Goal: Task Accomplishment & Management: Manage account settings

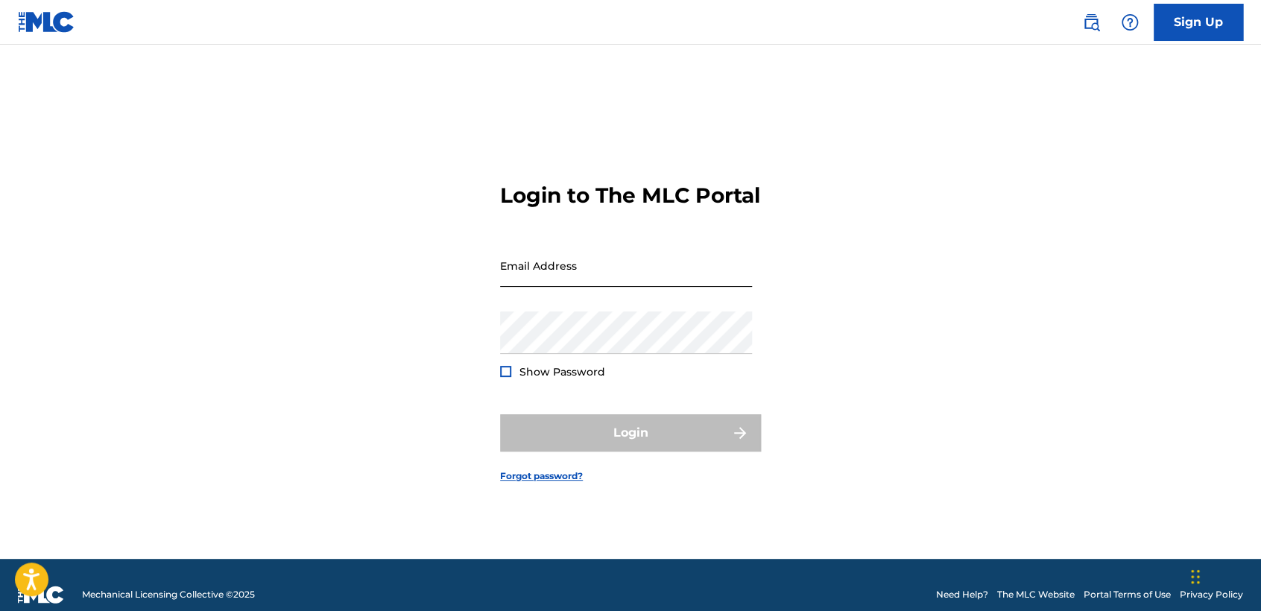
type input "[EMAIL_ADDRESS][DOMAIN_NAME]"
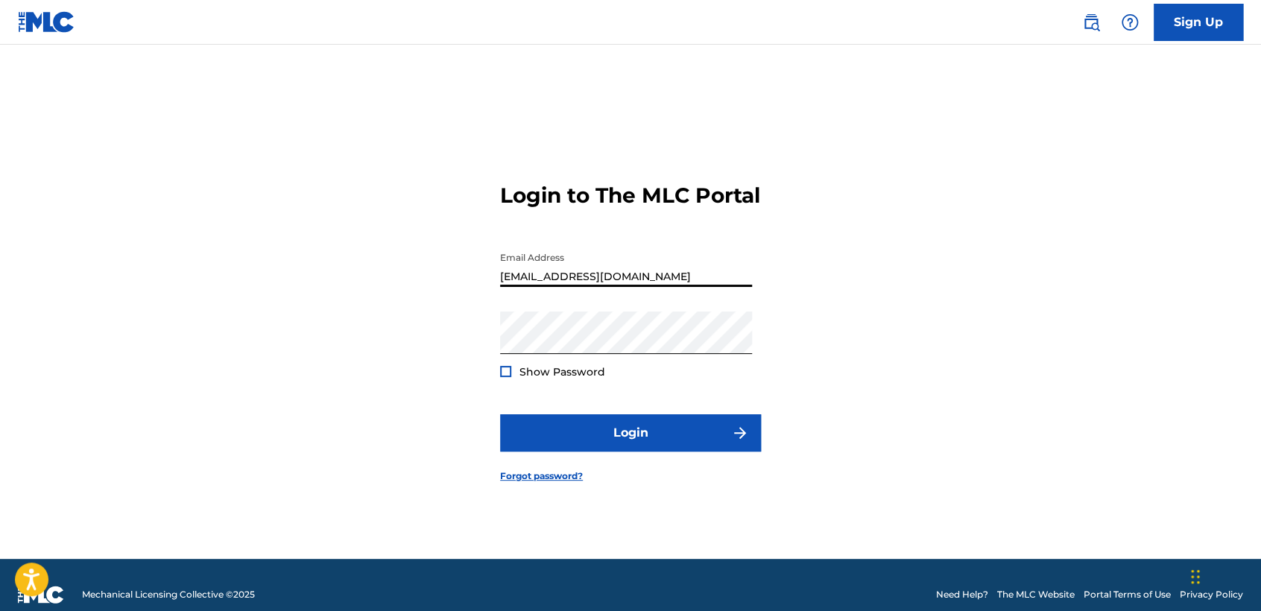
drag, startPoint x: 618, startPoint y: 265, endPoint x: 510, endPoint y: 230, distance: 113.6
click at [495, 301] on div "Login to The MLC Portal Email Address [EMAIL_ADDRESS][DOMAIN_NAME] Password Sho…" at bounding box center [630, 320] width 1043 height 477
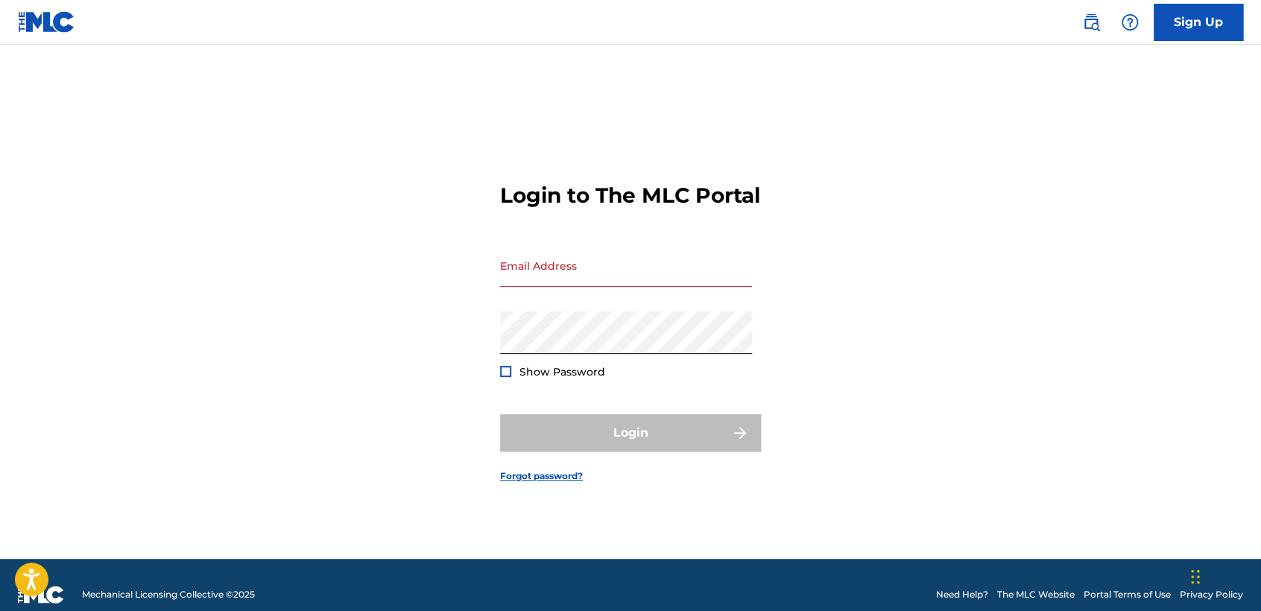
click at [462, 360] on div "Login to The MLC Portal Email Address Password Show Password Login Forgot passw…" at bounding box center [630, 320] width 1043 height 477
click at [494, 350] on div "Login to The MLC Portal Email Address Password Show Password Login Forgot passw…" at bounding box center [630, 320] width 1043 height 477
type input "[EMAIL_ADDRESS][DOMAIN_NAME]"
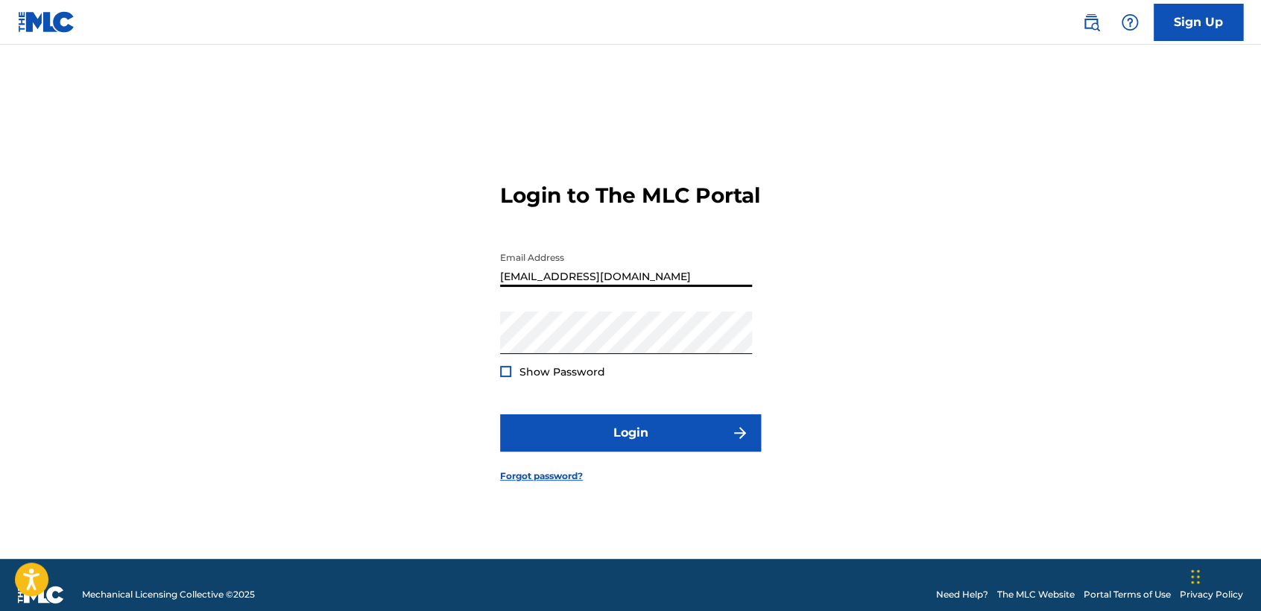
drag, startPoint x: 640, startPoint y: 287, endPoint x: 190, endPoint y: 180, distance: 462.8
click at [247, 199] on div "Login to The MLC Portal Email Address cheyolg1@hotmail.com Password Show Passwo…" at bounding box center [630, 320] width 1043 height 477
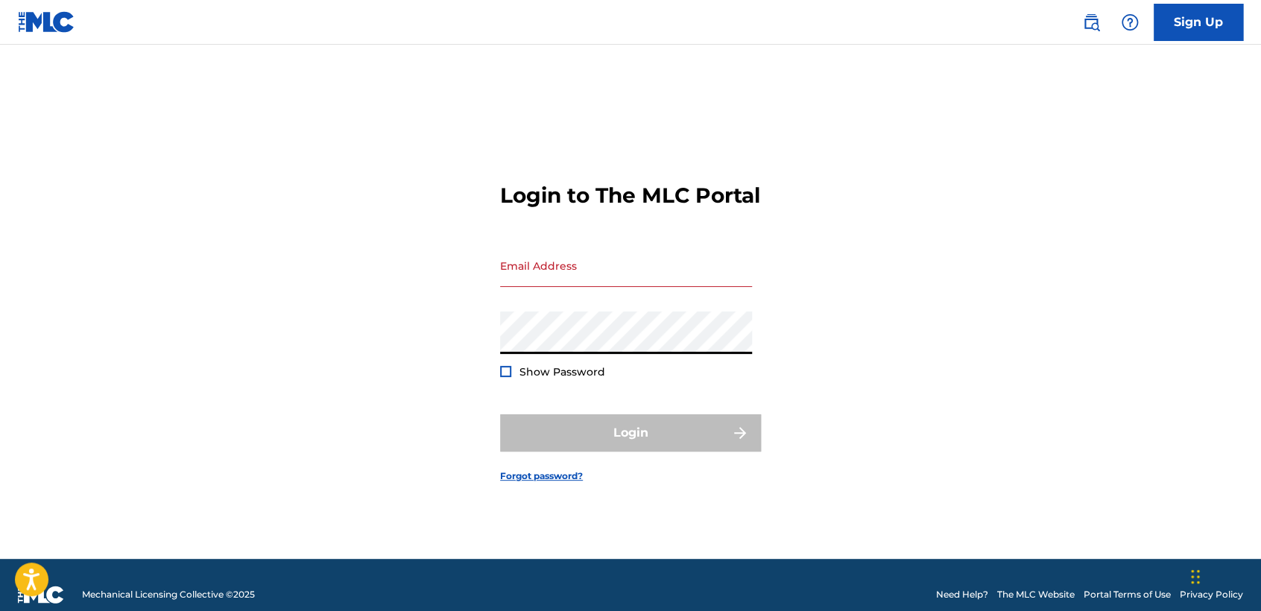
click at [483, 338] on div "Login to The MLC Portal Email Address Password Show Password Login Forgot passw…" at bounding box center [630, 320] width 1043 height 477
click at [587, 287] on input "Email Address" at bounding box center [626, 265] width 252 height 42
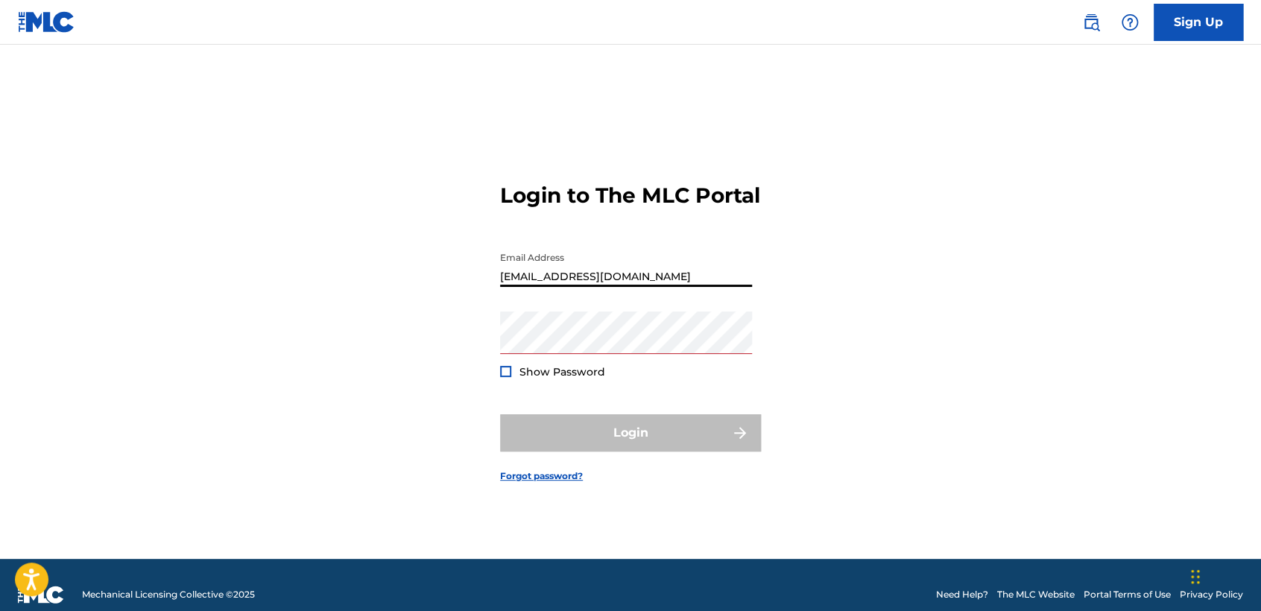
type input "ornelas_david@icloud.com"
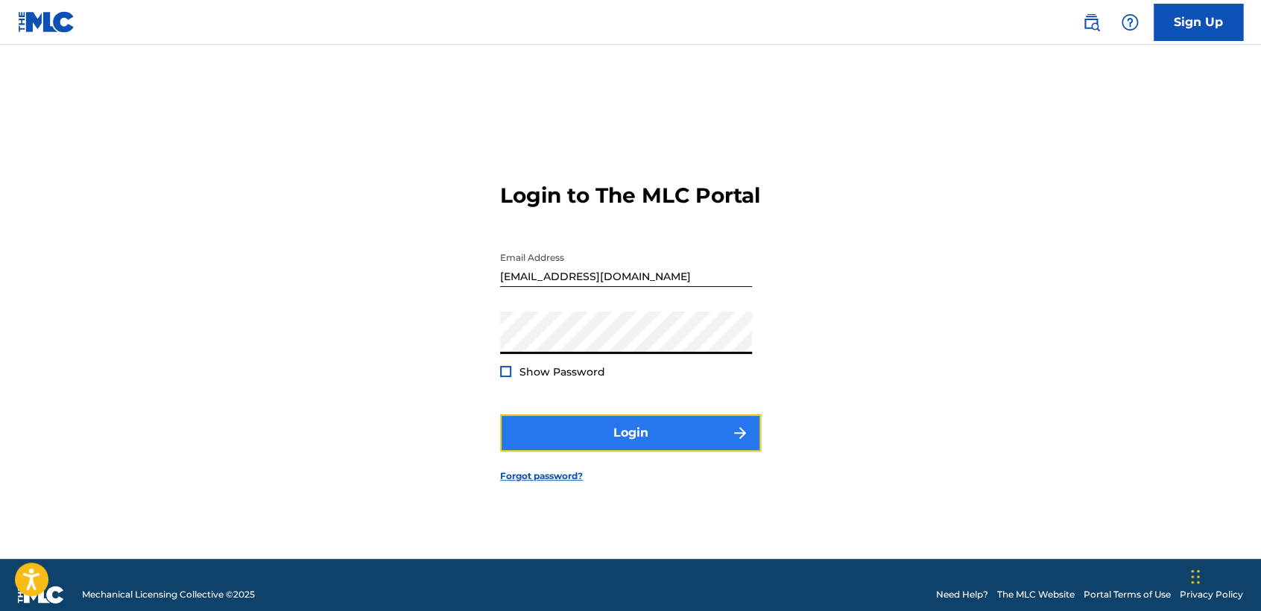
click at [675, 431] on button "Login" at bounding box center [630, 432] width 261 height 37
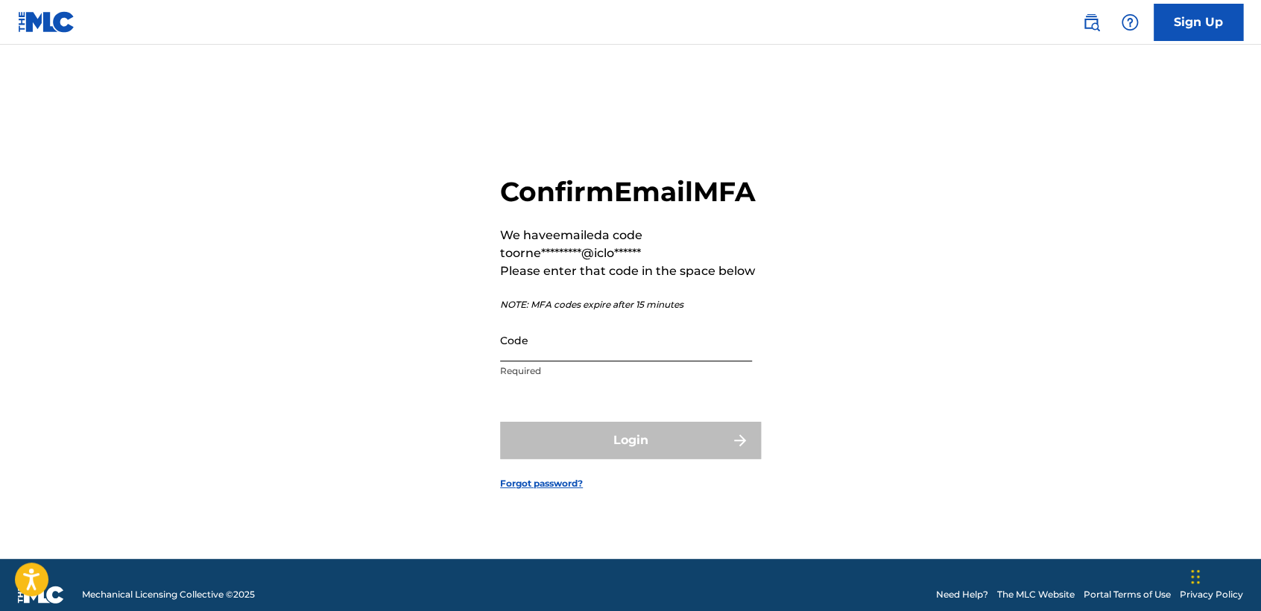
click at [626, 361] on input "Code" at bounding box center [626, 340] width 252 height 42
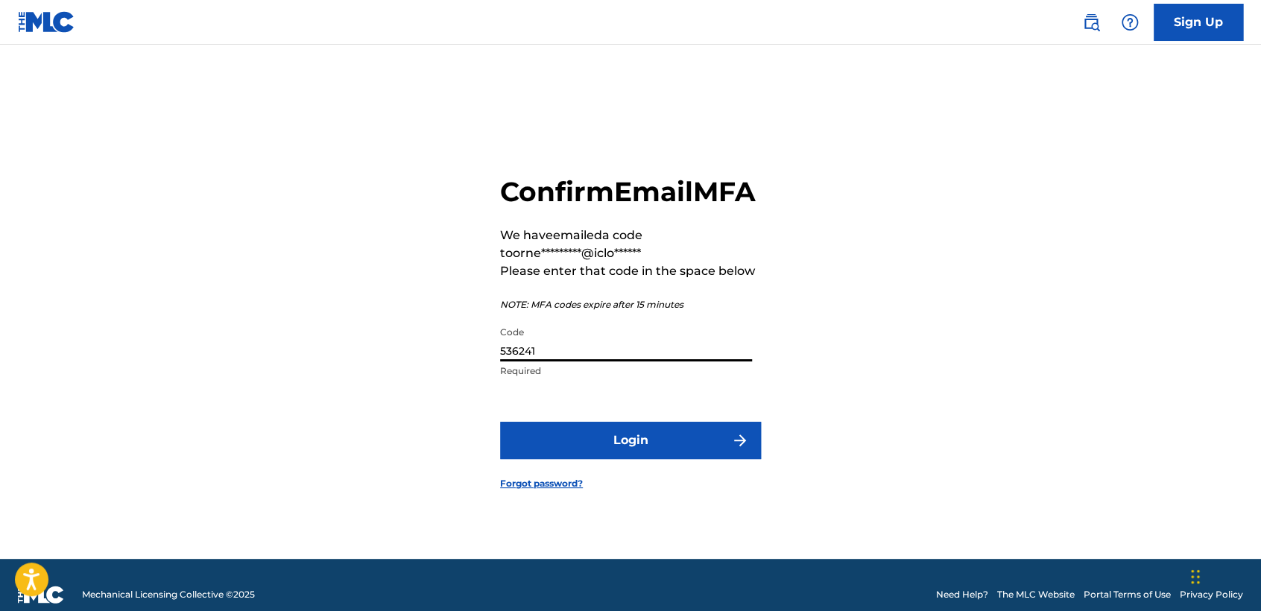
type input "536241"
click at [500, 422] on button "Login" at bounding box center [630, 440] width 261 height 37
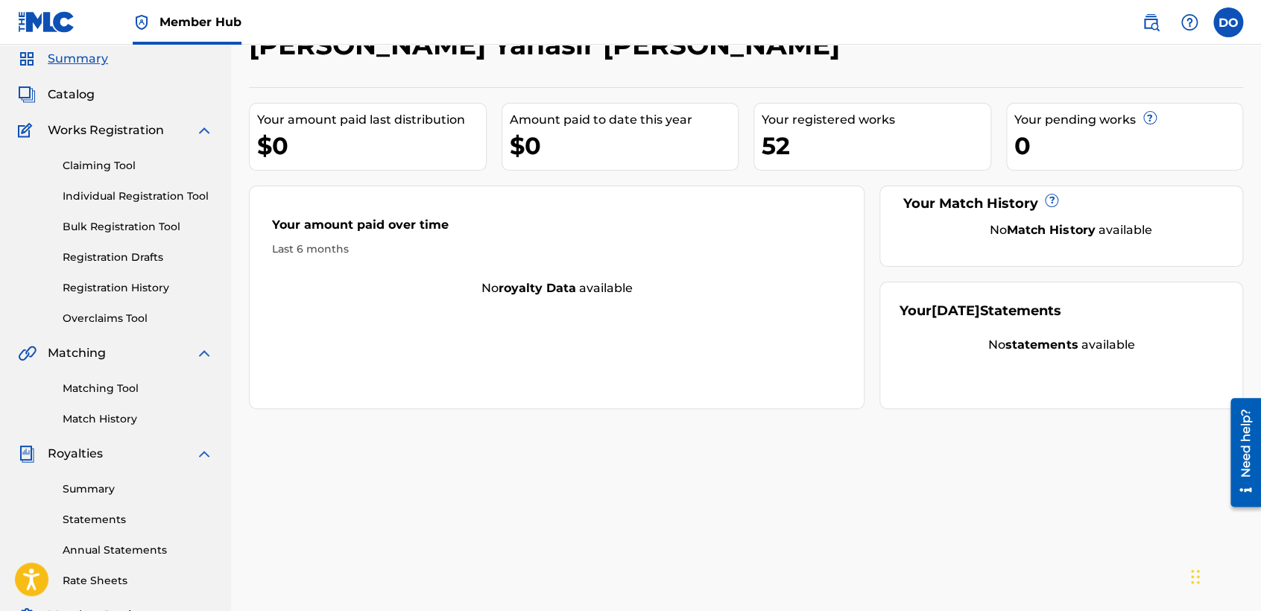
scroll to position [83, 0]
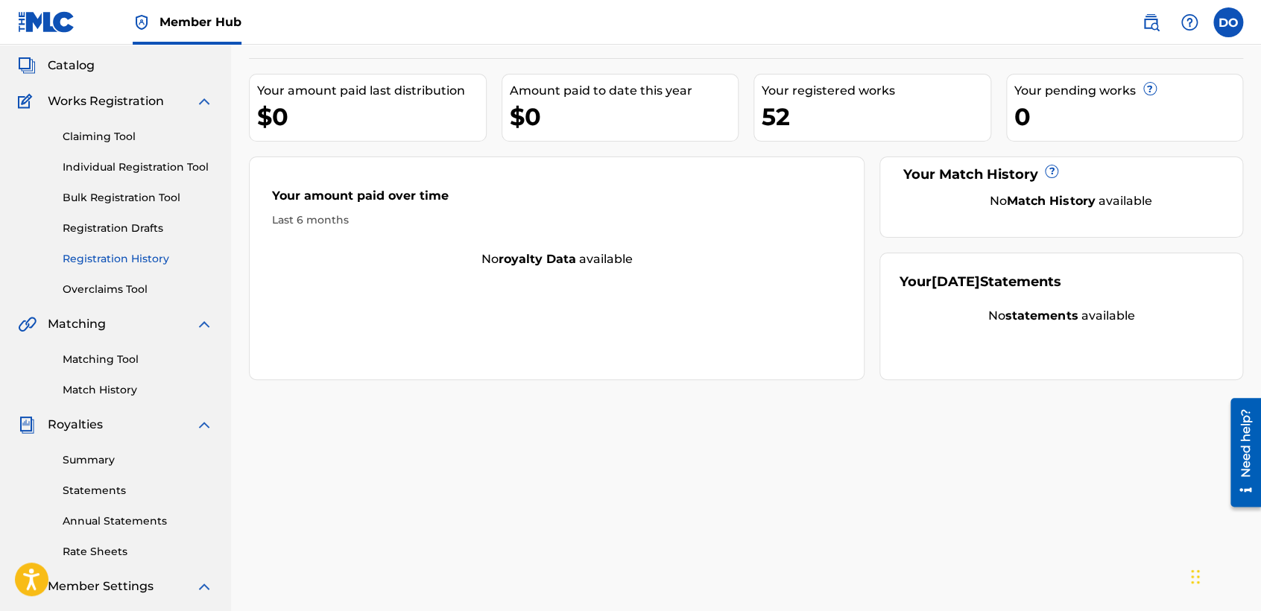
click at [159, 265] on link "Registration History" at bounding box center [138, 259] width 151 height 16
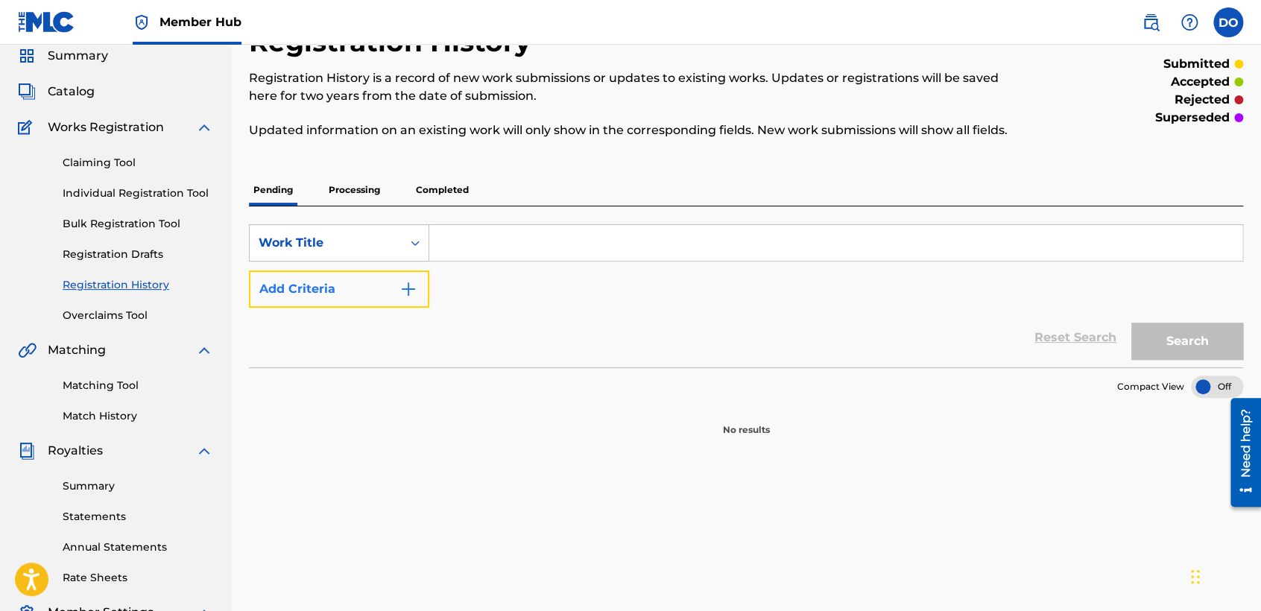
scroll to position [83, 0]
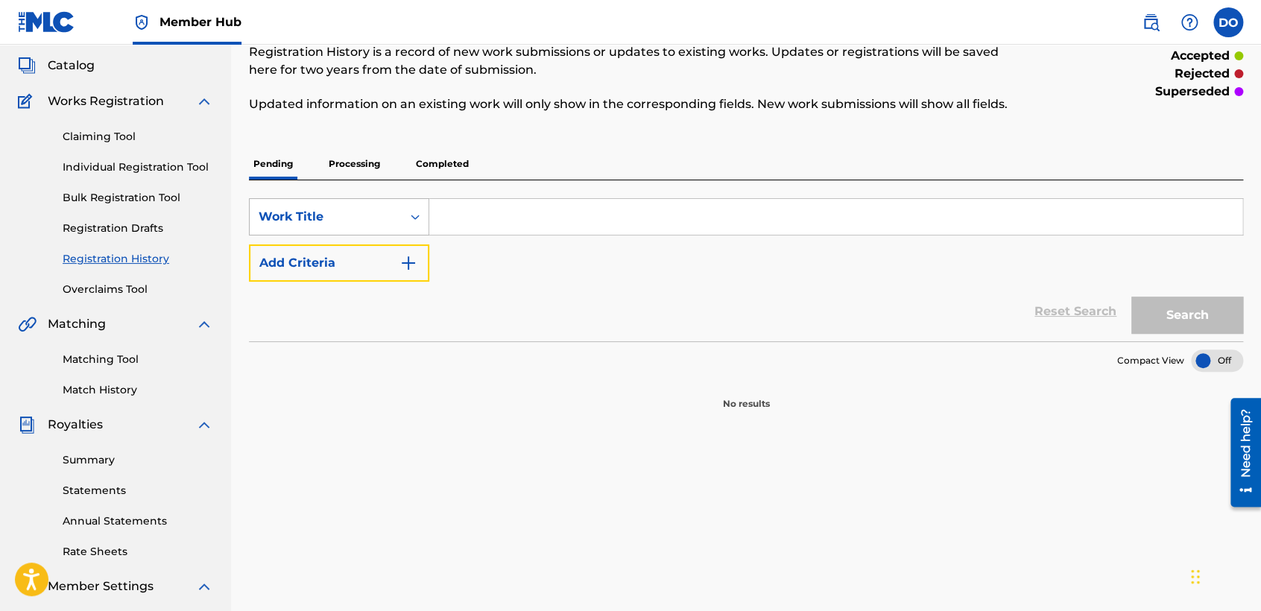
drag, startPoint x: 326, startPoint y: 247, endPoint x: 340, endPoint y: 206, distance: 43.1
click at [326, 246] on button "Add Criteria" at bounding box center [339, 262] width 180 height 37
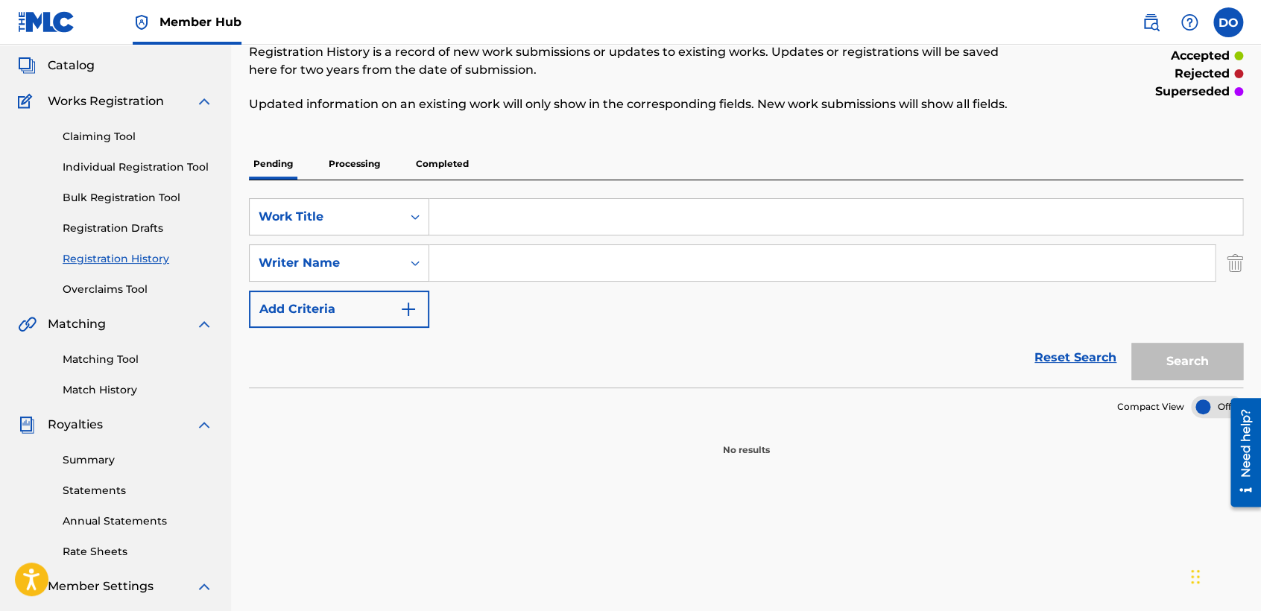
click at [367, 155] on p "Processing" at bounding box center [354, 163] width 60 height 31
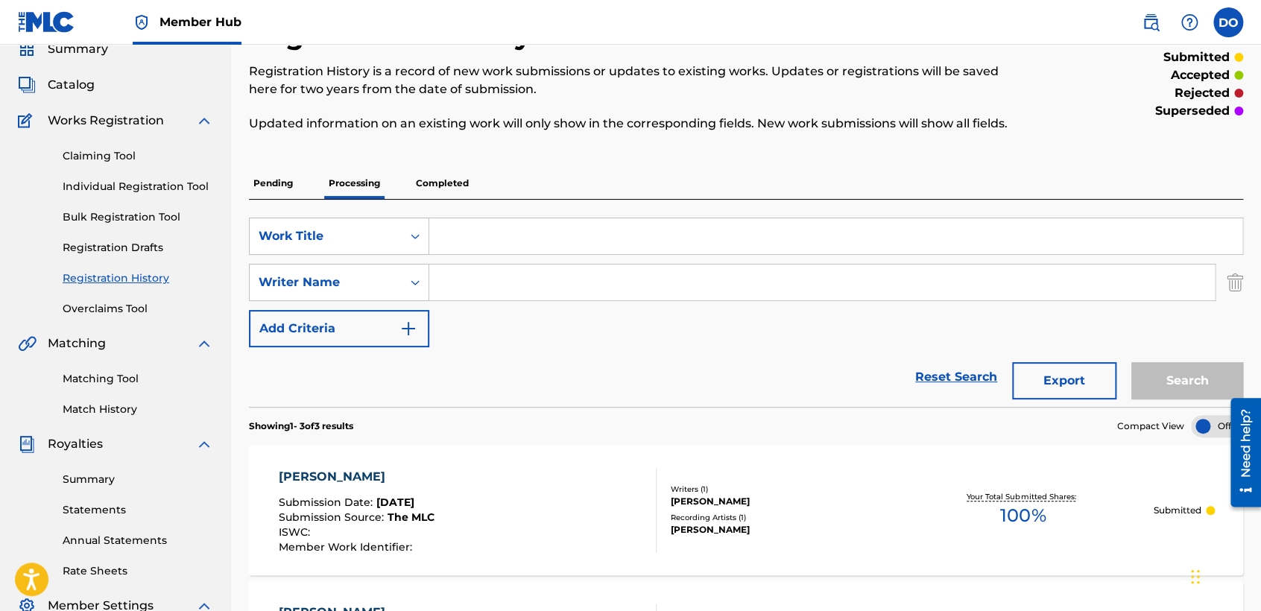
scroll to position [49, 0]
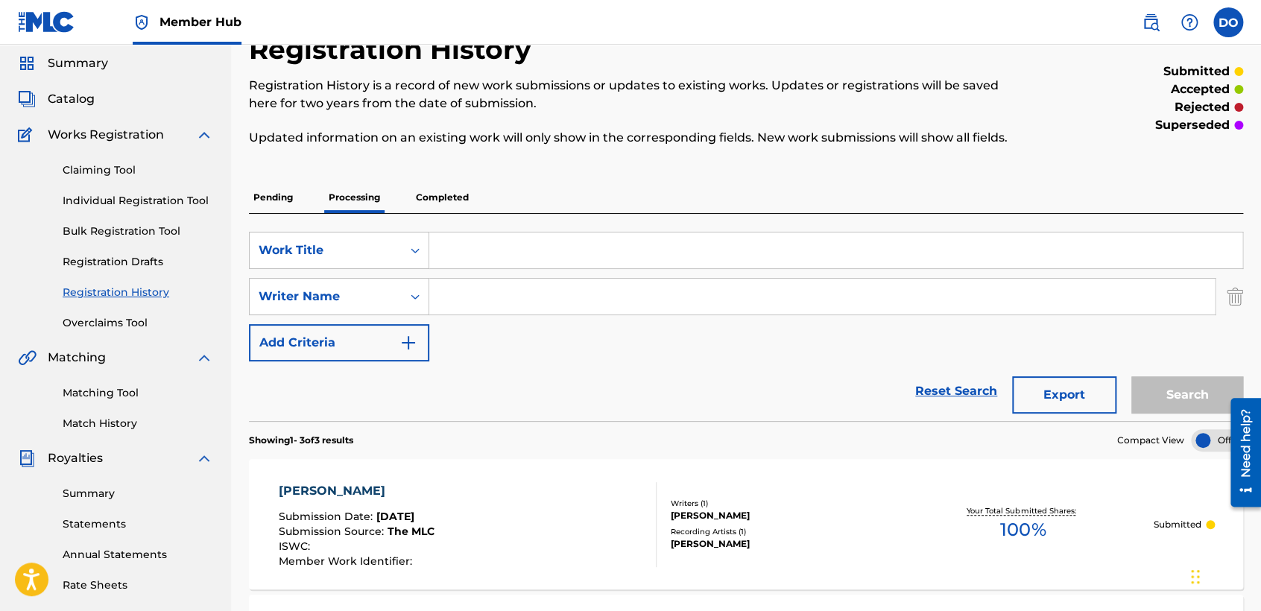
click at [439, 195] on p "Completed" at bounding box center [442, 197] width 62 height 31
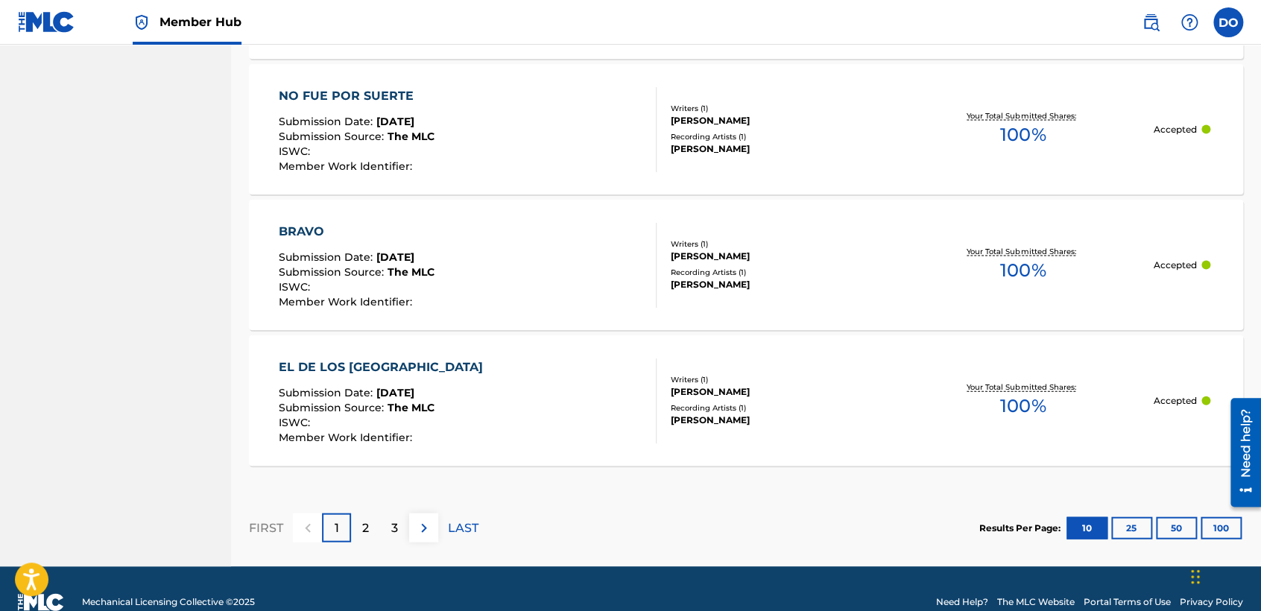
scroll to position [1481, 0]
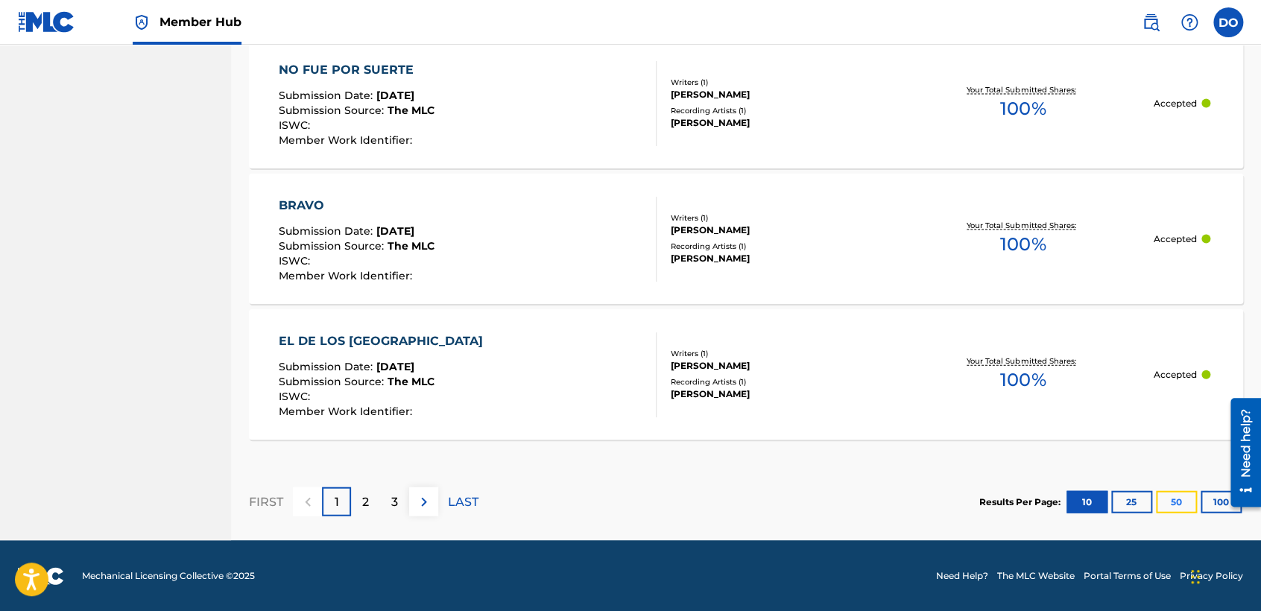
click at [1189, 499] on button "50" at bounding box center [1176, 502] width 41 height 22
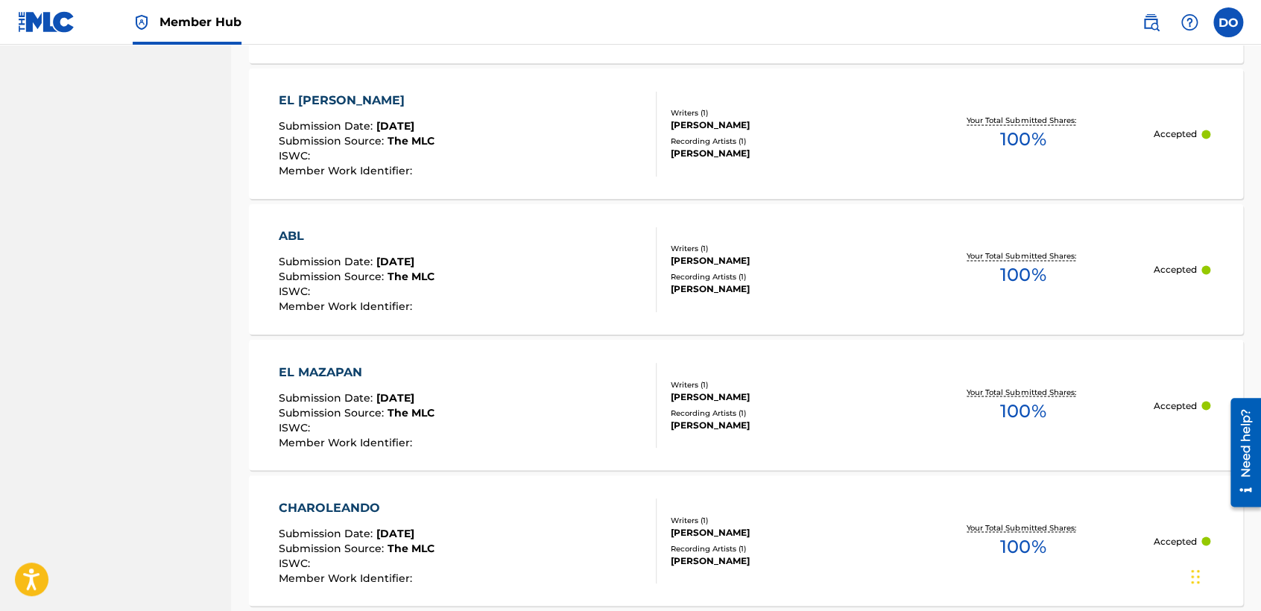
scroll to position [6907, 0]
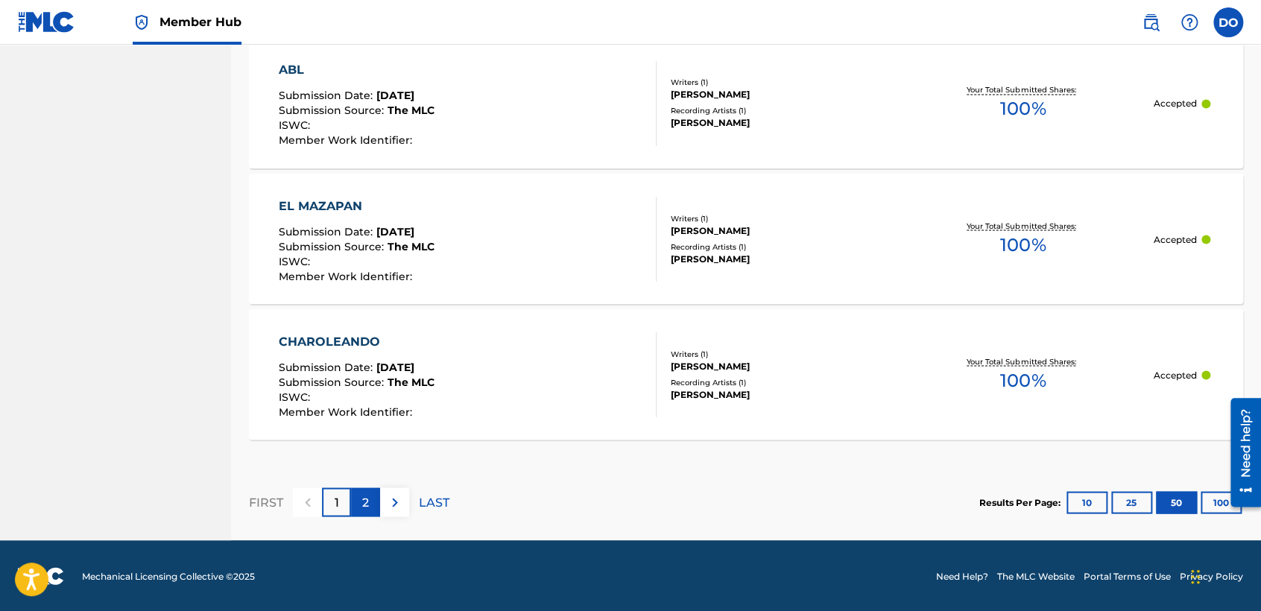
click at [373, 501] on div "2" at bounding box center [365, 501] width 29 height 29
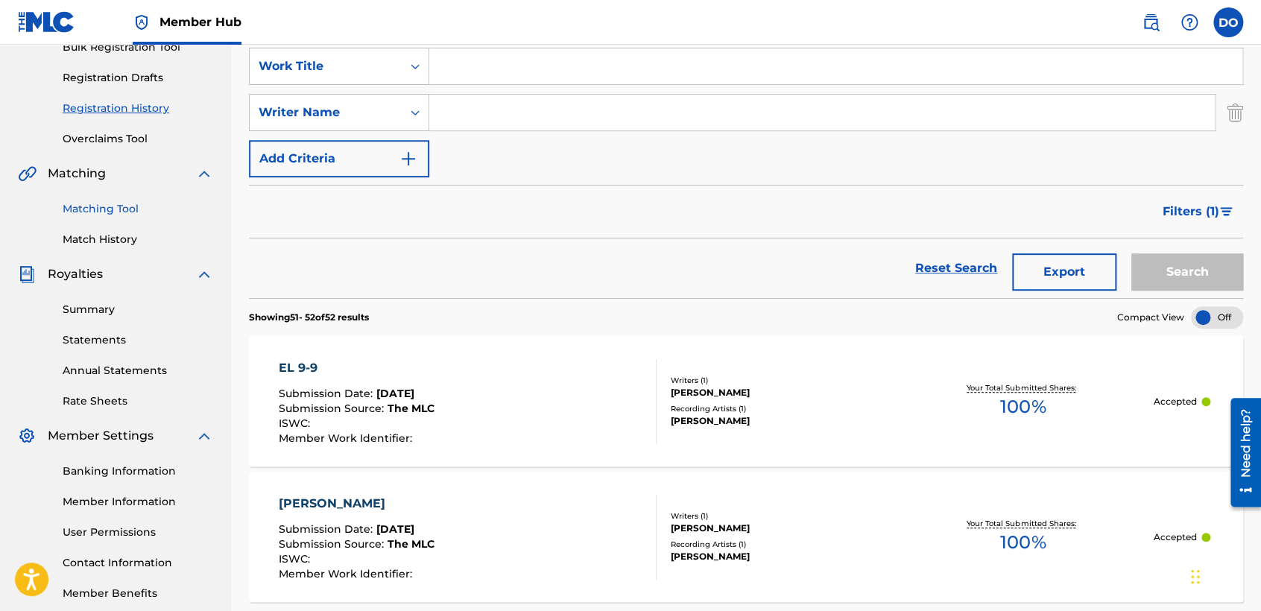
scroll to position [230, 0]
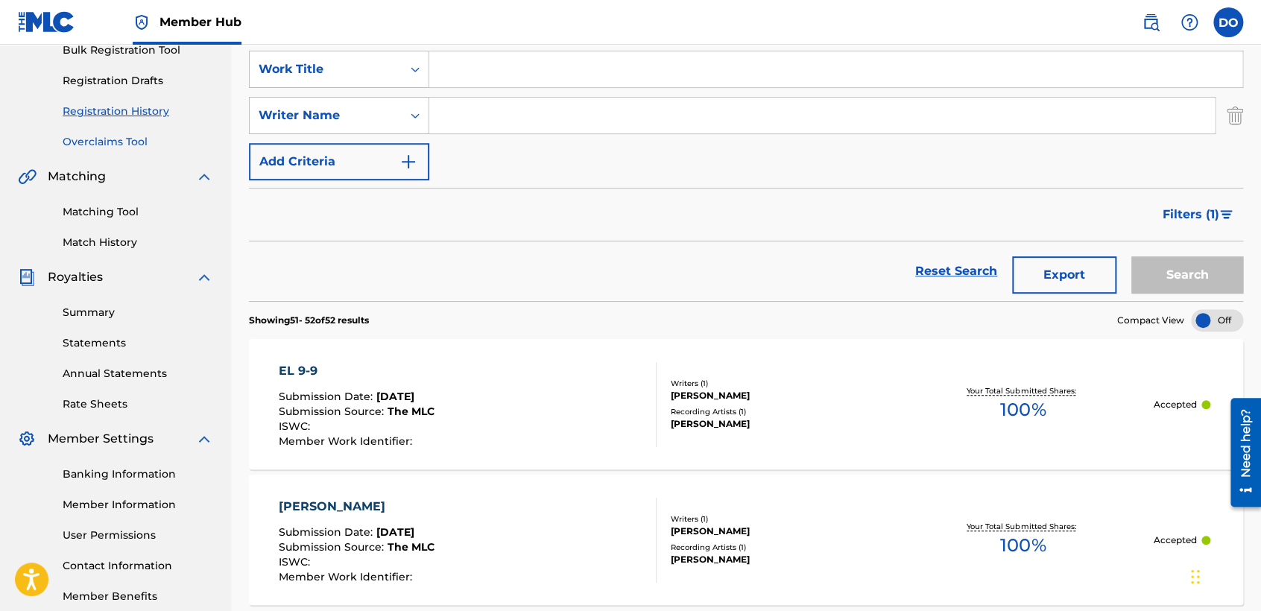
click at [132, 142] on link "Overclaims Tool" at bounding box center [138, 142] width 151 height 16
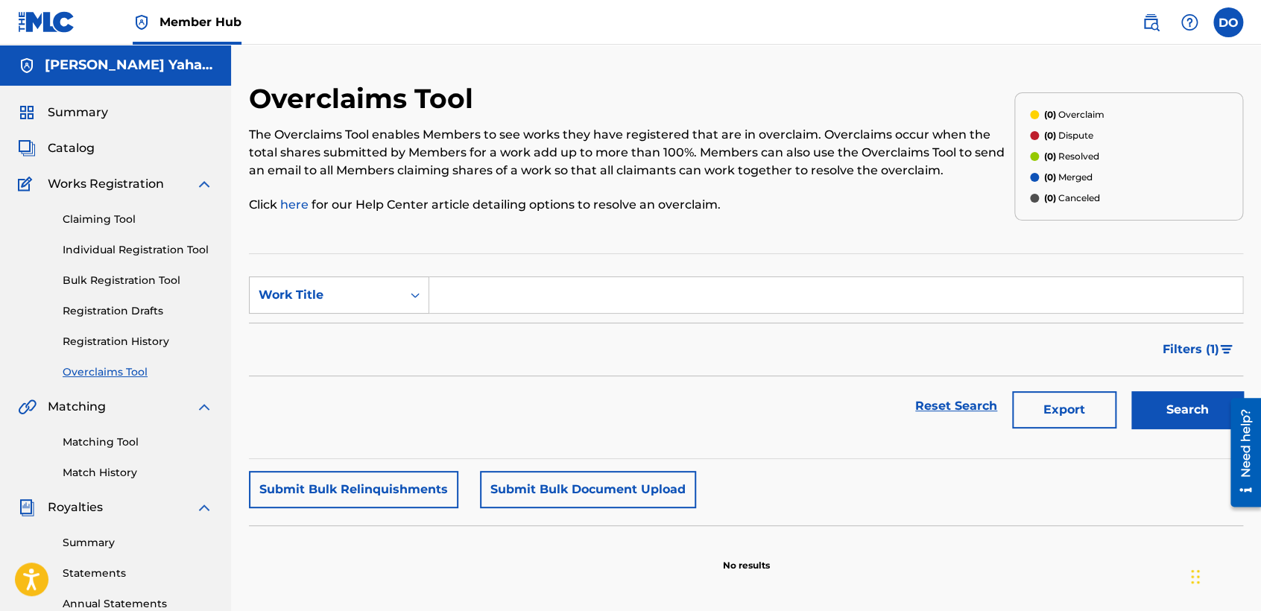
click at [107, 106] on div "Summary" at bounding box center [115, 113] width 195 height 18
click at [95, 113] on span "Summary" at bounding box center [78, 113] width 60 height 18
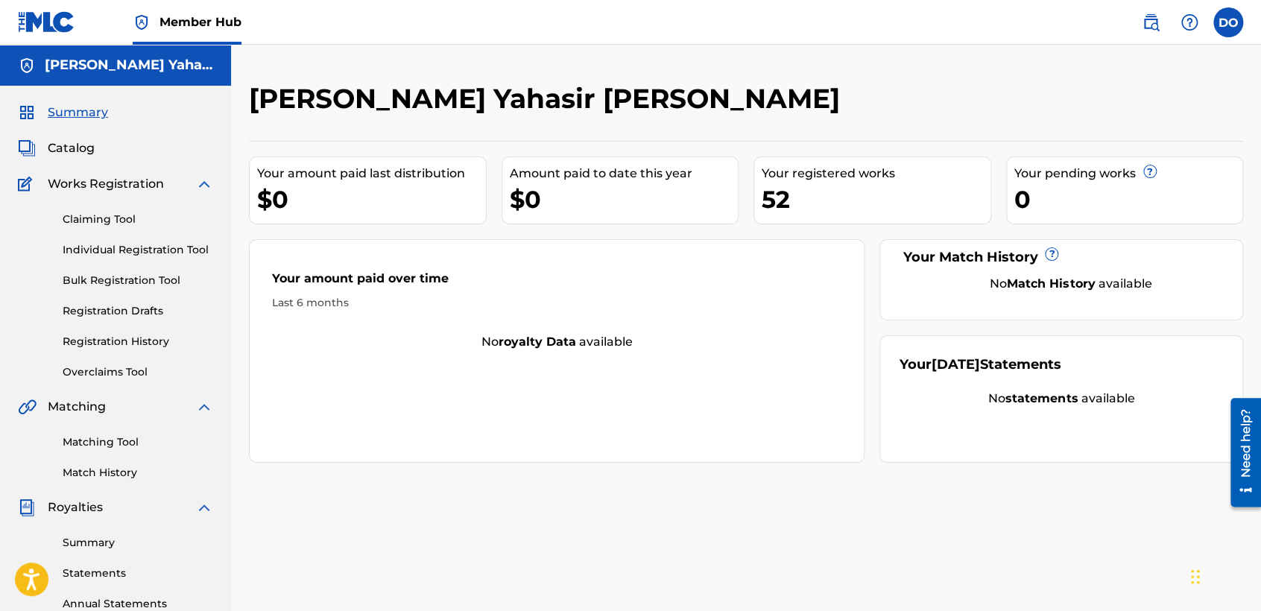
click at [121, 179] on div "Summary Catalog Works Registration Claiming Tool Individual Registration Tool B…" at bounding box center [115, 469] width 231 height 767
click at [137, 227] on div "Claiming Tool Individual Registration Tool Bulk Registration Tool Registration …" at bounding box center [115, 286] width 195 height 187
click at [131, 226] on link "Claiming Tool" at bounding box center [138, 220] width 151 height 16
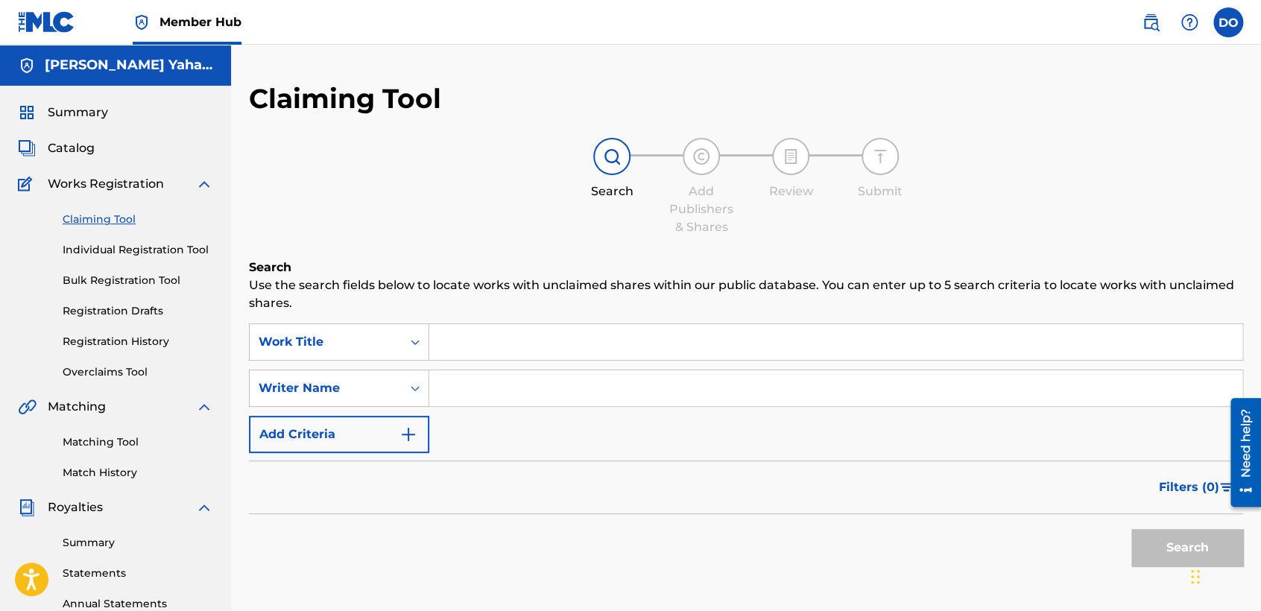
scroll to position [83, 0]
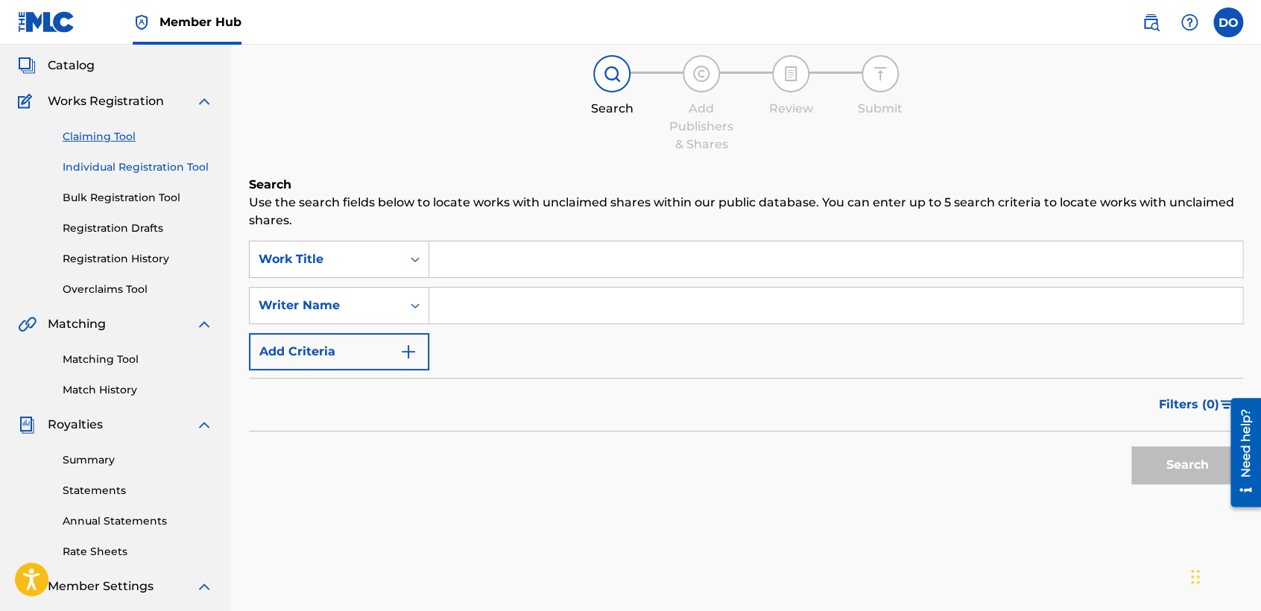
click at [161, 169] on link "Individual Registration Tool" at bounding box center [138, 167] width 151 height 16
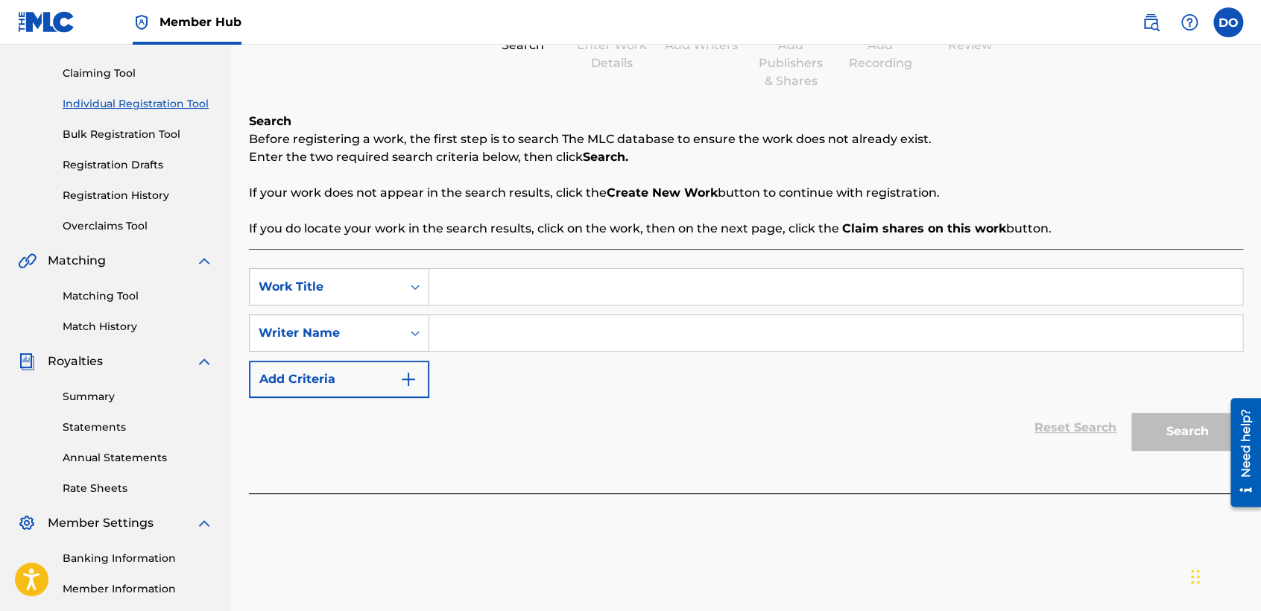
scroll to position [165, 0]
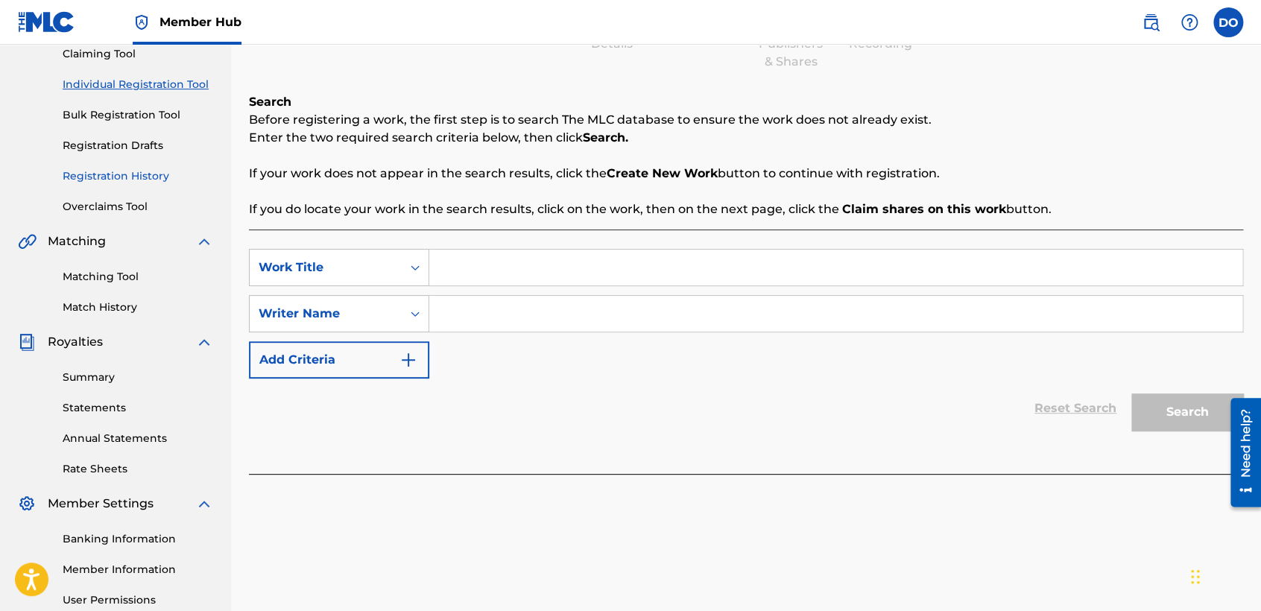
click at [157, 183] on link "Registration History" at bounding box center [138, 176] width 151 height 16
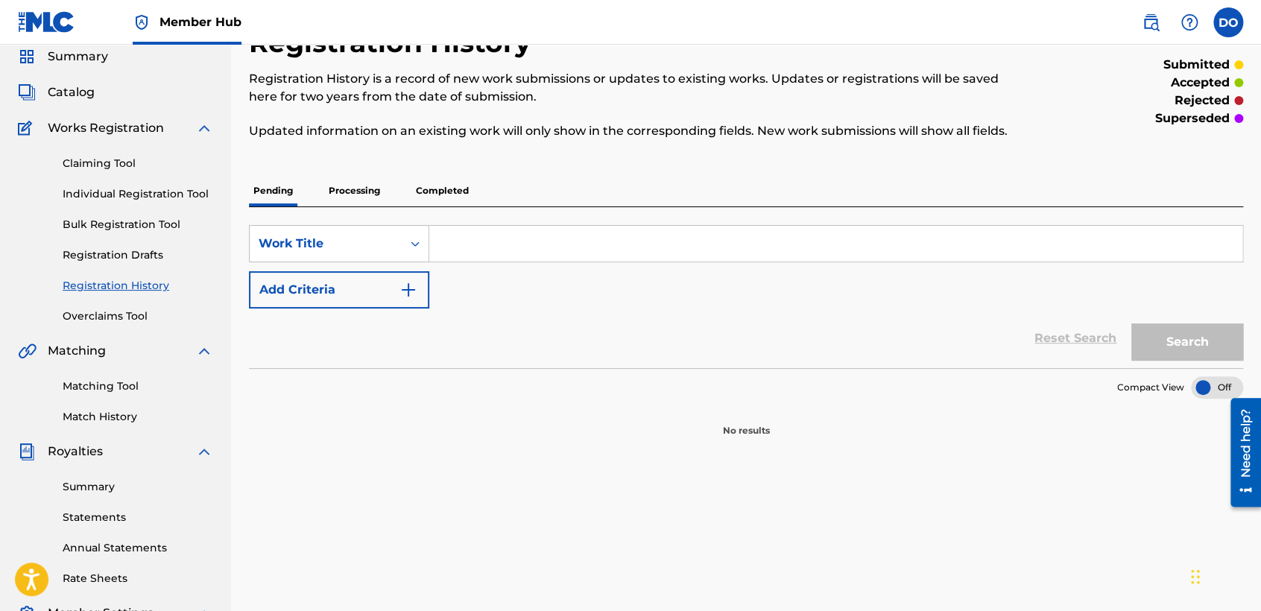
scroll to position [83, 0]
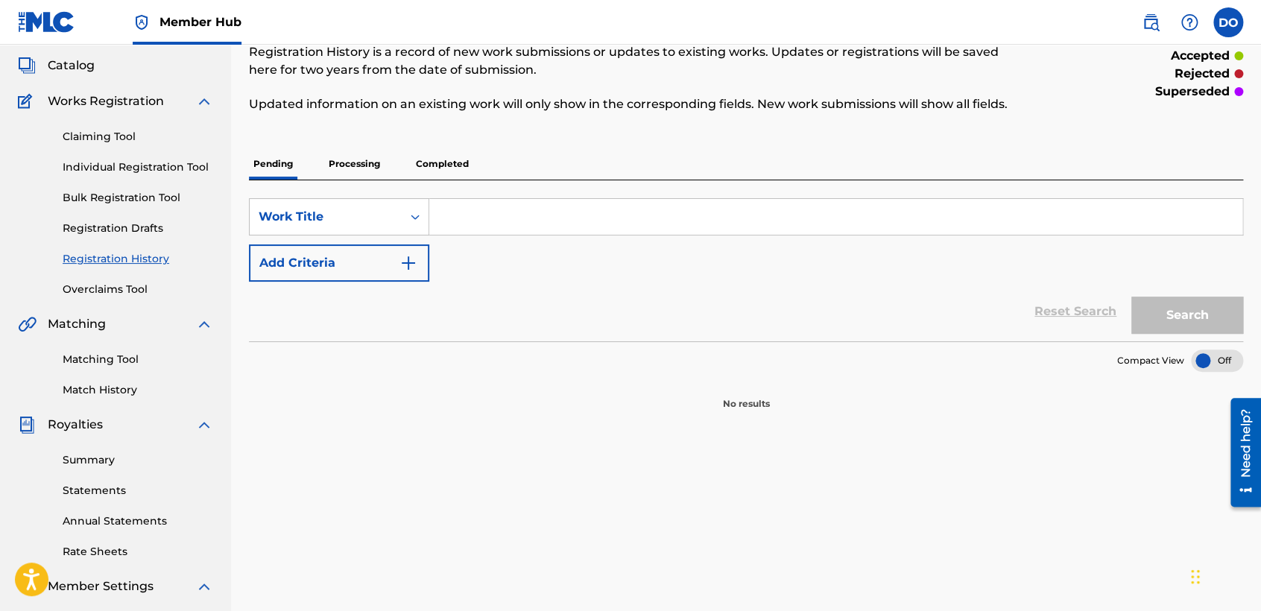
click at [372, 168] on p "Processing" at bounding box center [354, 163] width 60 height 31
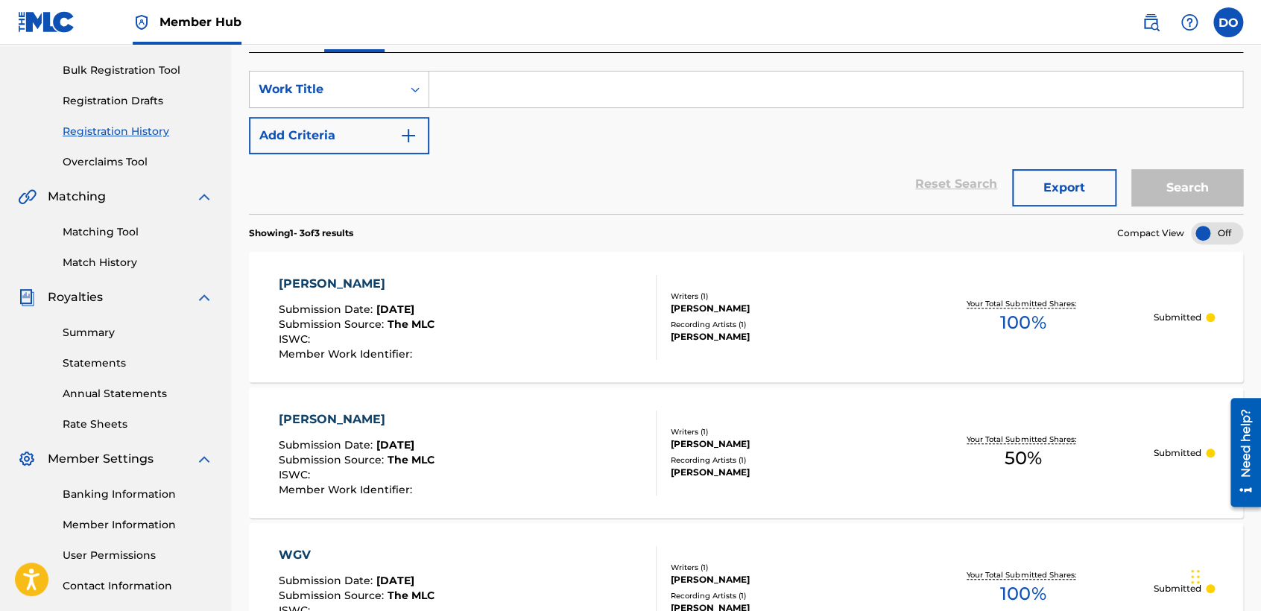
scroll to position [331, 0]
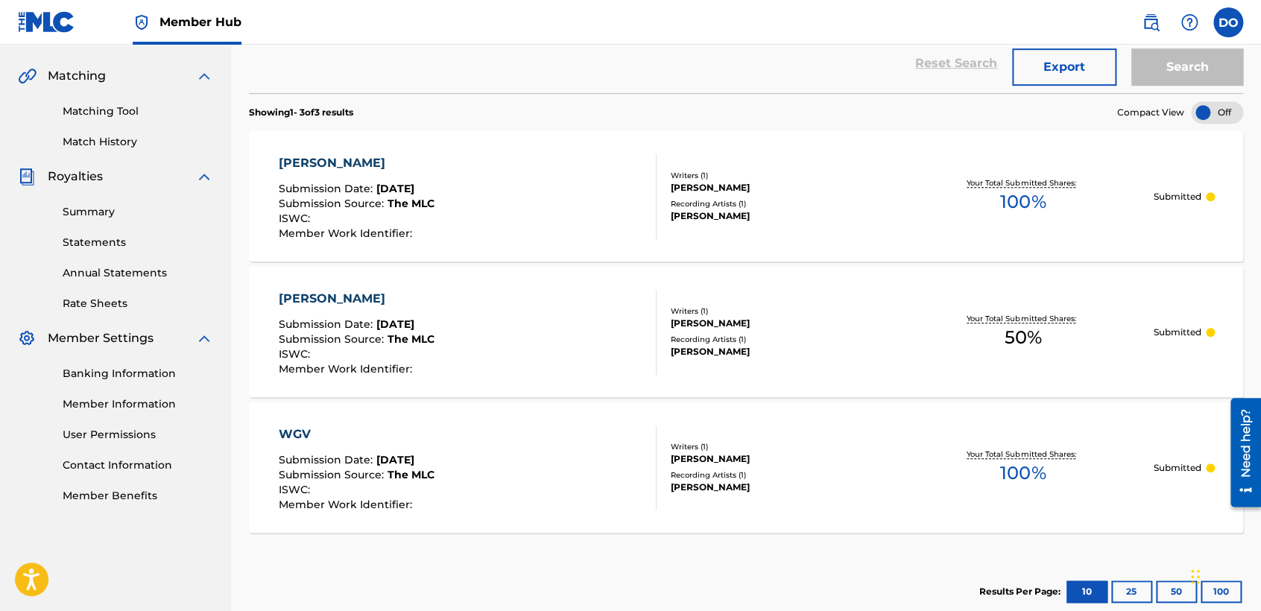
click at [840, 73] on div "Reset Search Export Search" at bounding box center [746, 64] width 994 height 60
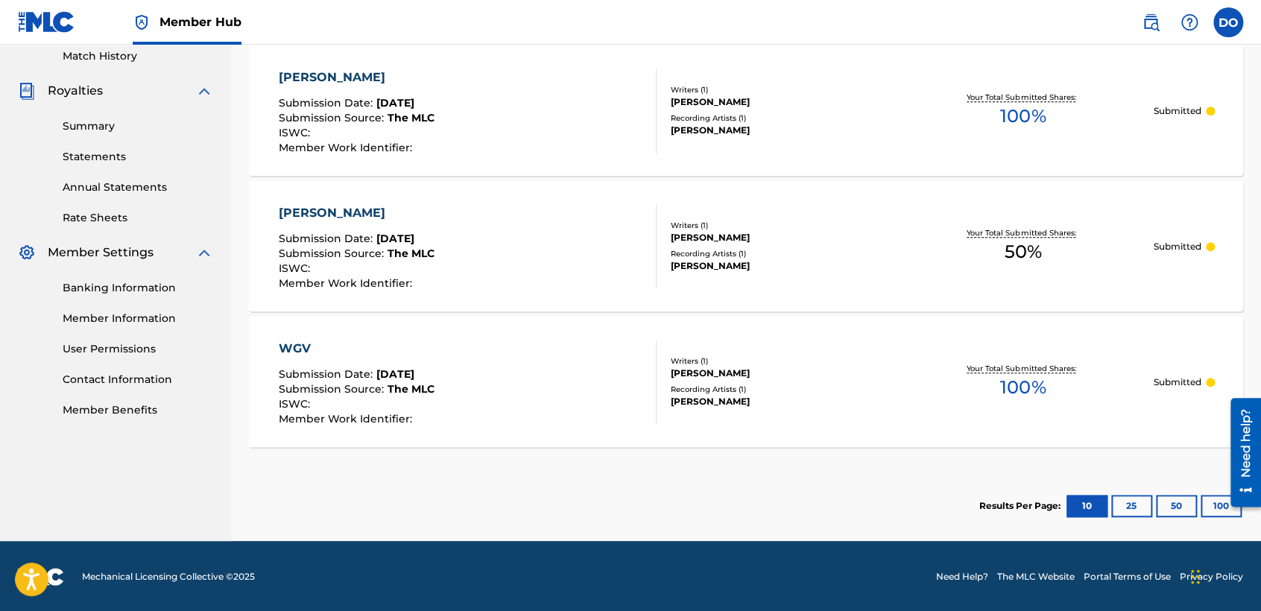
scroll to position [417, 0]
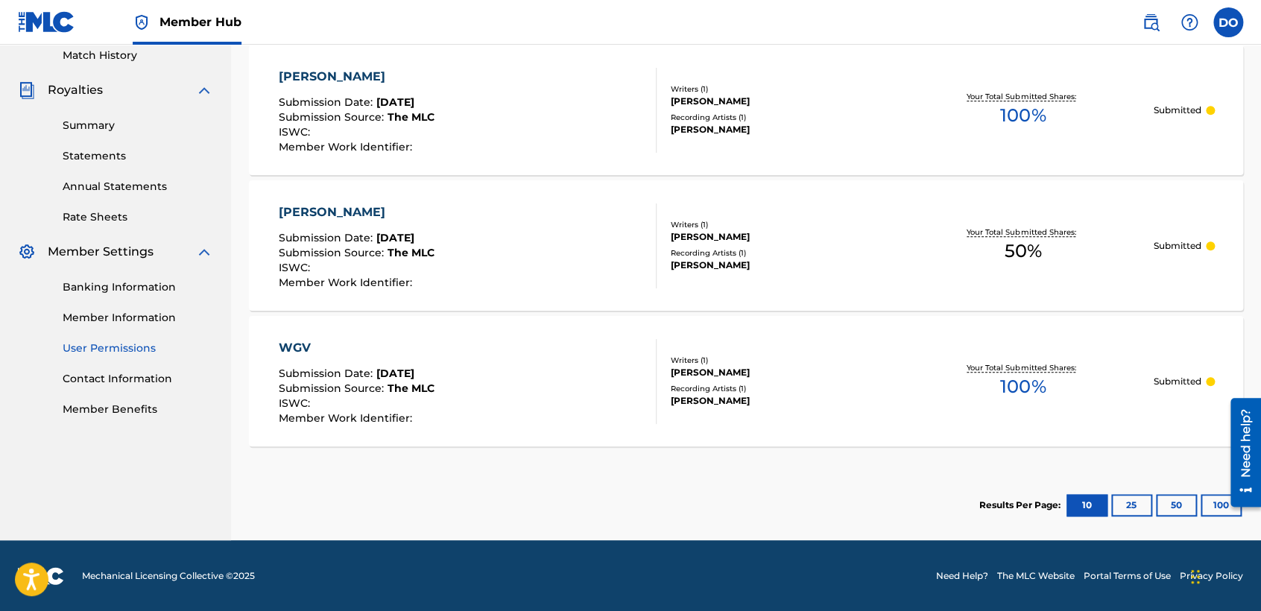
click at [138, 347] on link "User Permissions" at bounding box center [138, 349] width 151 height 16
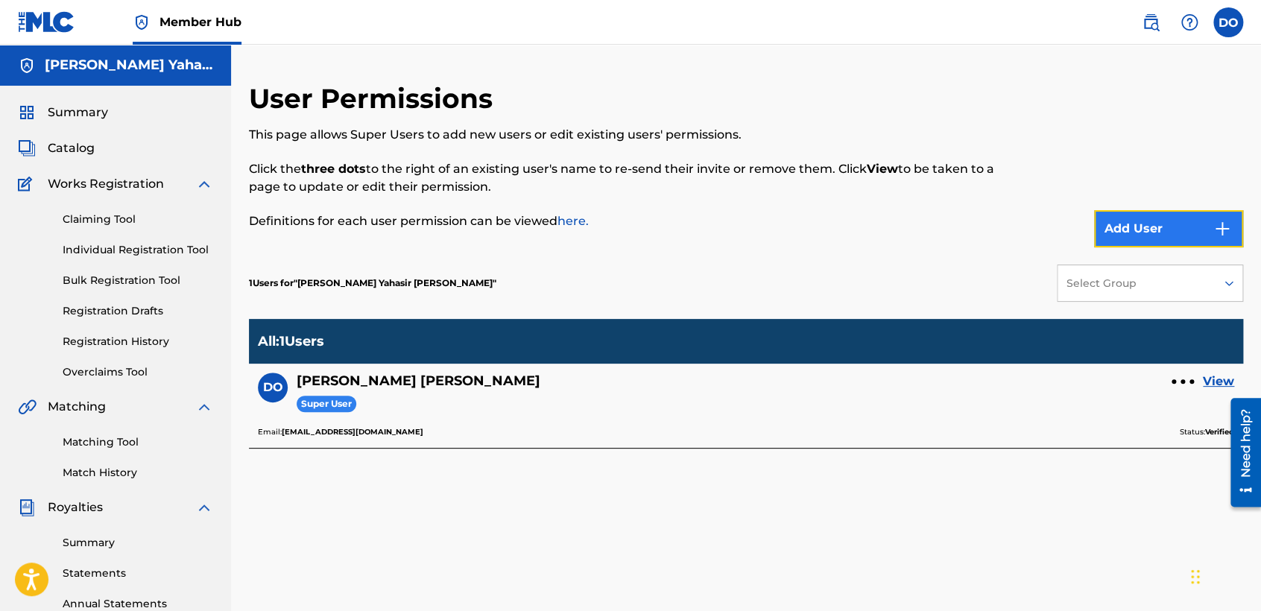
click at [1204, 237] on button "Add User" at bounding box center [1168, 228] width 149 height 37
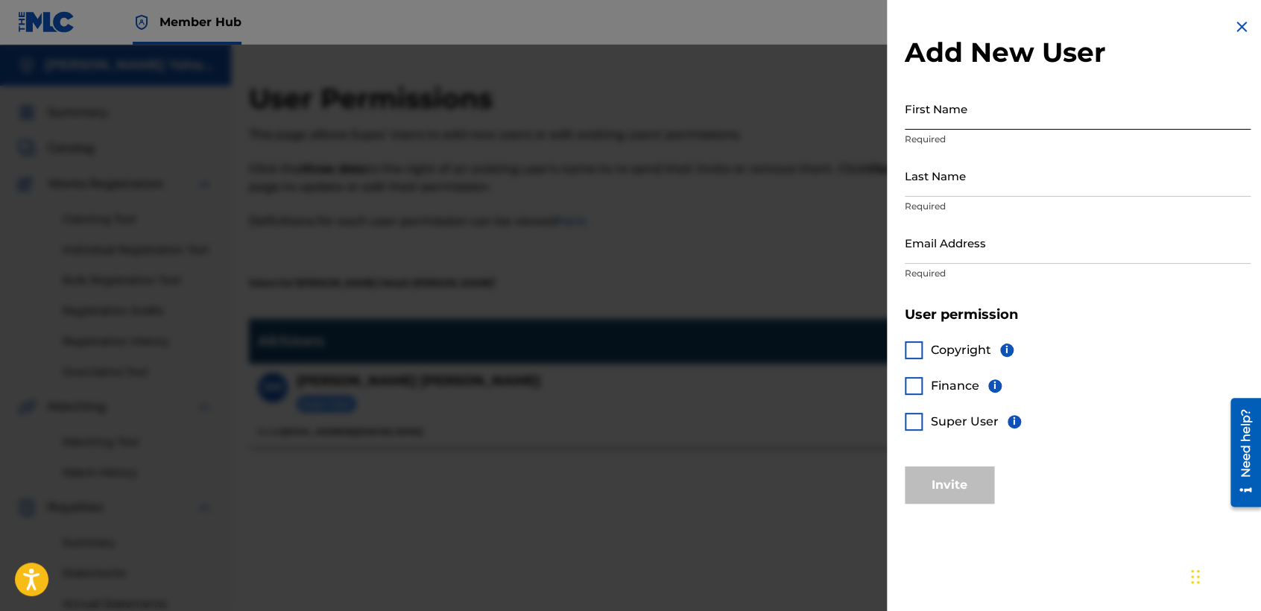
click at [987, 122] on input "First Name" at bounding box center [1078, 108] width 346 height 42
type input "Jorge"
type input "Vazquez Guerra"
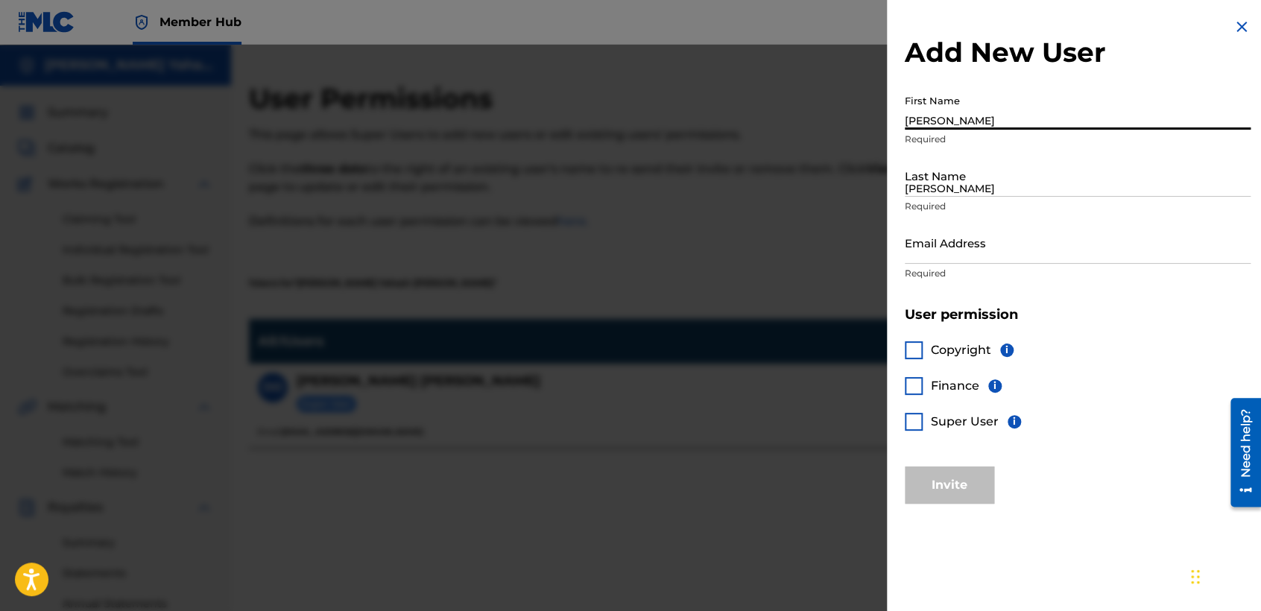
type input "vaz7guer1a@icloud.com"
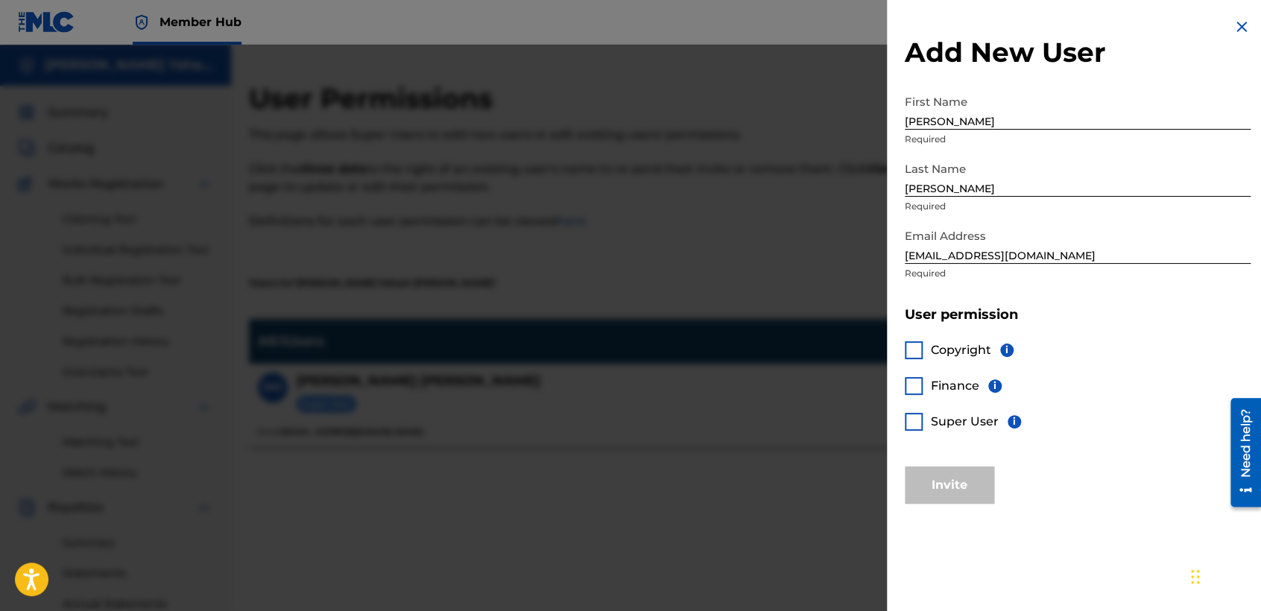
click at [916, 426] on div at bounding box center [914, 422] width 18 height 18
click at [937, 481] on button "Invite" at bounding box center [949, 485] width 89 height 37
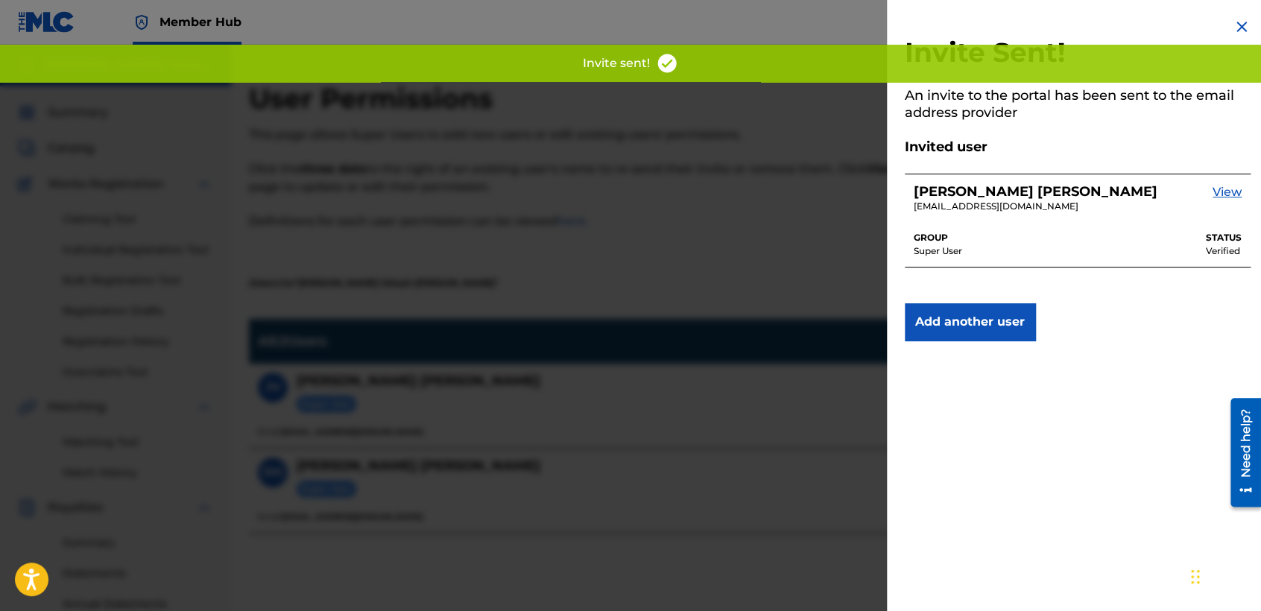
click at [656, 388] on div at bounding box center [630, 350] width 1261 height 611
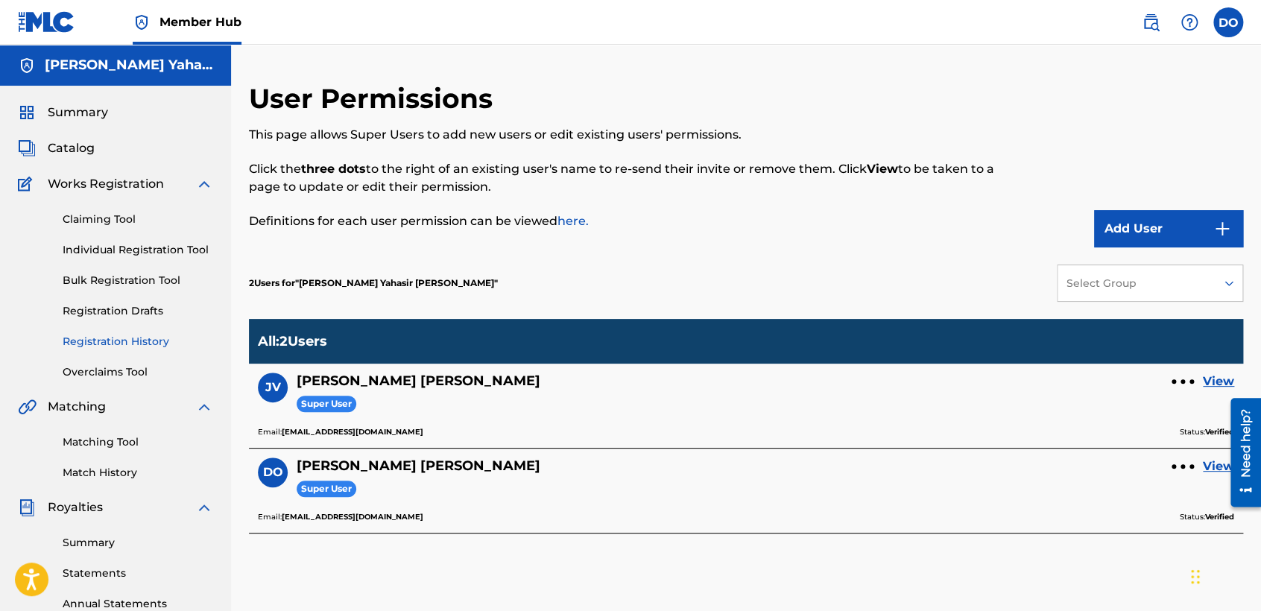
click at [143, 338] on link "Registration History" at bounding box center [138, 342] width 151 height 16
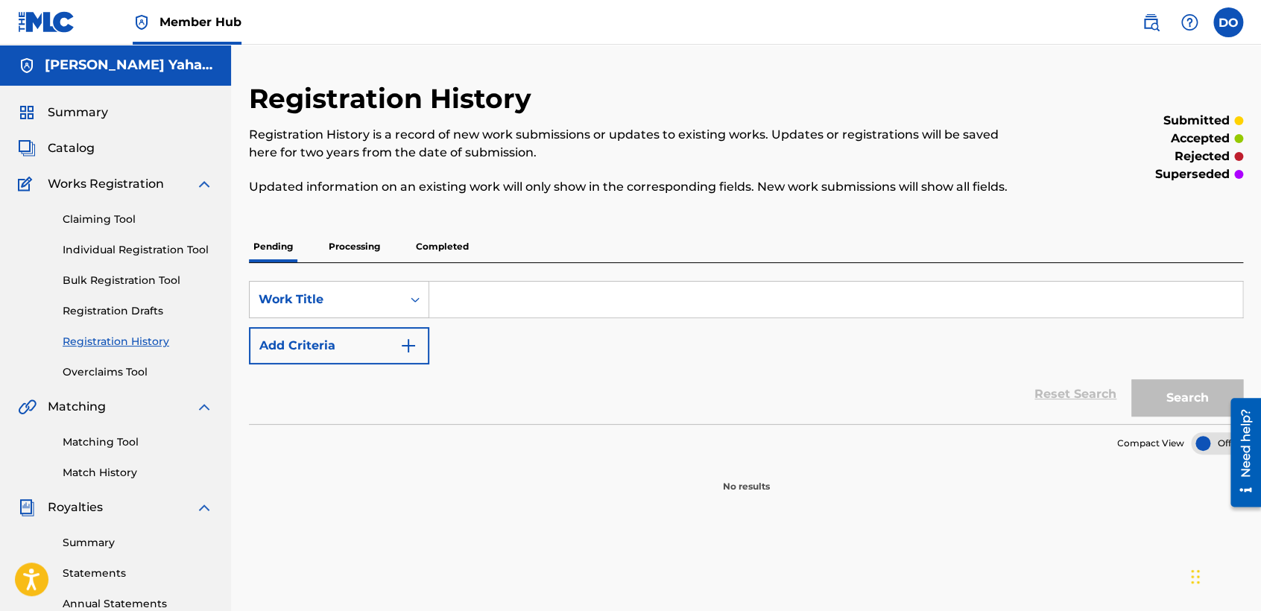
click at [332, 238] on p "Processing" at bounding box center [354, 246] width 60 height 31
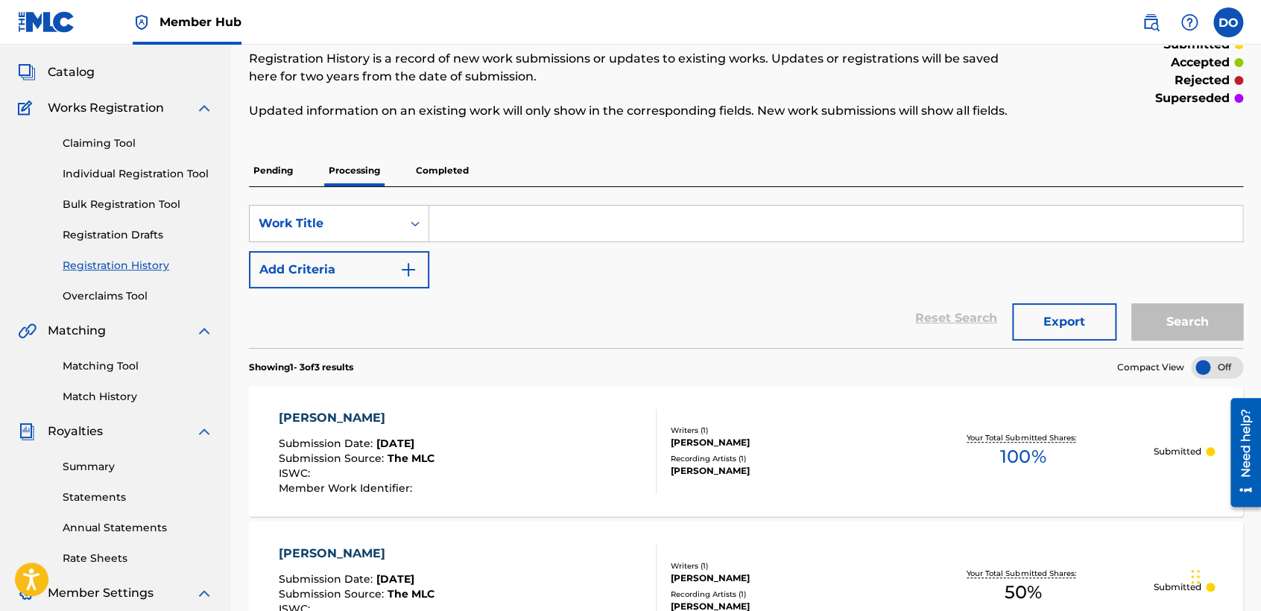
scroll to position [165, 0]
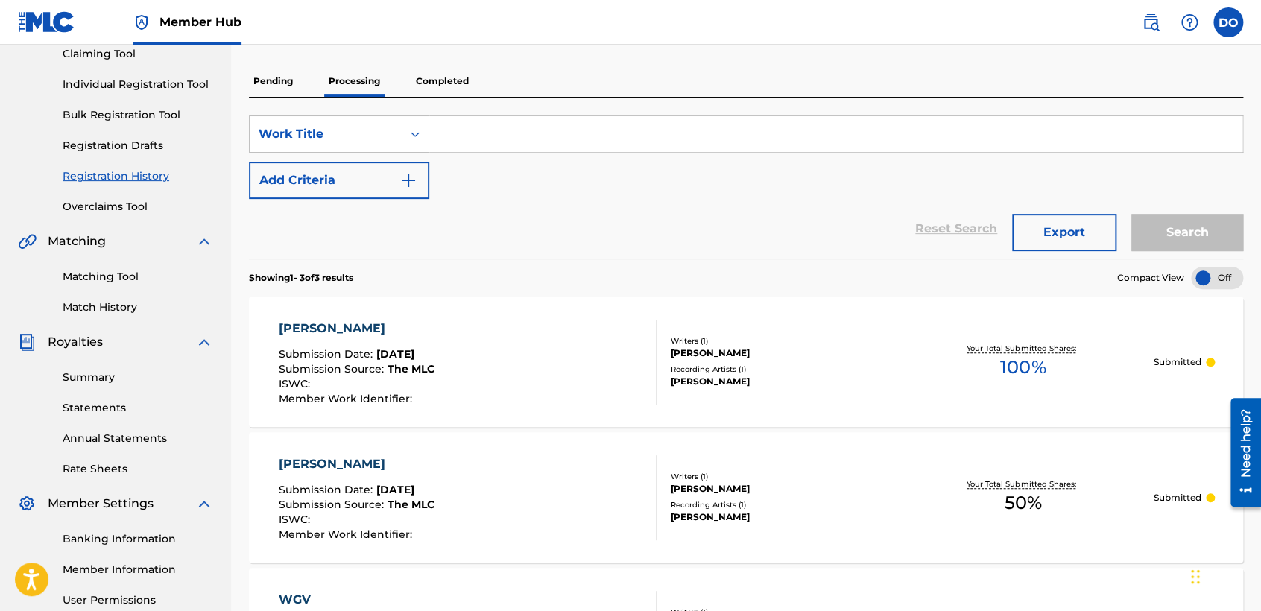
click at [447, 86] on p "Completed" at bounding box center [442, 81] width 62 height 31
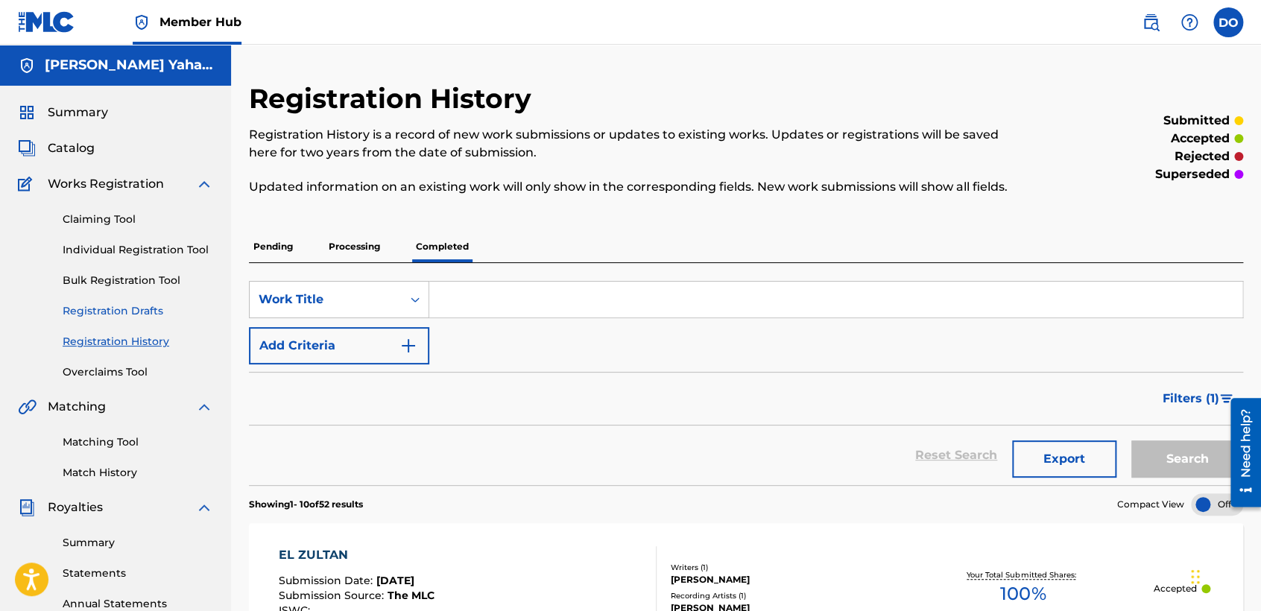
click at [145, 317] on link "Registration Drafts" at bounding box center [138, 311] width 151 height 16
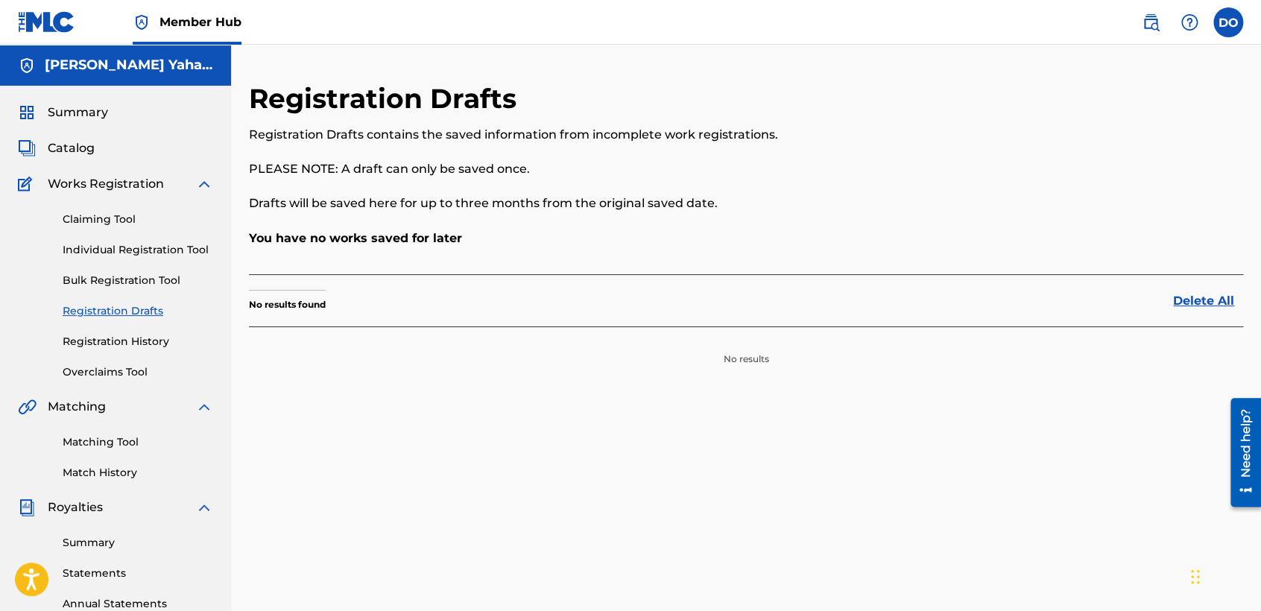
click at [137, 380] on div "Summary Catalog Works Registration Claiming Tool Individual Registration Tool B…" at bounding box center [115, 469] width 231 height 767
click at [135, 378] on link "Overclaims Tool" at bounding box center [138, 372] width 151 height 16
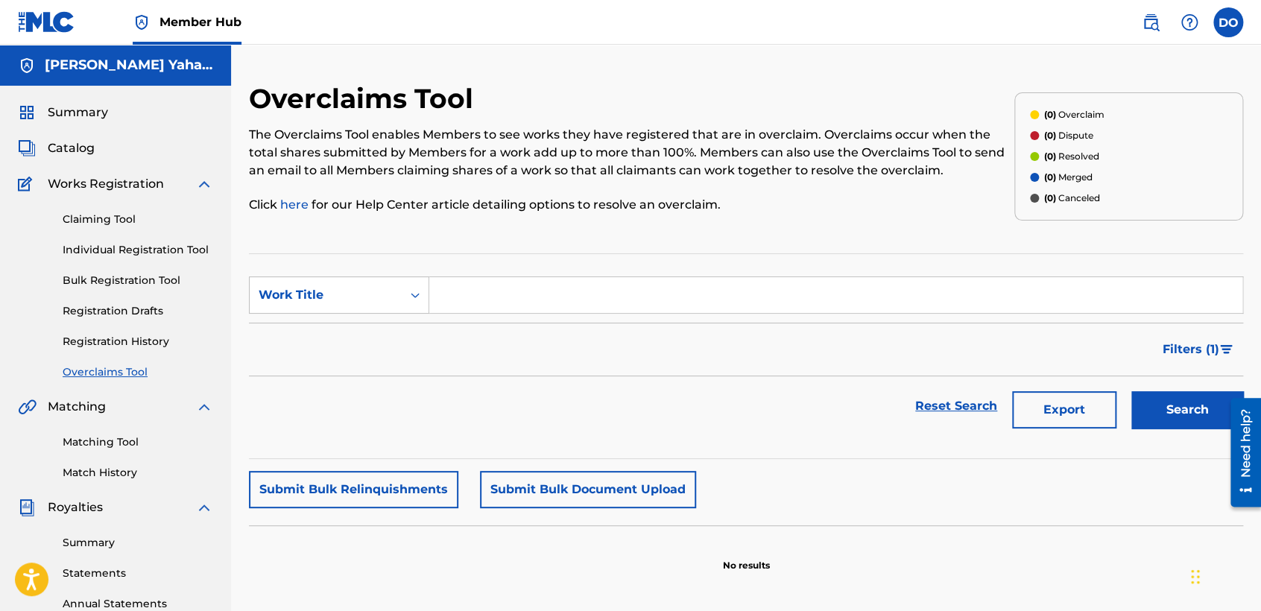
click at [148, 354] on div "Claiming Tool Individual Registration Tool Bulk Registration Tool Registration …" at bounding box center [115, 286] width 195 height 187
click at [155, 345] on link "Registration History" at bounding box center [138, 342] width 151 height 16
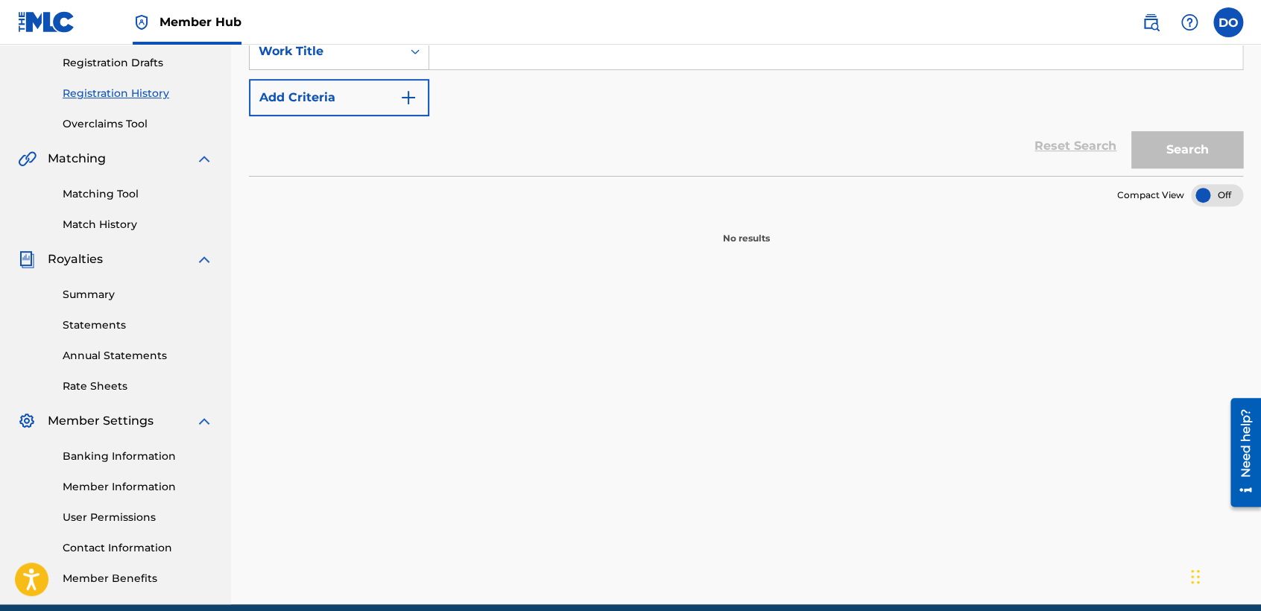
scroll to position [83, 0]
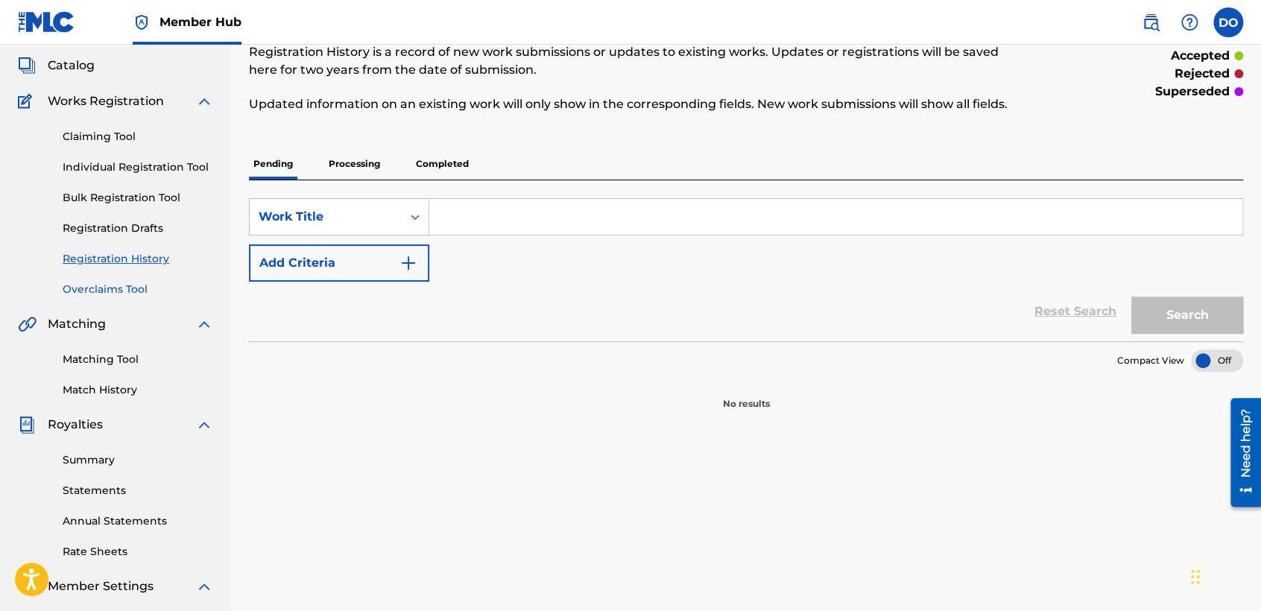
click at [119, 295] on link "Overclaims Tool" at bounding box center [138, 290] width 151 height 16
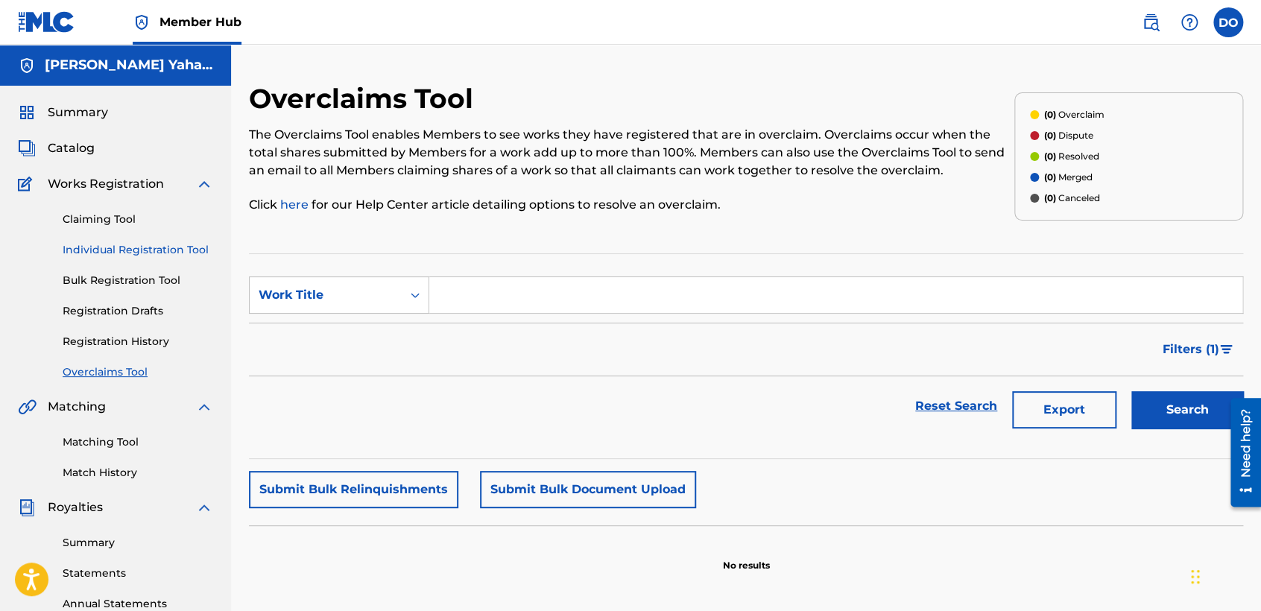
click at [162, 248] on link "Individual Registration Tool" at bounding box center [138, 250] width 151 height 16
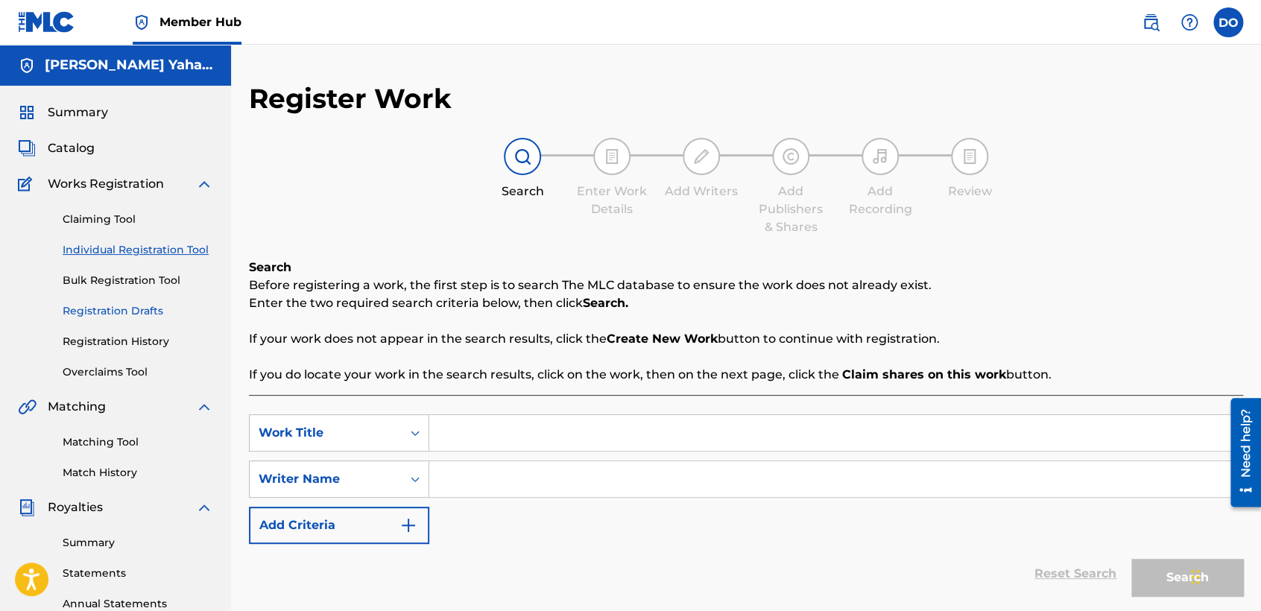
click at [151, 314] on link "Registration Drafts" at bounding box center [138, 311] width 151 height 16
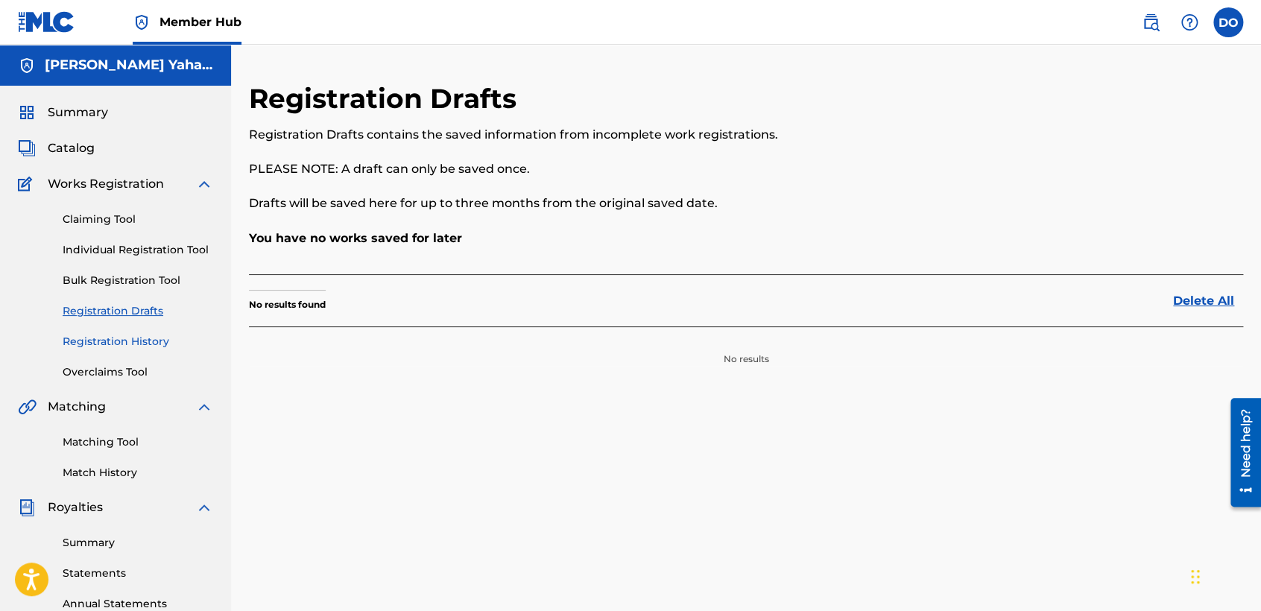
click at [141, 344] on link "Registration History" at bounding box center [138, 342] width 151 height 16
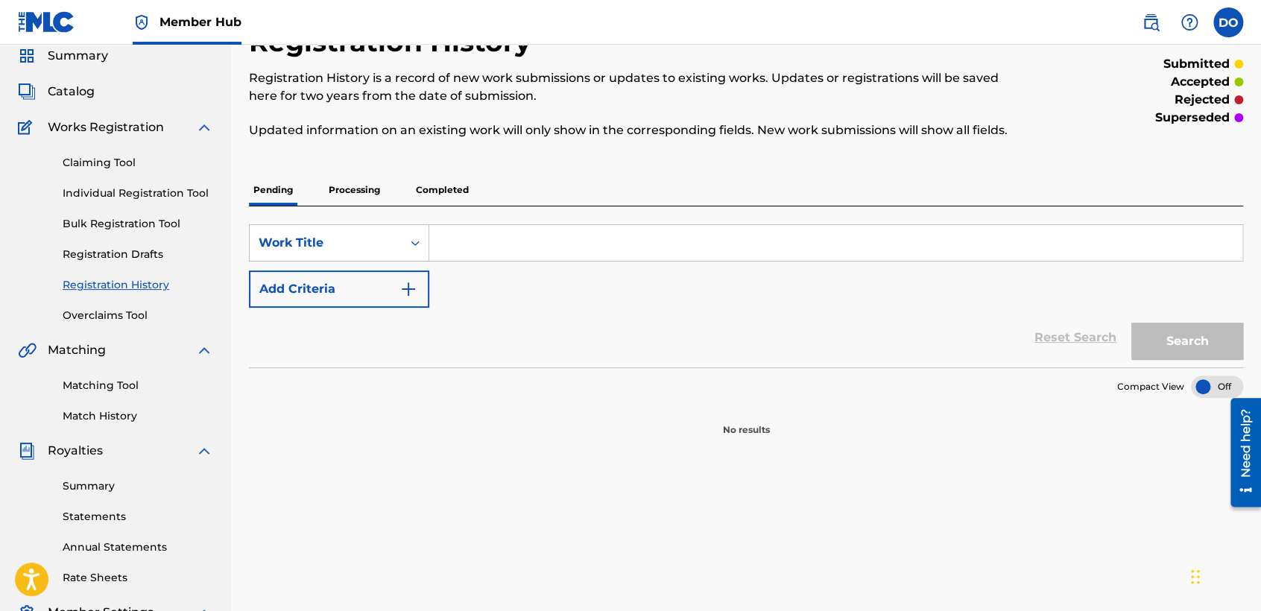
scroll to position [83, 0]
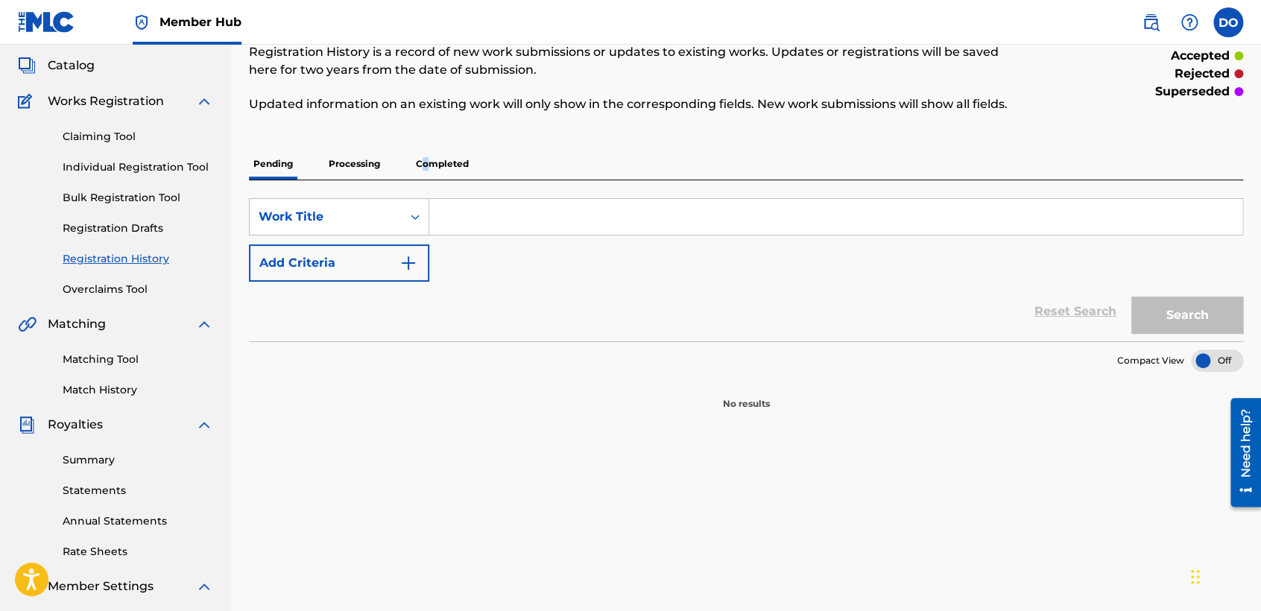
click at [426, 162] on p "Completed" at bounding box center [442, 163] width 62 height 31
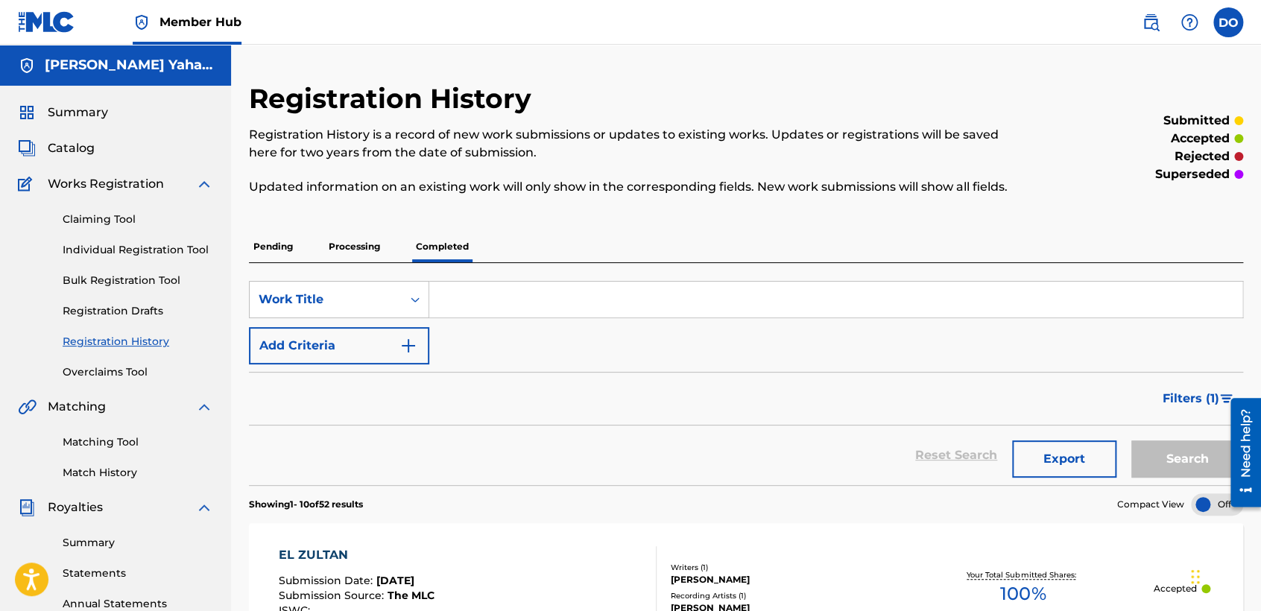
click at [366, 250] on p "Processing" at bounding box center [354, 246] width 60 height 31
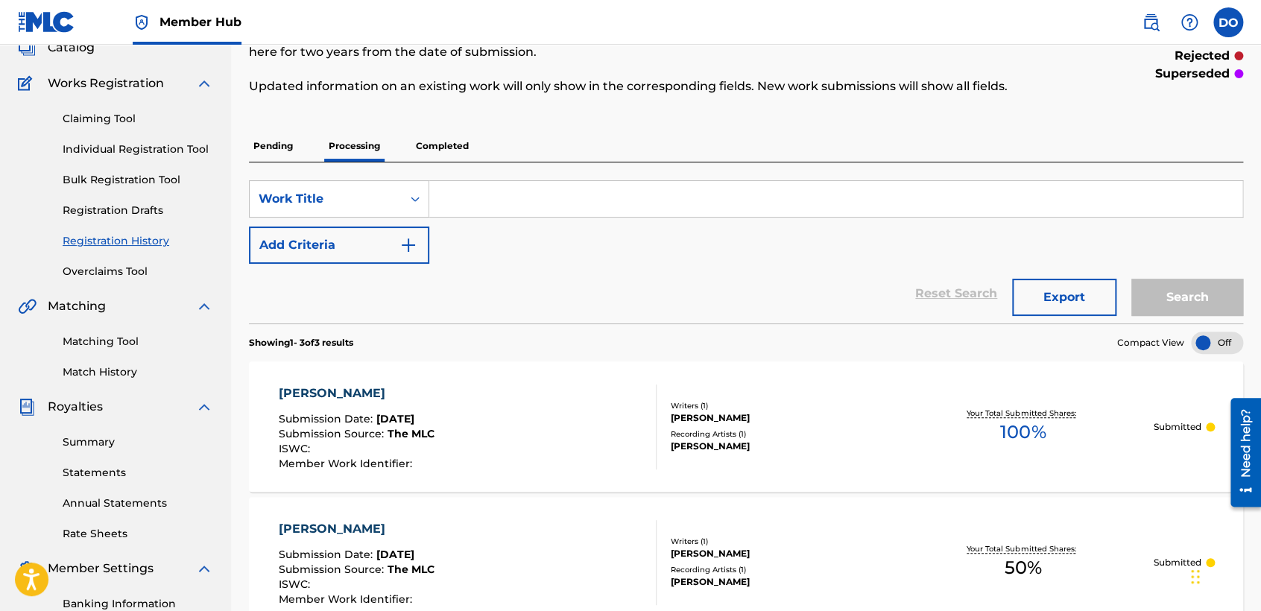
scroll to position [248, 0]
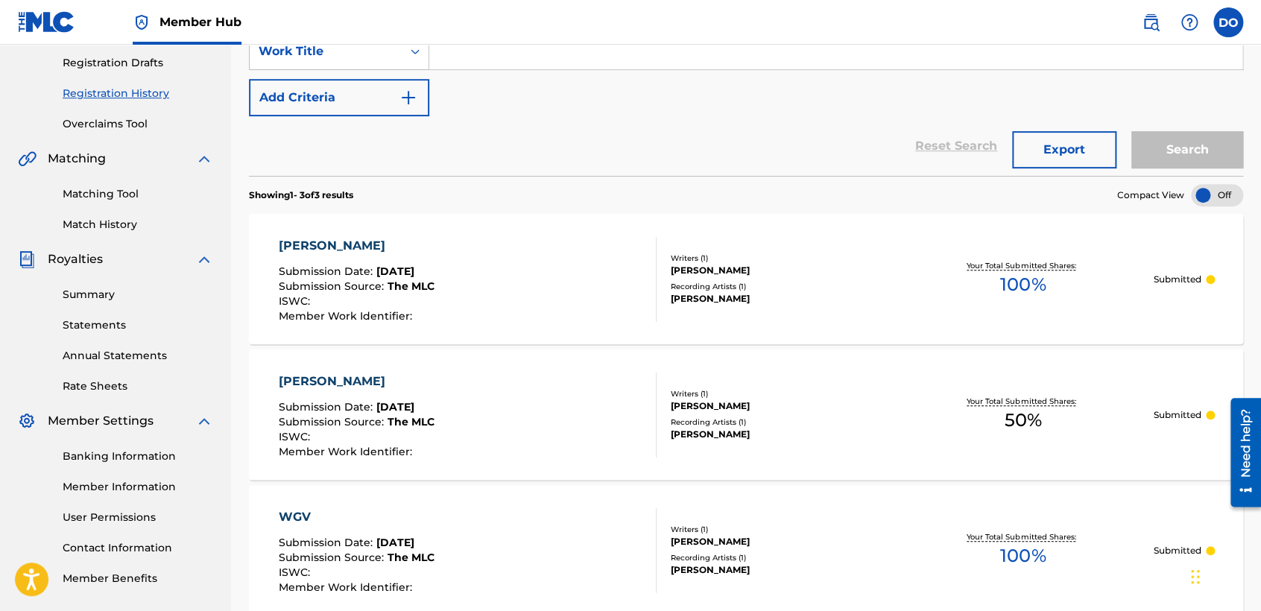
click at [550, 278] on div "CORAZÓN DE ACERO Submission Date : Sep 14, 2025 Submission Source : The MLC ISW…" at bounding box center [468, 279] width 378 height 85
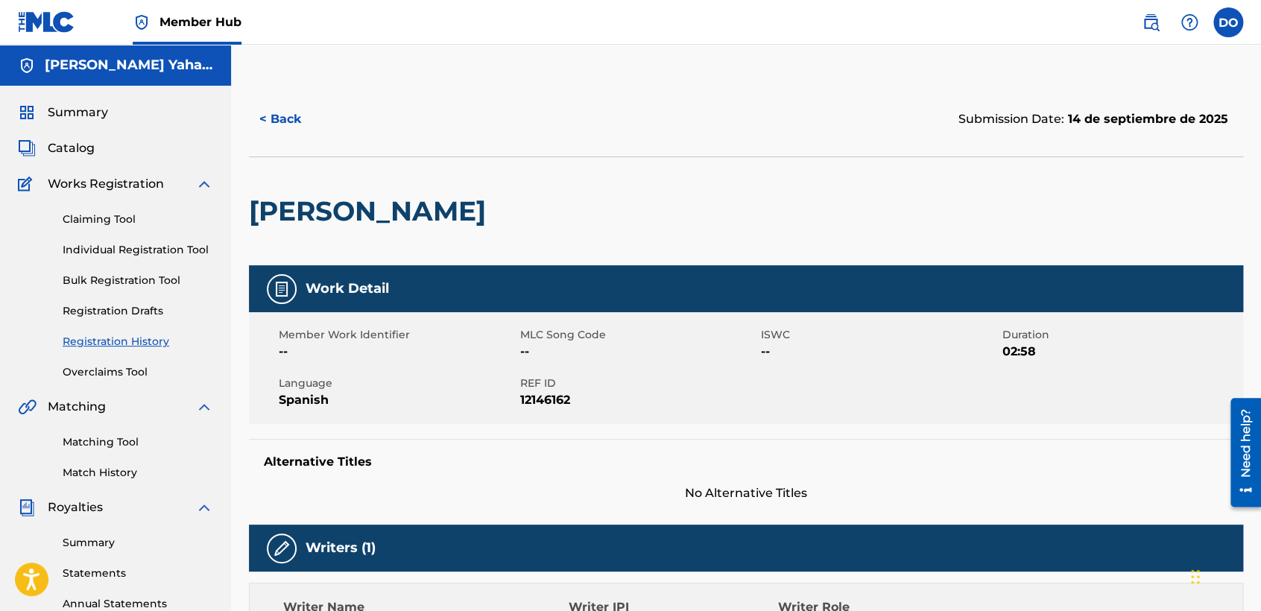
click at [111, 258] on div "Claiming Tool Individual Registration Tool Bulk Registration Tool Registration …" at bounding box center [115, 286] width 195 height 187
click at [114, 252] on link "Individual Registration Tool" at bounding box center [138, 250] width 151 height 16
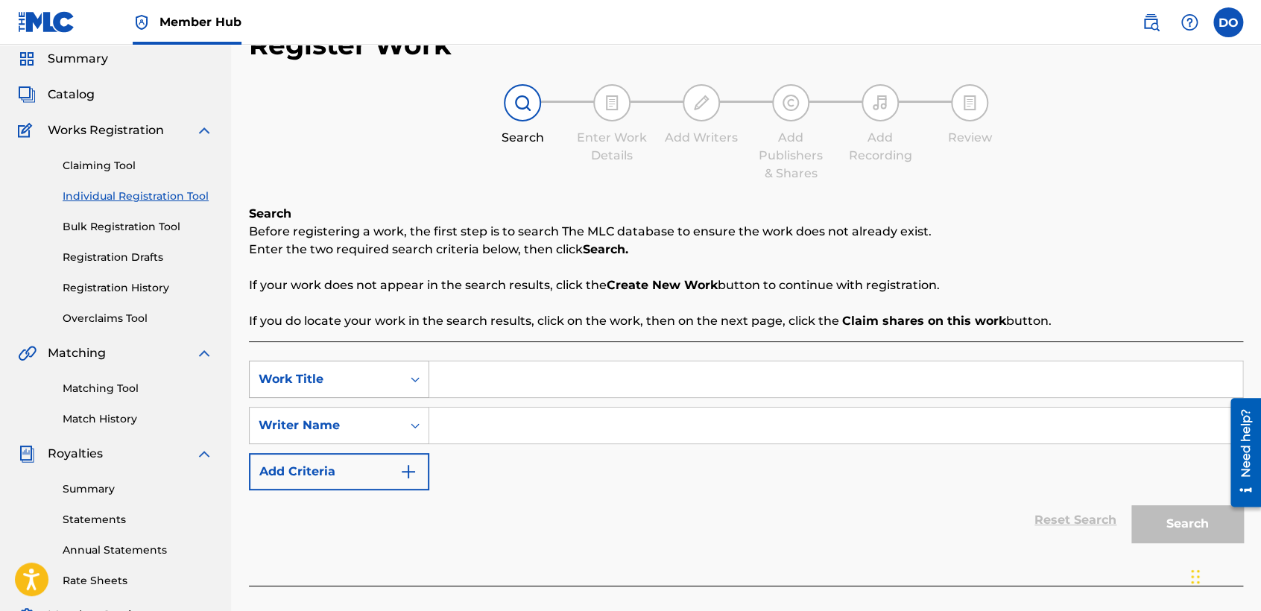
scroll to position [83, 0]
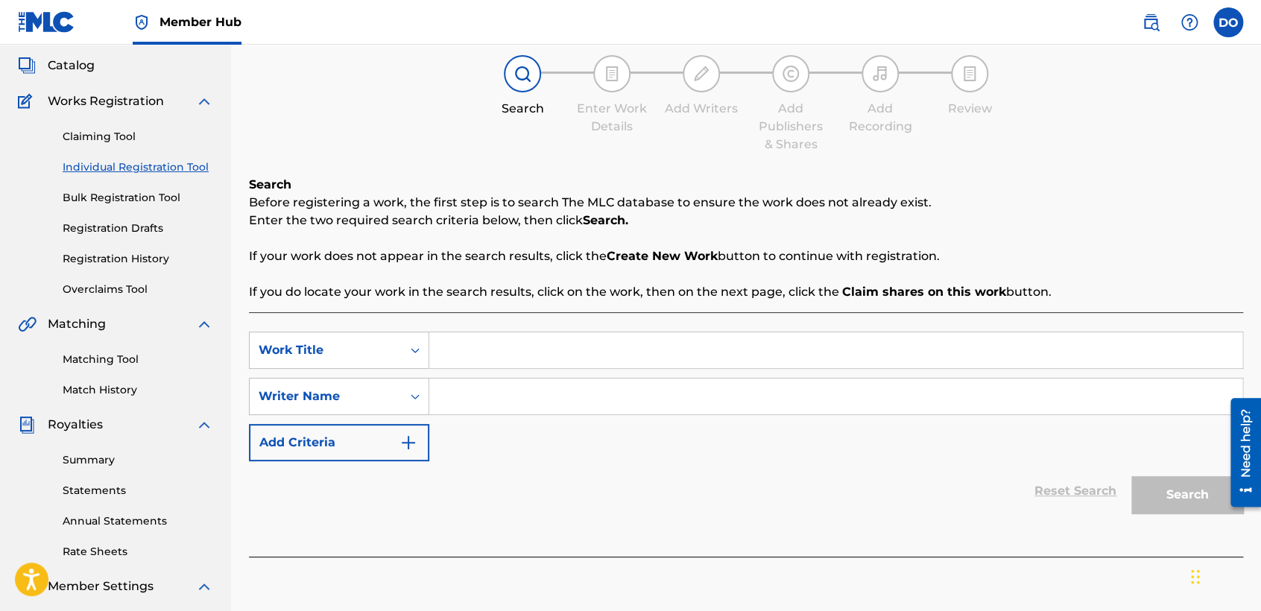
click at [496, 347] on input "Search Form" at bounding box center [835, 350] width 813 height 36
type input "w"
type input "WVG"
click at [572, 408] on input "Search Form" at bounding box center [835, 397] width 813 height 36
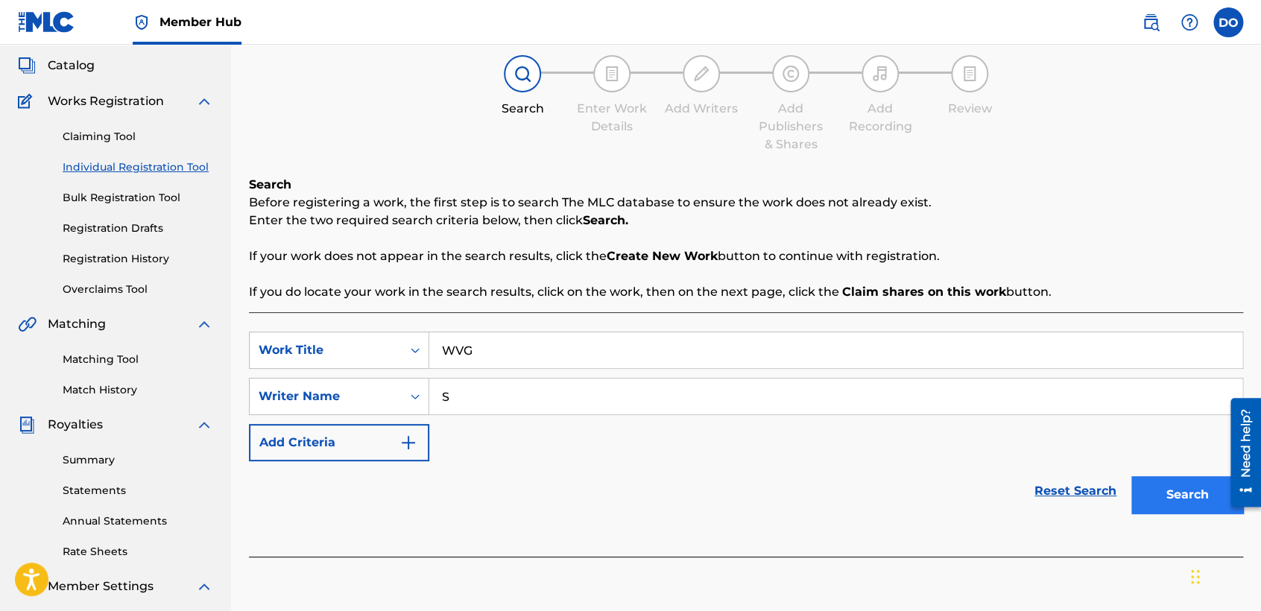
type input "S"
click at [1160, 508] on button "Search" at bounding box center [1187, 494] width 112 height 37
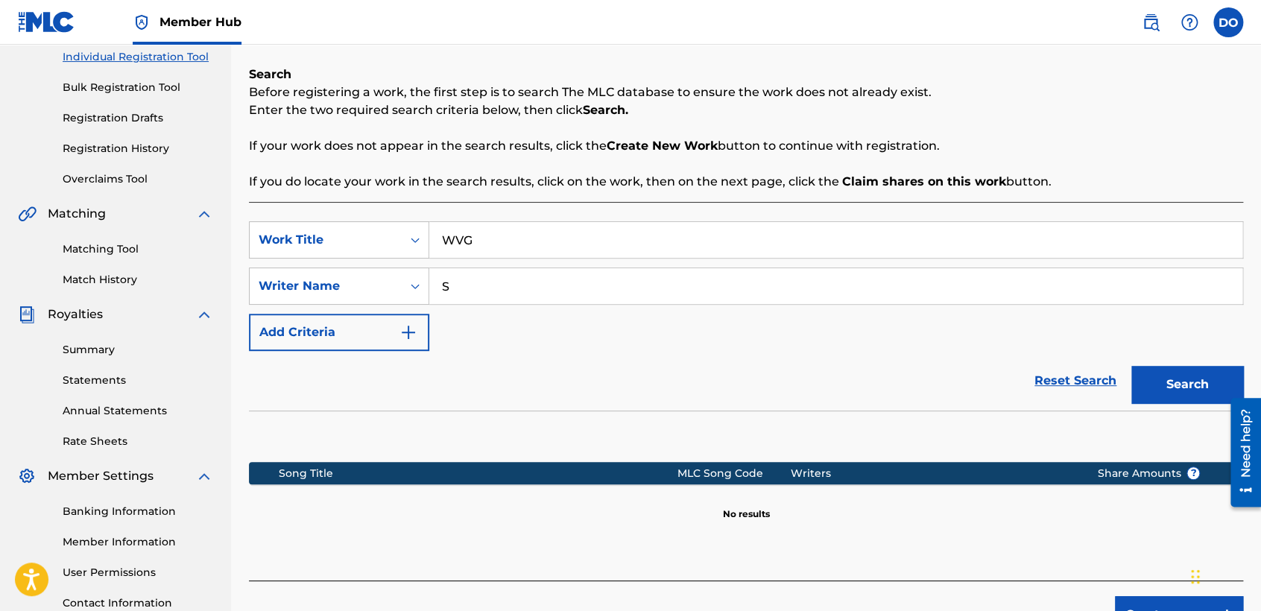
scroll to position [312, 0]
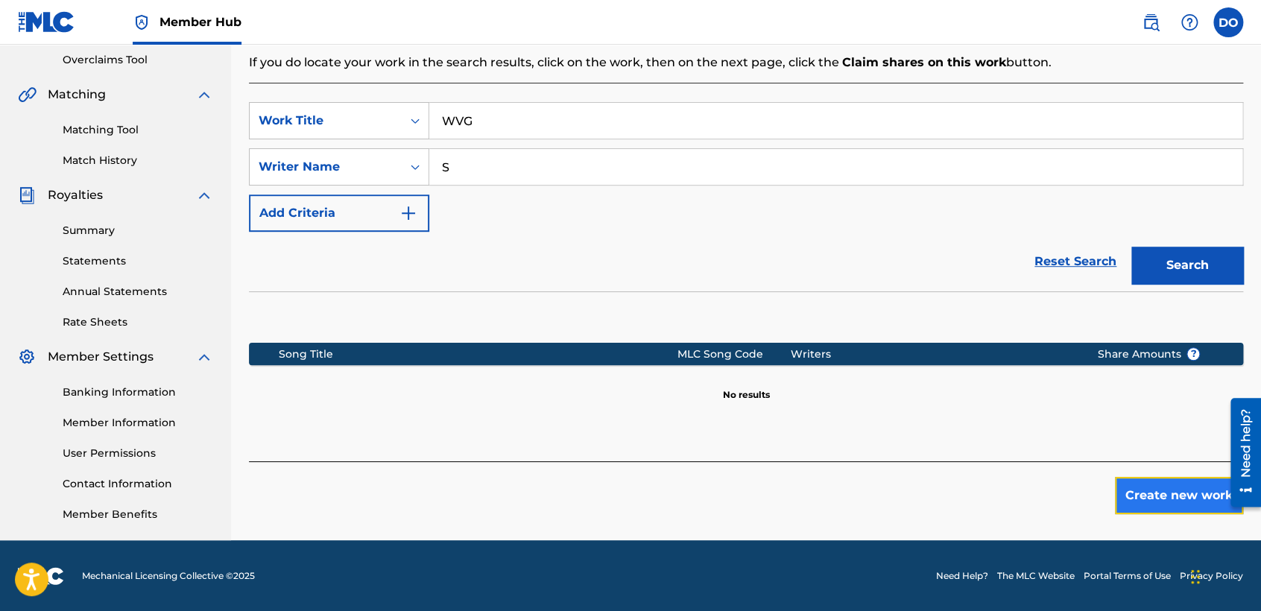
click at [1137, 481] on button "Create new work" at bounding box center [1179, 495] width 128 height 37
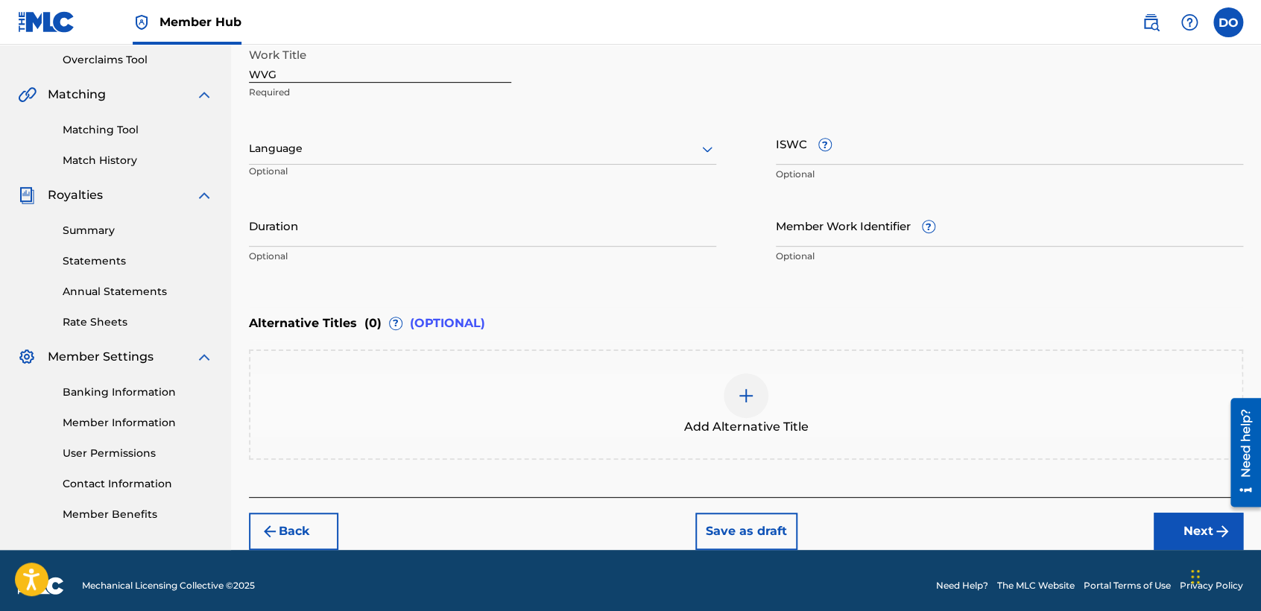
click at [426, 153] on div at bounding box center [482, 148] width 467 height 19
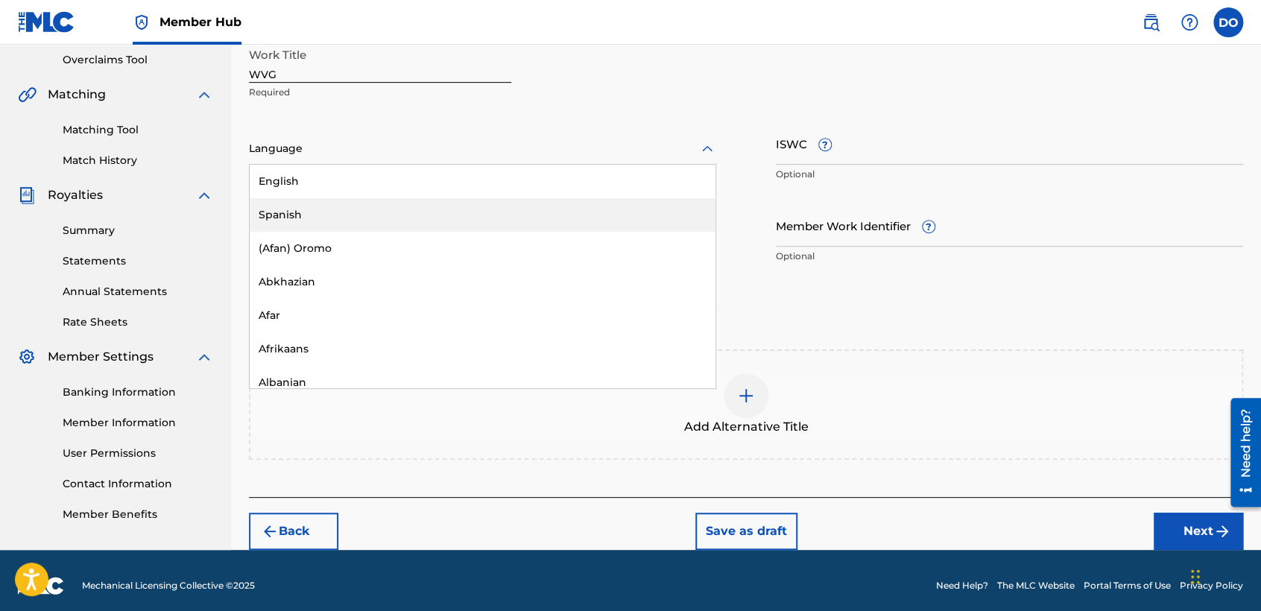
click at [364, 224] on div "Spanish" at bounding box center [483, 215] width 466 height 34
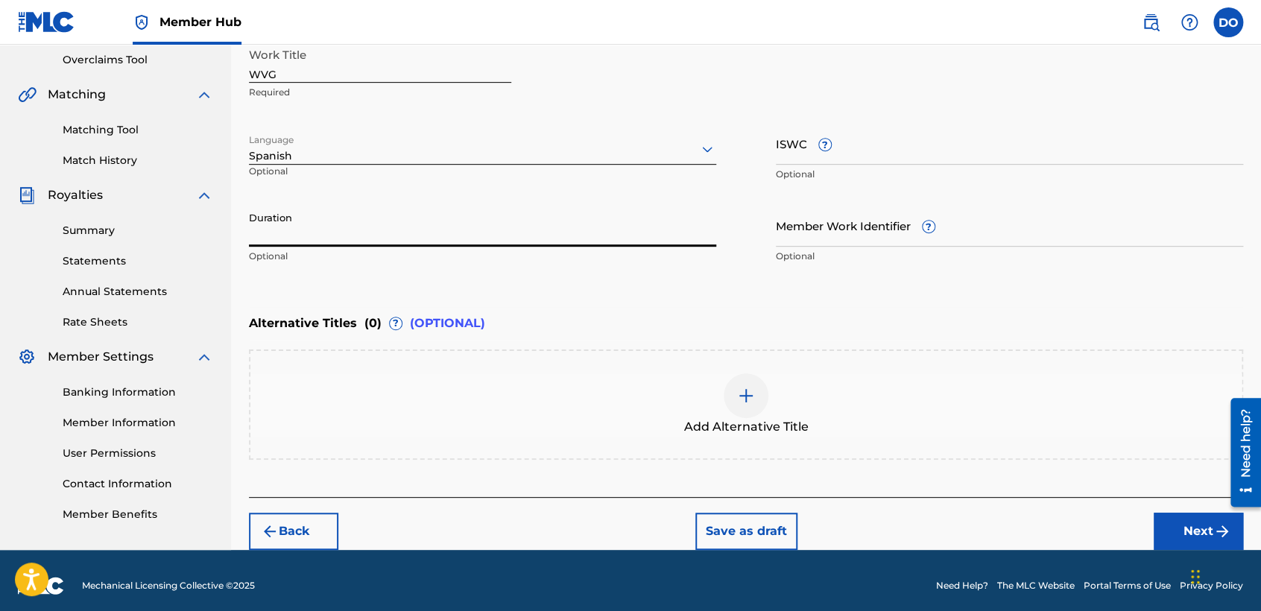
click at [364, 221] on input "Duration" at bounding box center [482, 225] width 467 height 42
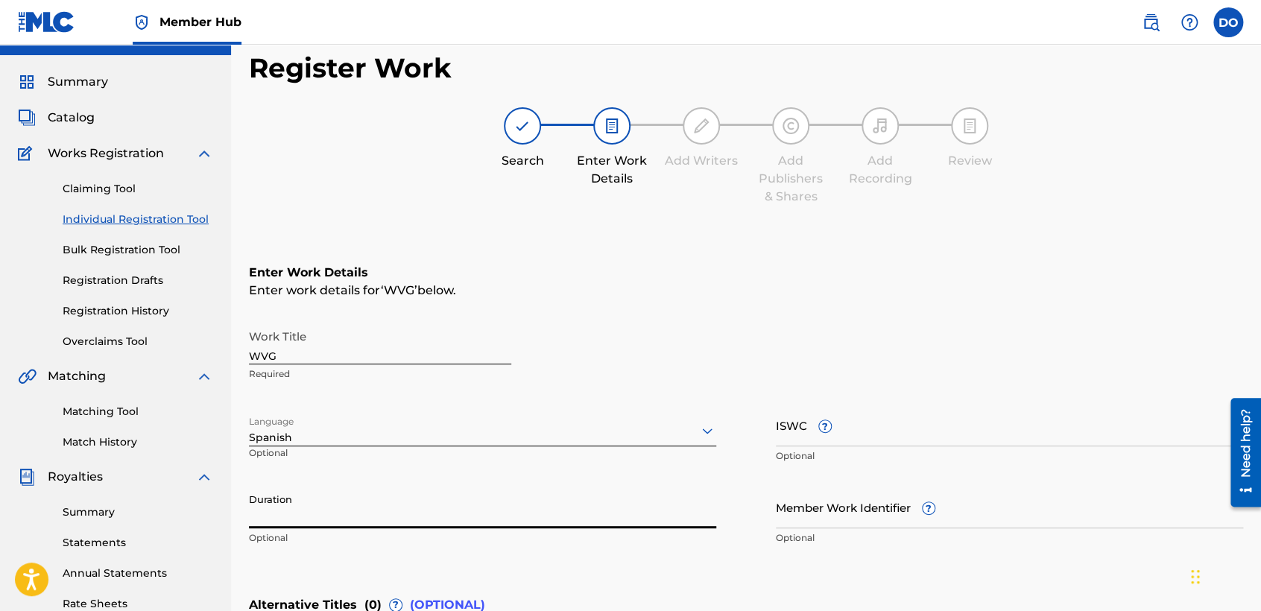
scroll to position [0, 0]
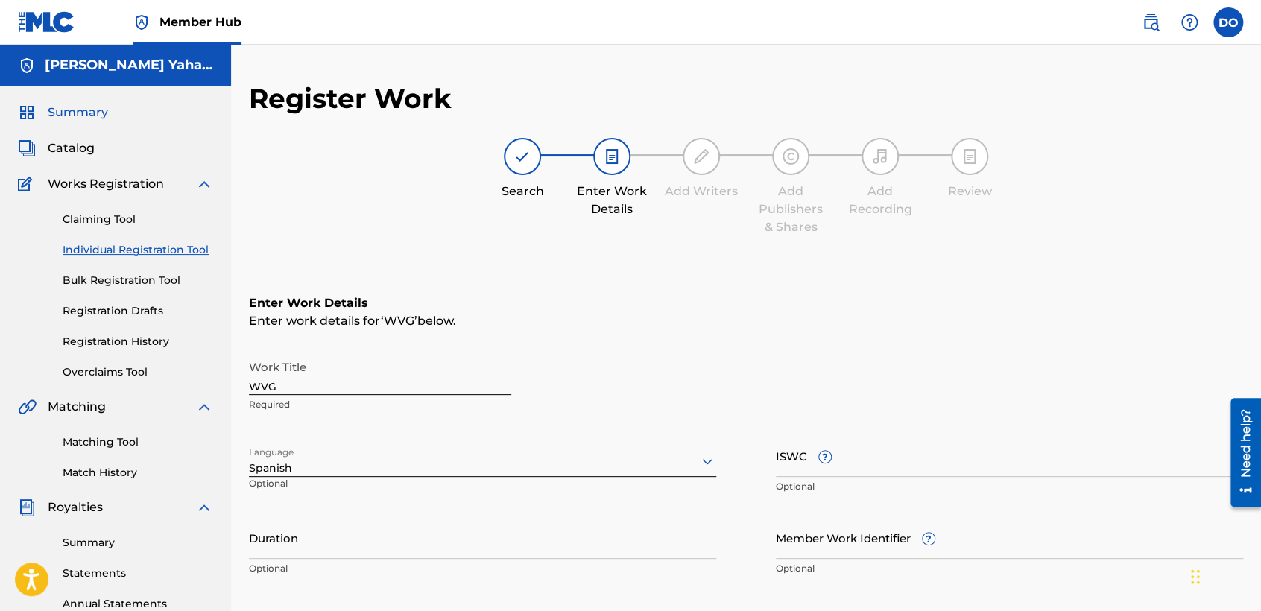
click at [81, 108] on span "Summary" at bounding box center [78, 113] width 60 height 18
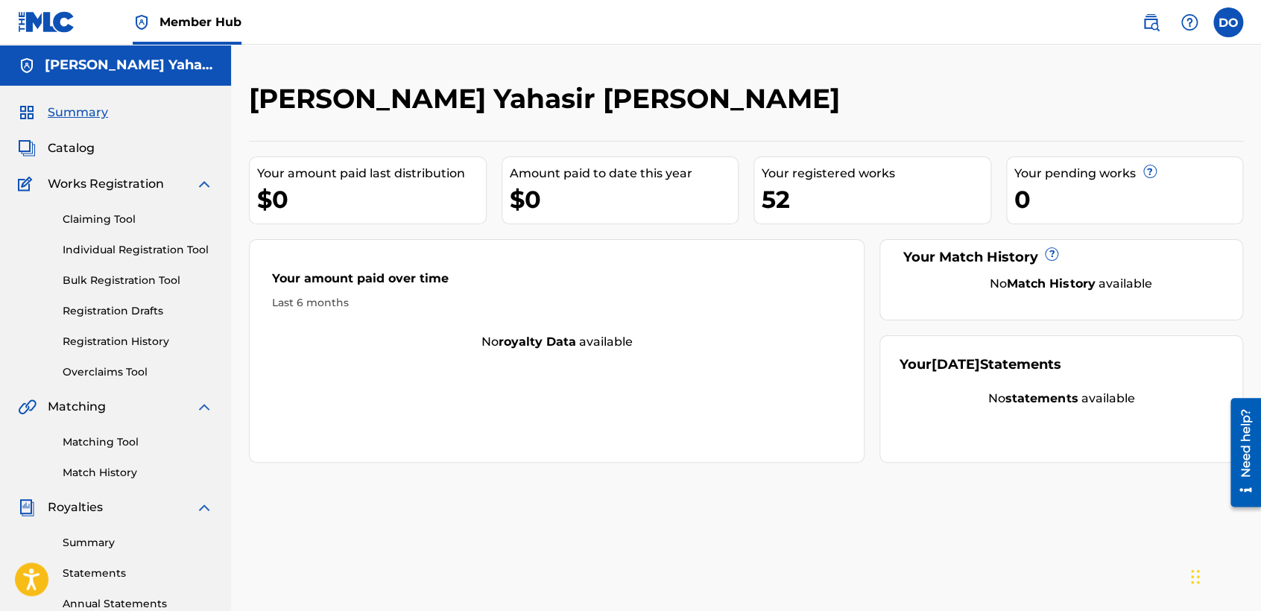
click at [164, 241] on div "Claiming Tool Individual Registration Tool Bulk Registration Tool Registration …" at bounding box center [115, 286] width 195 height 187
click at [124, 341] on link "Registration History" at bounding box center [138, 342] width 151 height 16
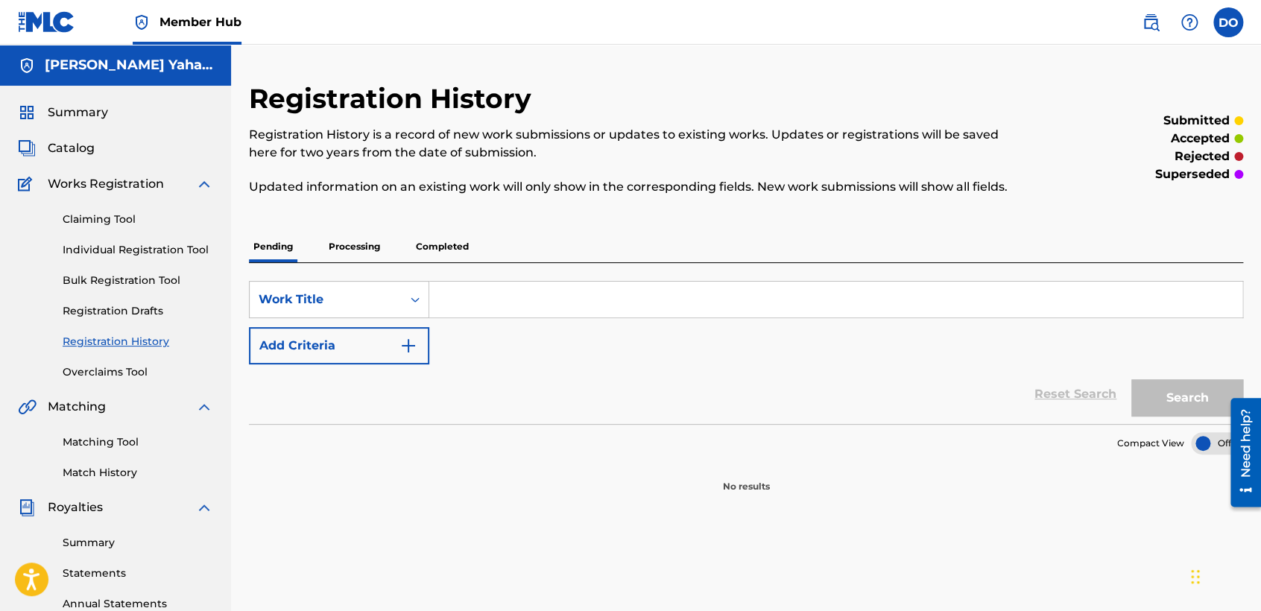
click at [456, 249] on p "Completed" at bounding box center [442, 246] width 62 height 31
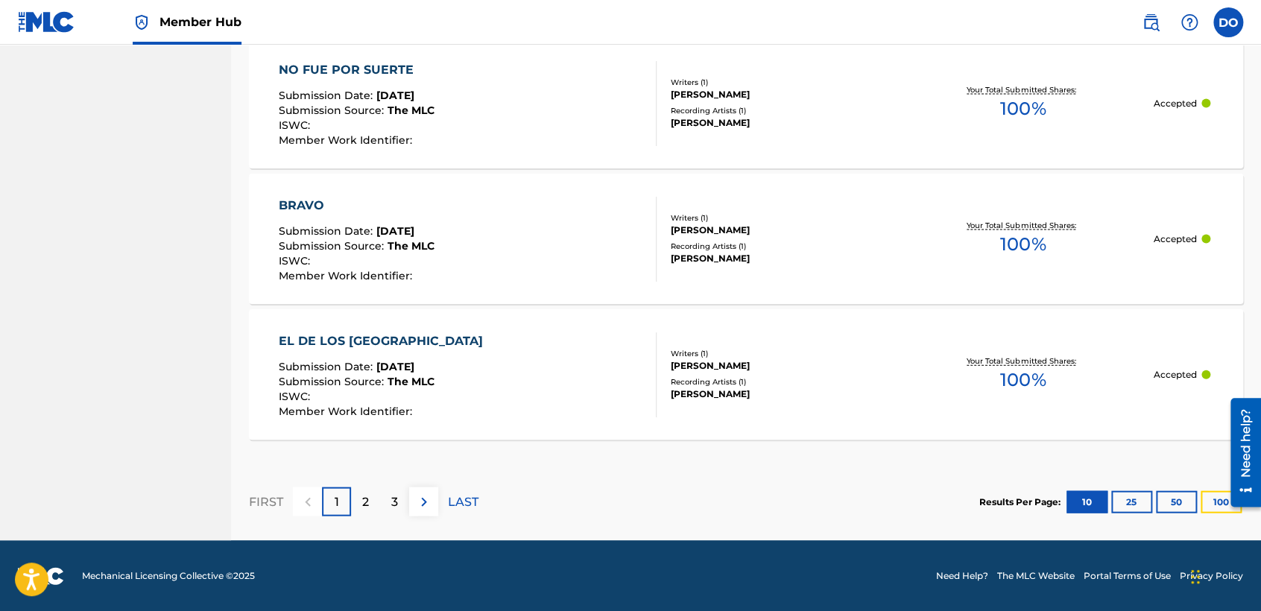
click at [1215, 505] on button "100" at bounding box center [1221, 502] width 41 height 22
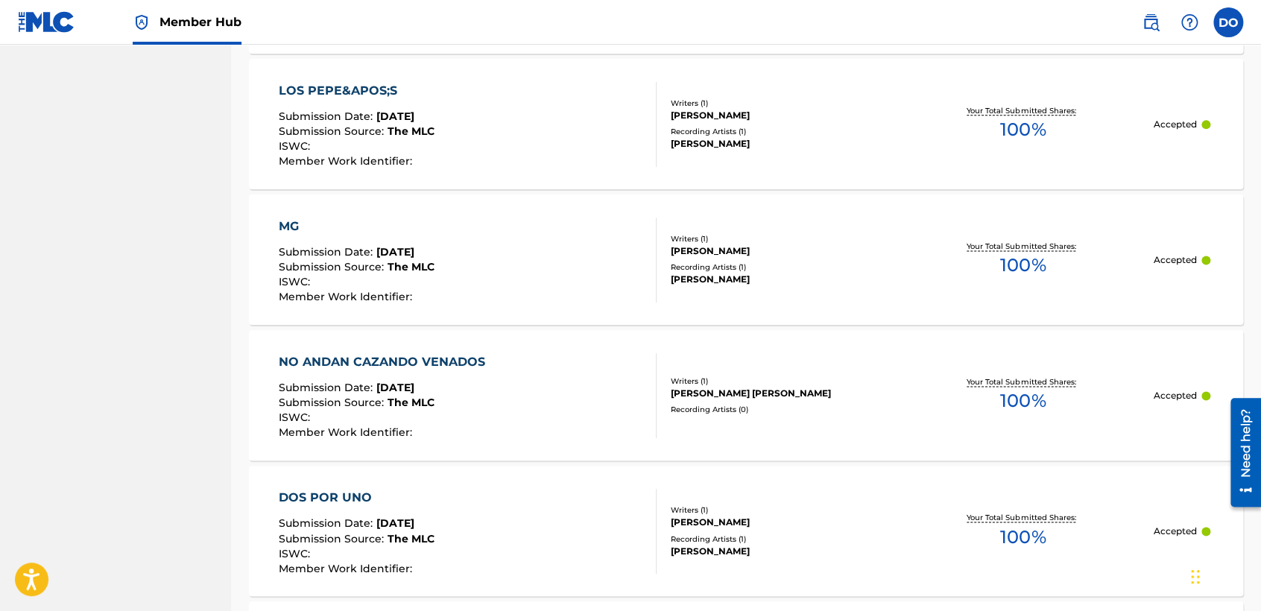
scroll to position [3564, 0]
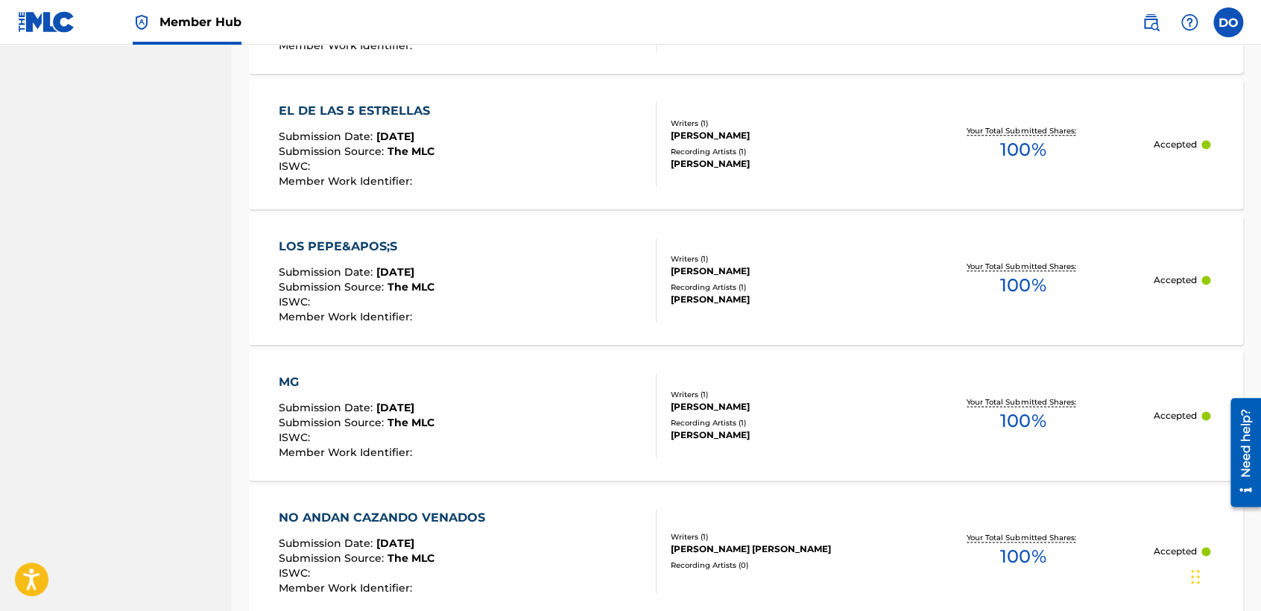
click at [377, 215] on div "LOS PEPE&APOS;S Submission Date : Sep 14, 2025 Submission Source : The MLC ISWC…" at bounding box center [746, 280] width 994 height 130
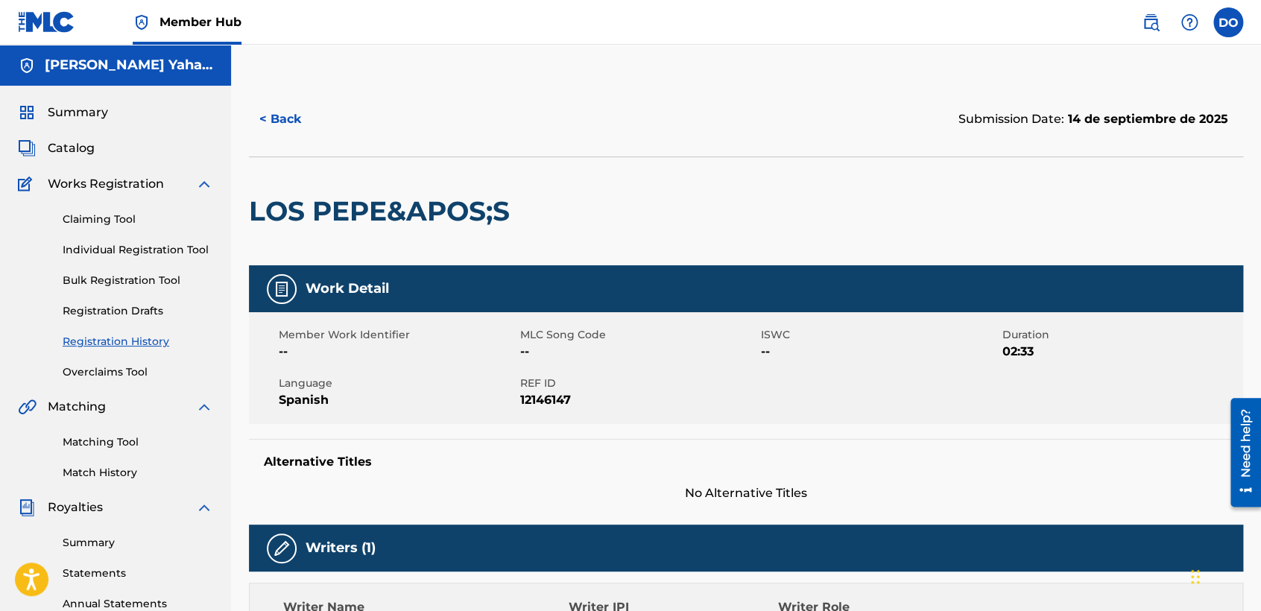
click at [377, 215] on h2 "LOS PEPE&APOS;S" at bounding box center [383, 212] width 268 height 34
click at [1227, 38] on nav "Member Hub DO DO David Yahasir Ornelas Carreño ornelas_david@icloud.com Notific…" at bounding box center [630, 22] width 1261 height 45
click at [1225, 35] on label at bounding box center [1228, 22] width 30 height 30
click at [1228, 22] on input "DO David Yahasir Ornelas Carreño ornelas_david@icloud.com Notification Preferen…" at bounding box center [1228, 22] width 0 height 0
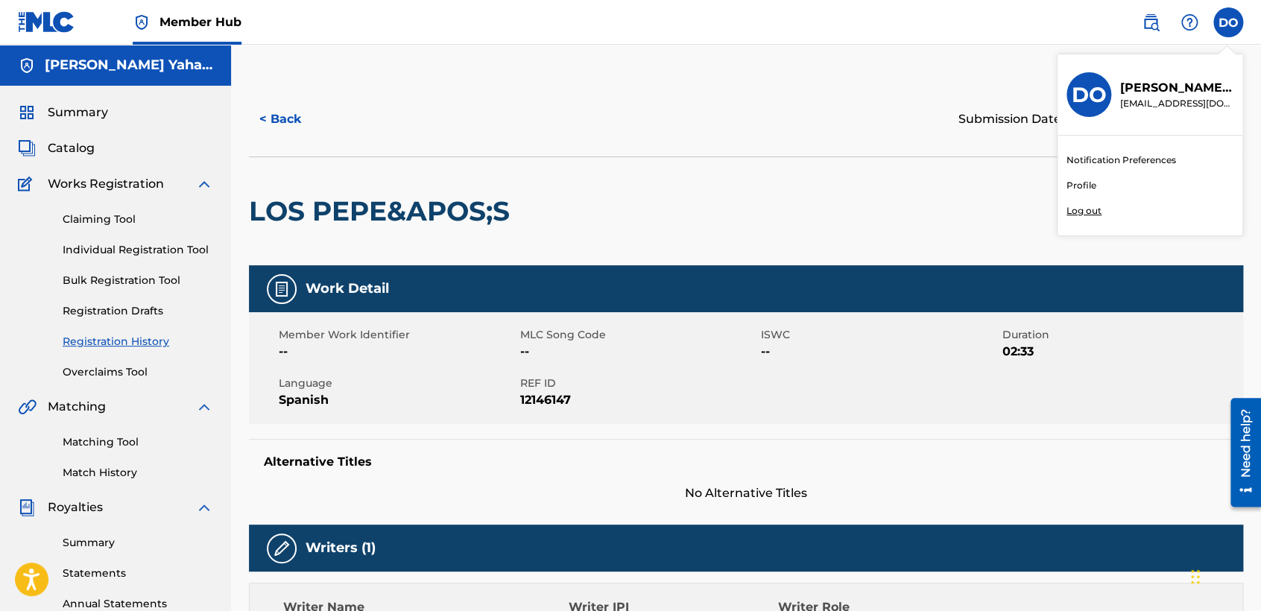
click at [1091, 212] on p "Log out" at bounding box center [1084, 210] width 35 height 13
click at [1228, 22] on input "DO David Yahasir Ornelas Carreño ornelas_david@icloud.com Notification Preferen…" at bounding box center [1228, 22] width 0 height 0
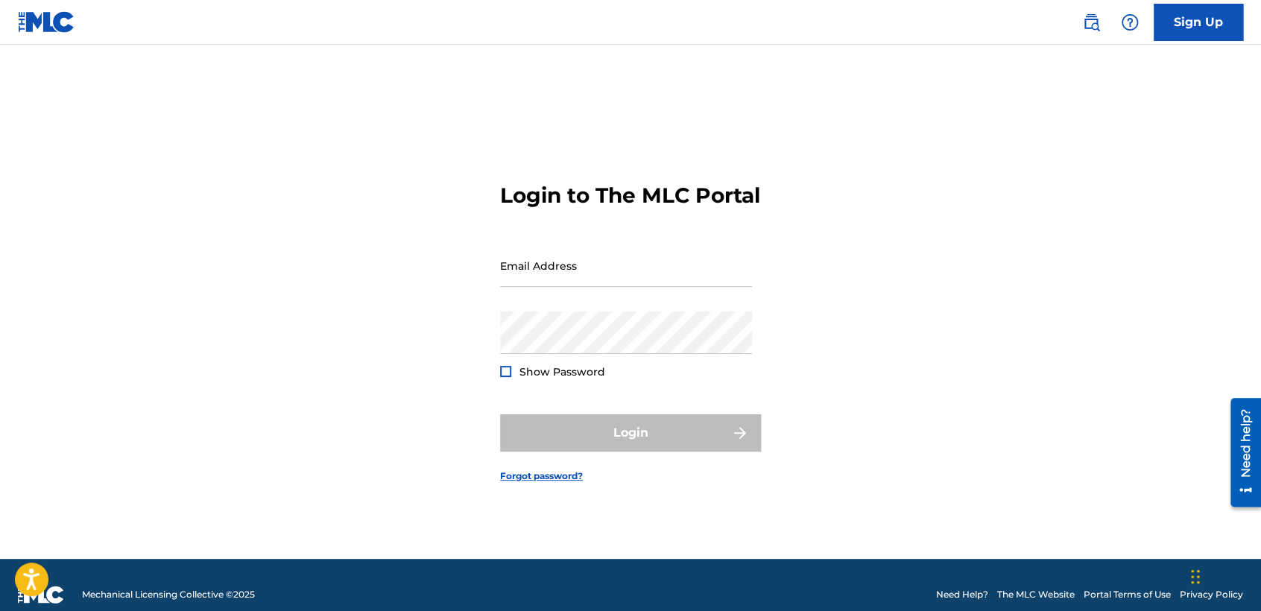
type input "[EMAIL_ADDRESS][DOMAIN_NAME]"
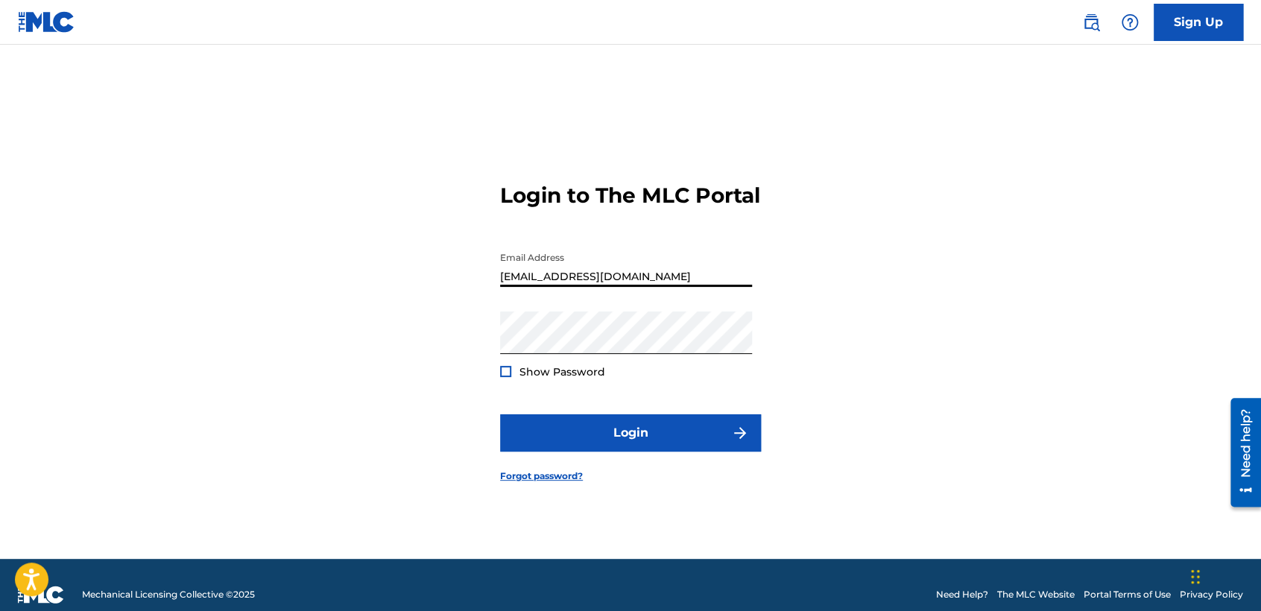
drag, startPoint x: 632, startPoint y: 285, endPoint x: 295, endPoint y: 270, distance: 337.2
click at [295, 274] on div "Login to The MLC Portal Email Address cheyolg1@hotmail.com Password Show Passwo…" at bounding box center [630, 320] width 1043 height 477
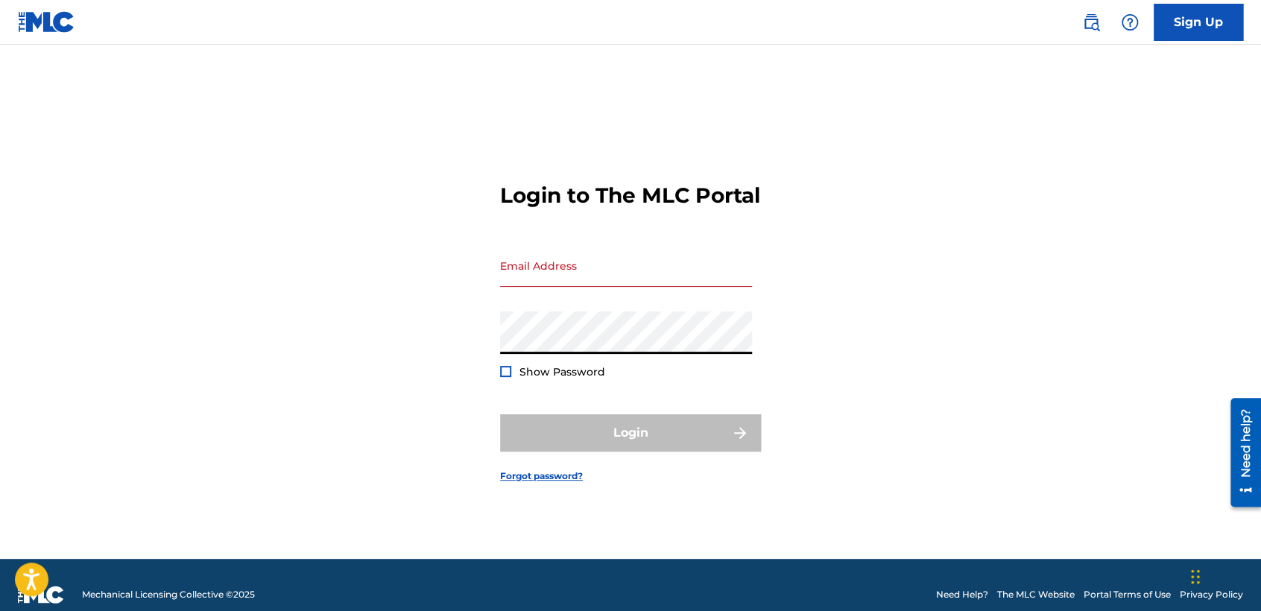
click at [136, 385] on div "Login to The MLC Portal Email Address Password Show Password Login Forgot passw…" at bounding box center [630, 320] width 1043 height 477
click at [610, 276] on input "Email Address" at bounding box center [626, 265] width 252 height 42
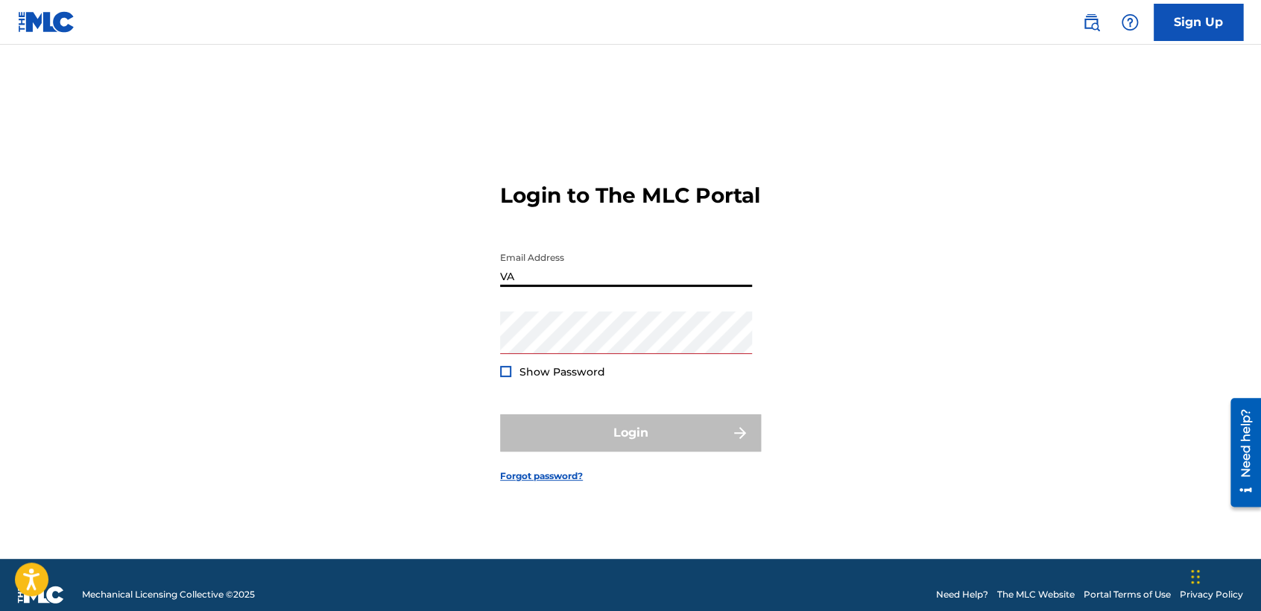
type input "V"
type input "vaz7guer1a@icloud.com"
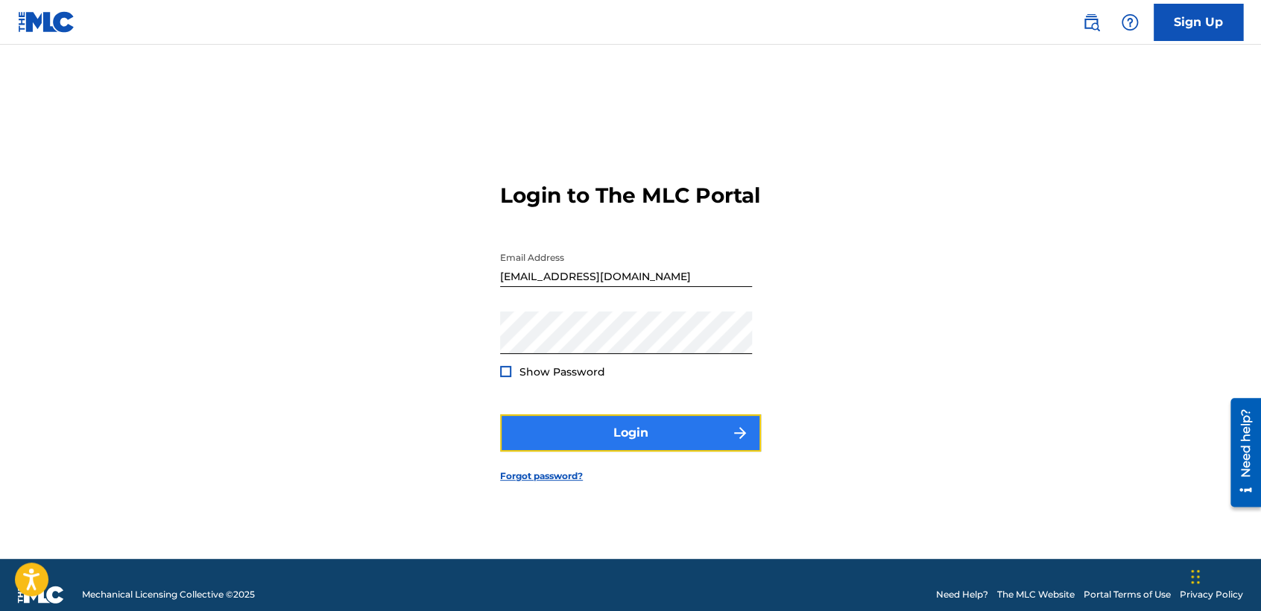
click at [647, 452] on button "Login" at bounding box center [630, 432] width 261 height 37
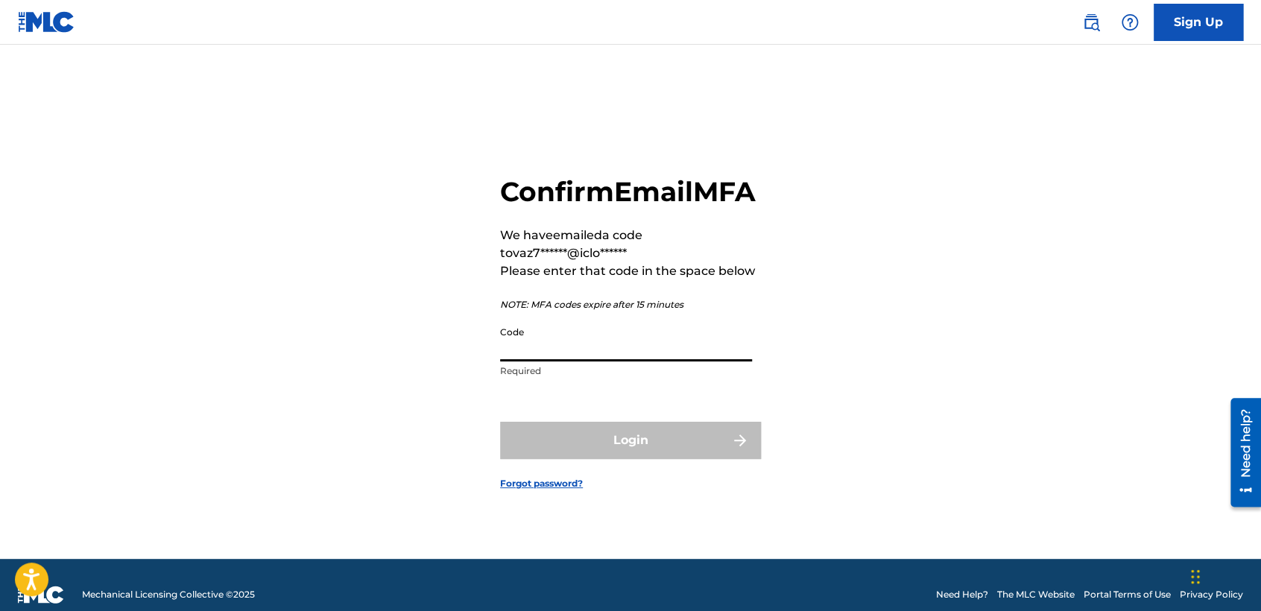
click at [663, 355] on input "Code" at bounding box center [626, 340] width 252 height 42
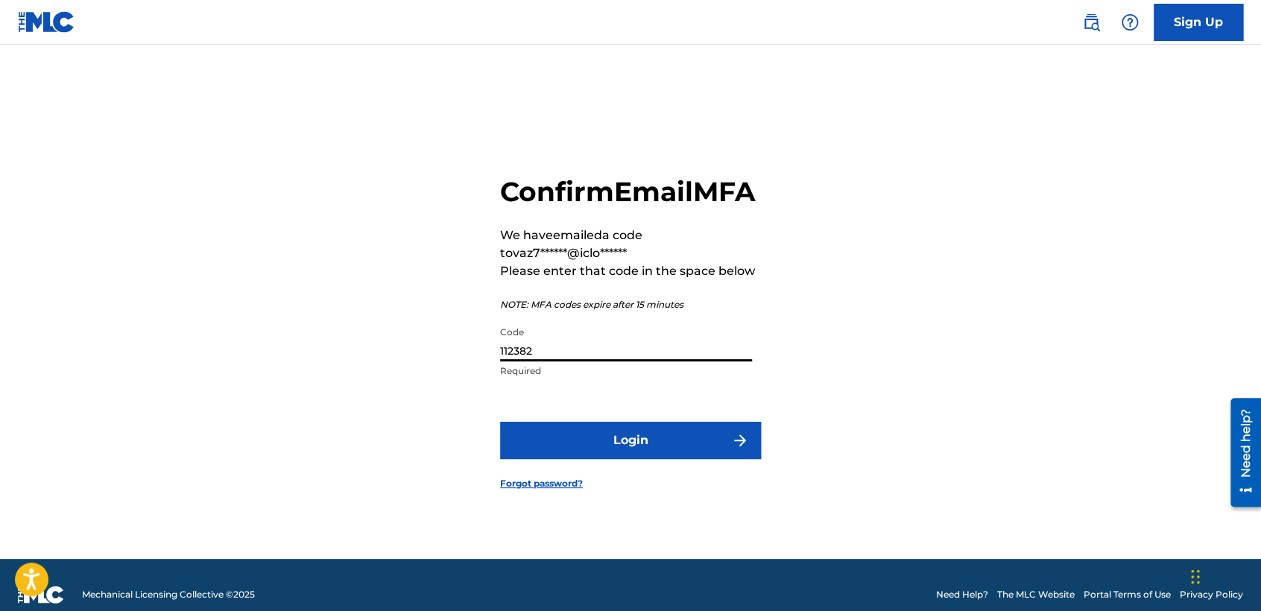
type input "112382"
click at [500, 422] on button "Login" at bounding box center [630, 440] width 261 height 37
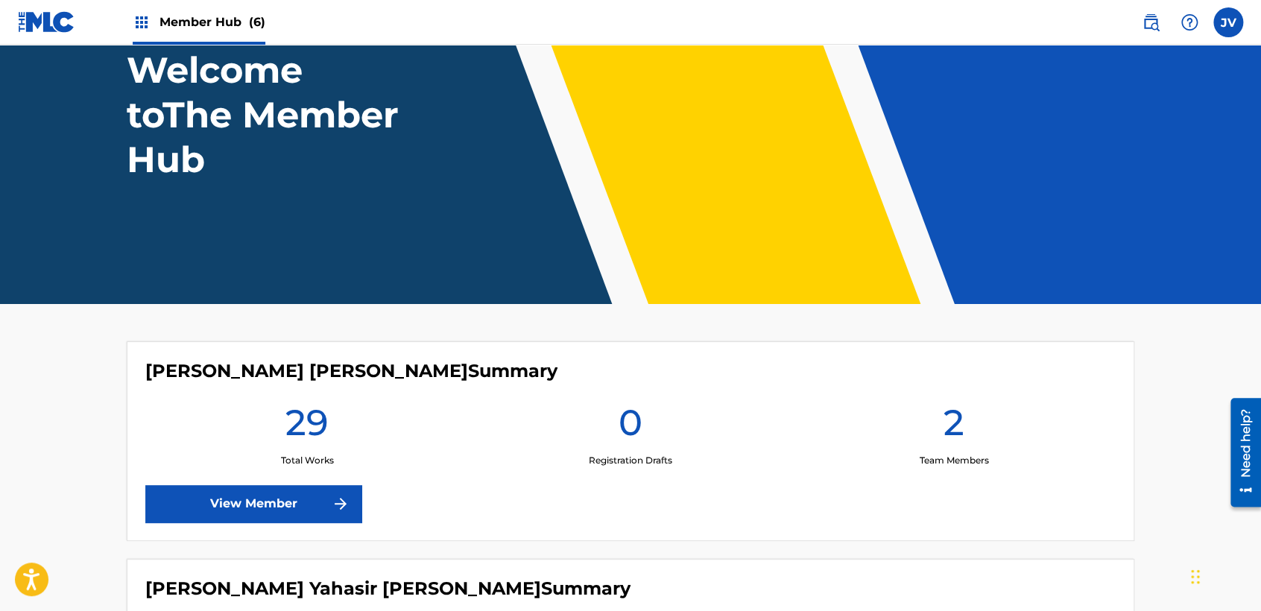
scroll to position [248, 0]
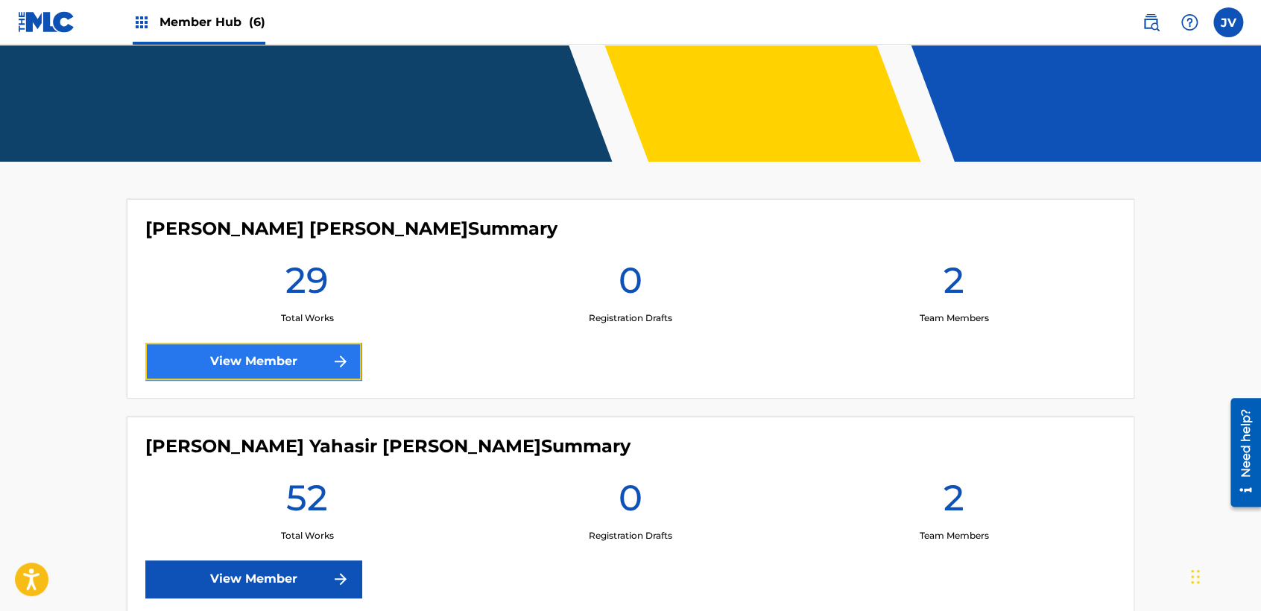
click at [300, 374] on link "View Member" at bounding box center [253, 361] width 216 height 37
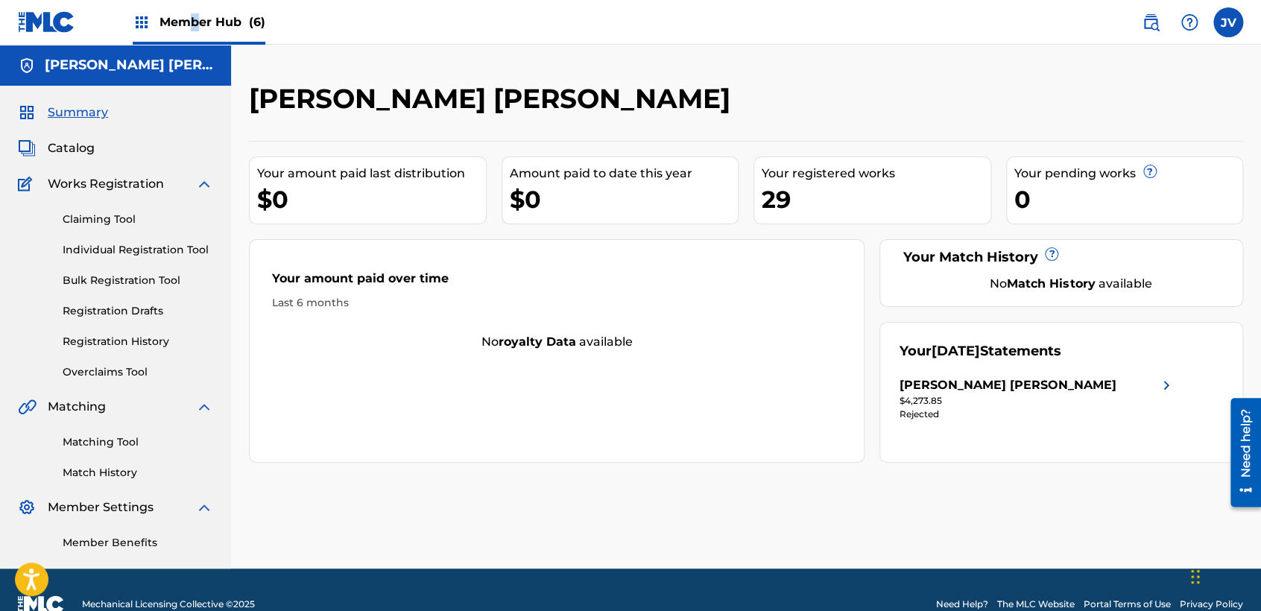
click at [195, 25] on span "Member Hub (6)" at bounding box center [212, 21] width 106 height 17
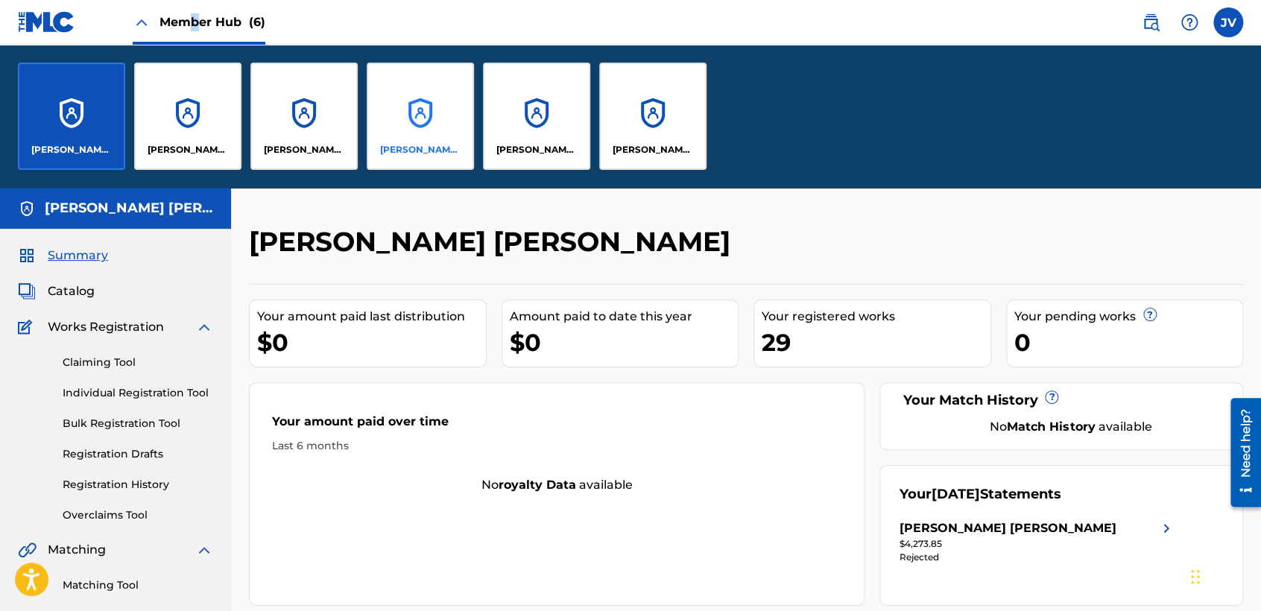
click at [405, 107] on div "Julio Cesar Inclan Lopez" at bounding box center [420, 116] width 107 height 107
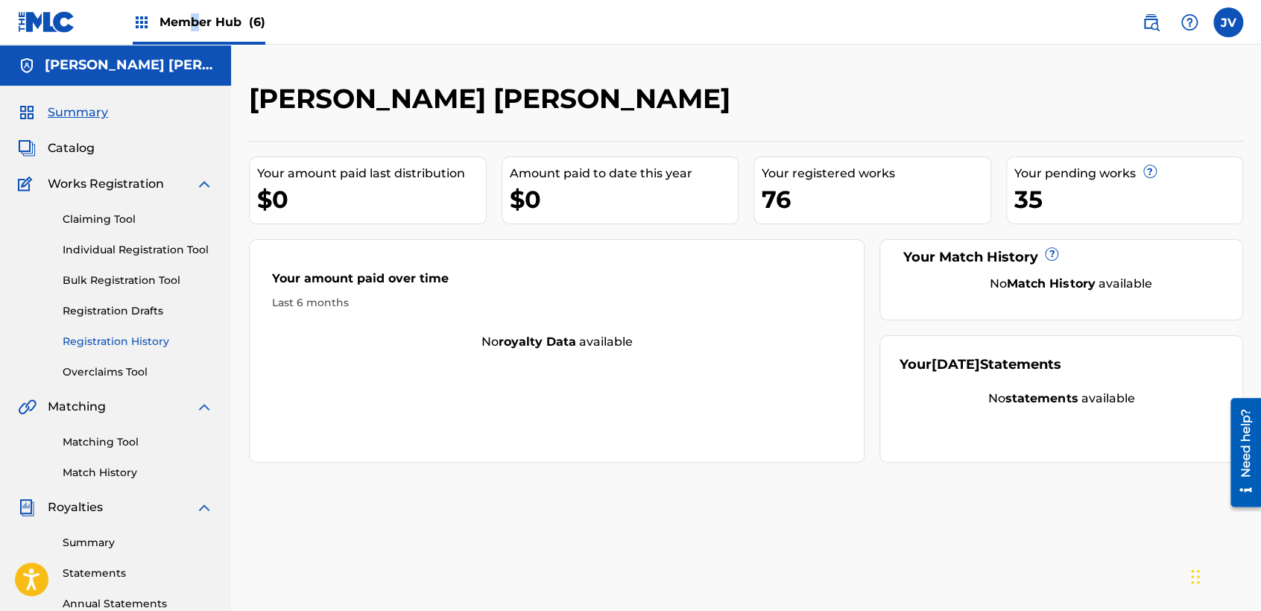
click at [157, 338] on link "Registration History" at bounding box center [138, 342] width 151 height 16
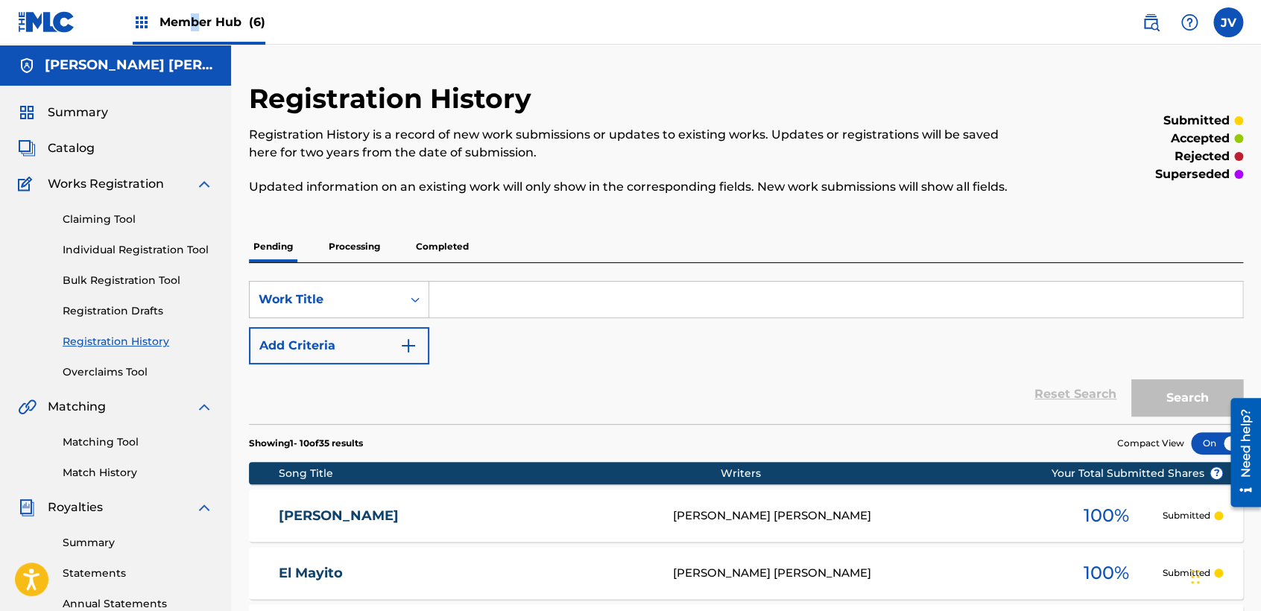
scroll to position [83, 0]
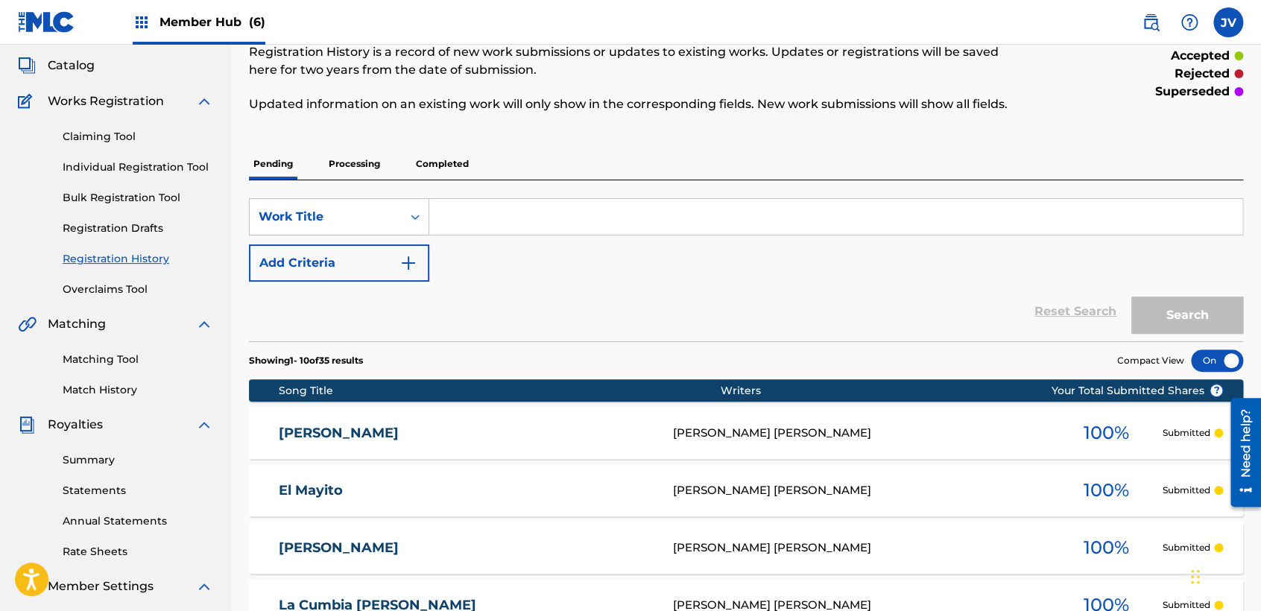
click at [381, 167] on p "Processing" at bounding box center [354, 163] width 60 height 31
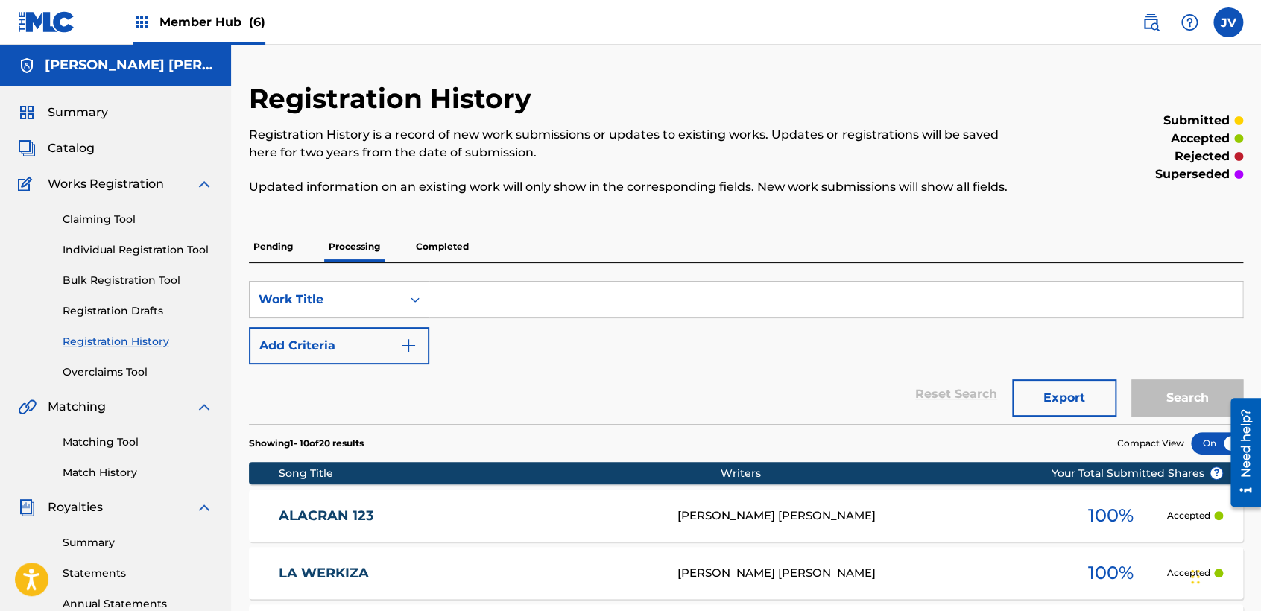
click at [429, 251] on p "Completed" at bounding box center [442, 246] width 62 height 31
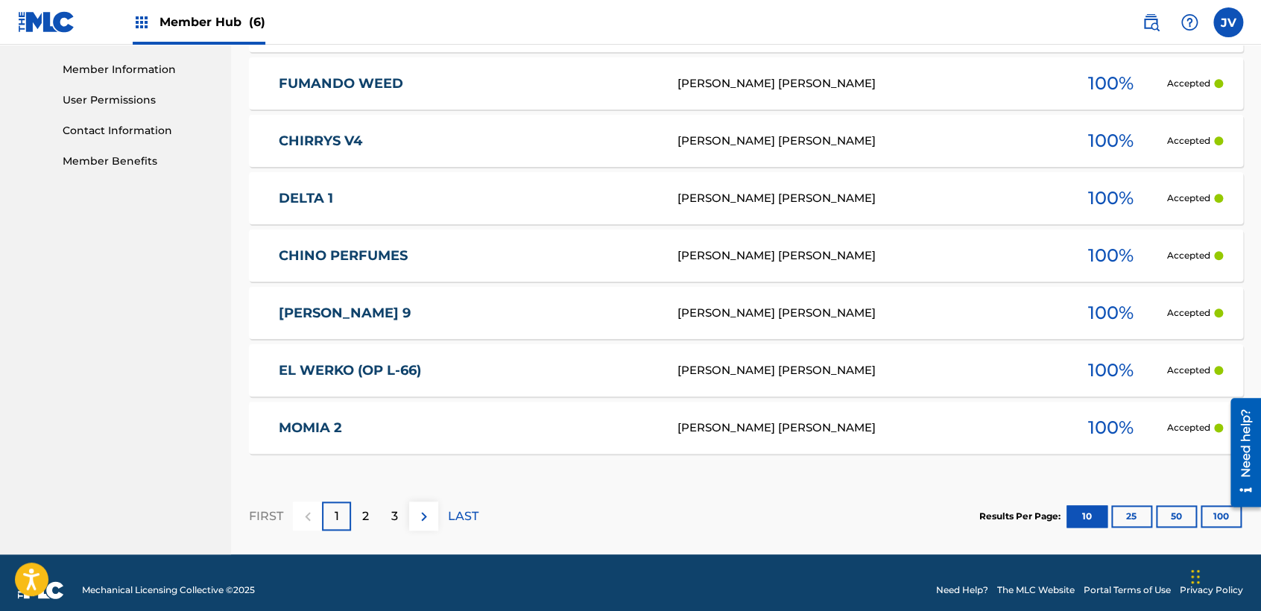
scroll to position [680, 0]
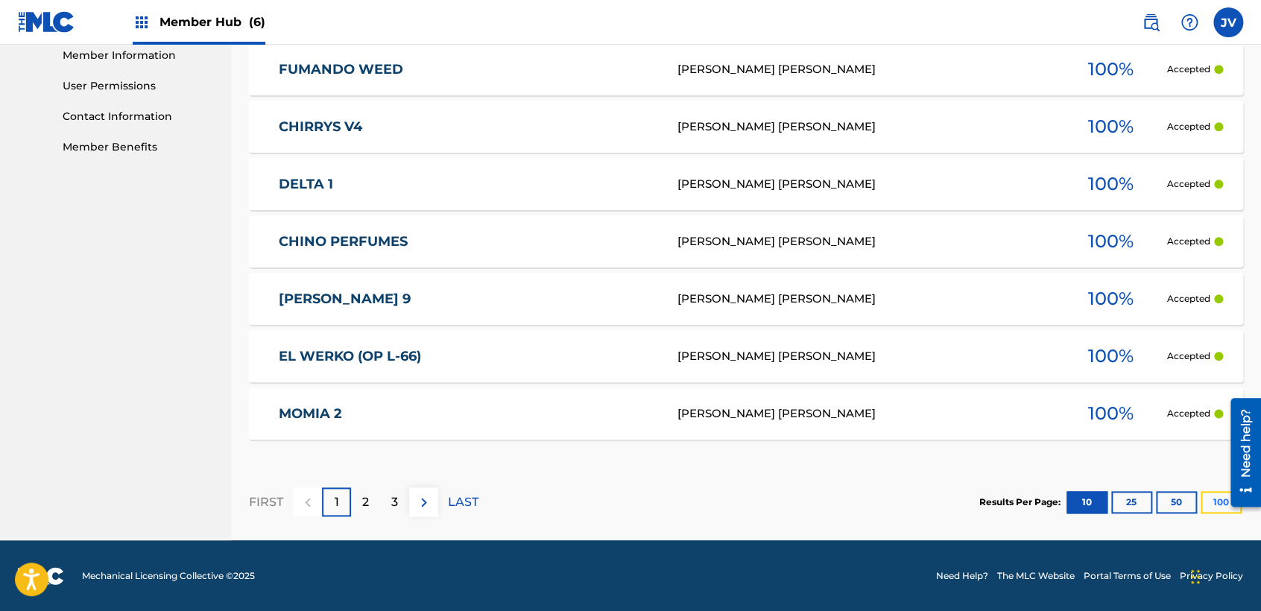
click at [1204, 511] on button "100" at bounding box center [1221, 502] width 41 height 22
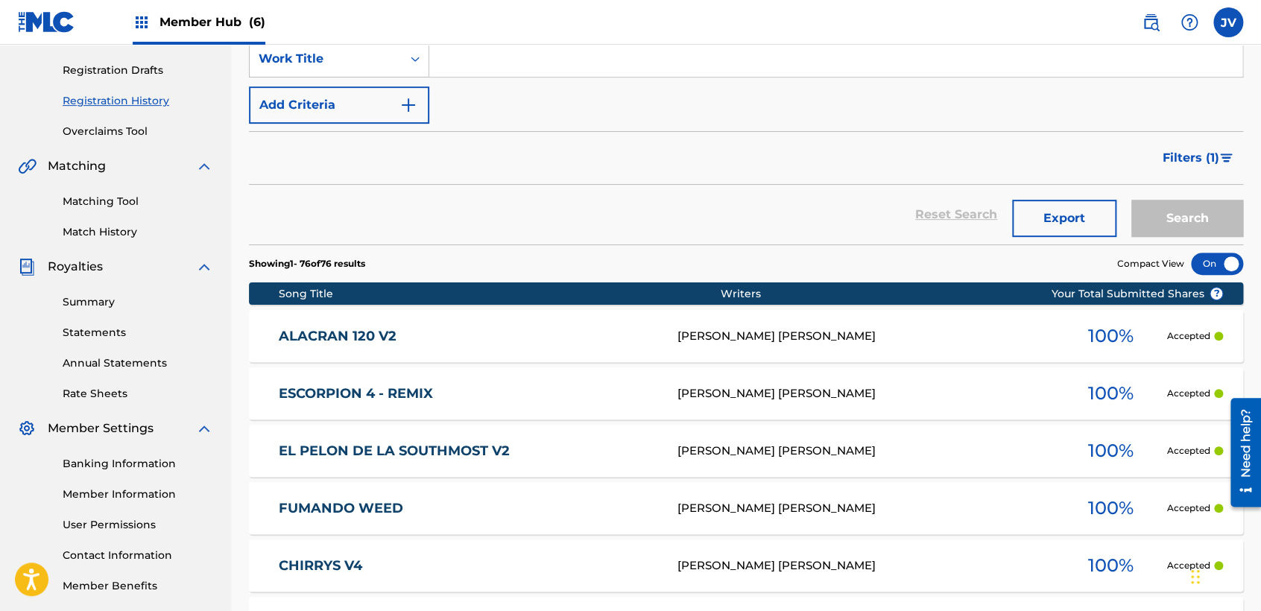
scroll to position [72, 0]
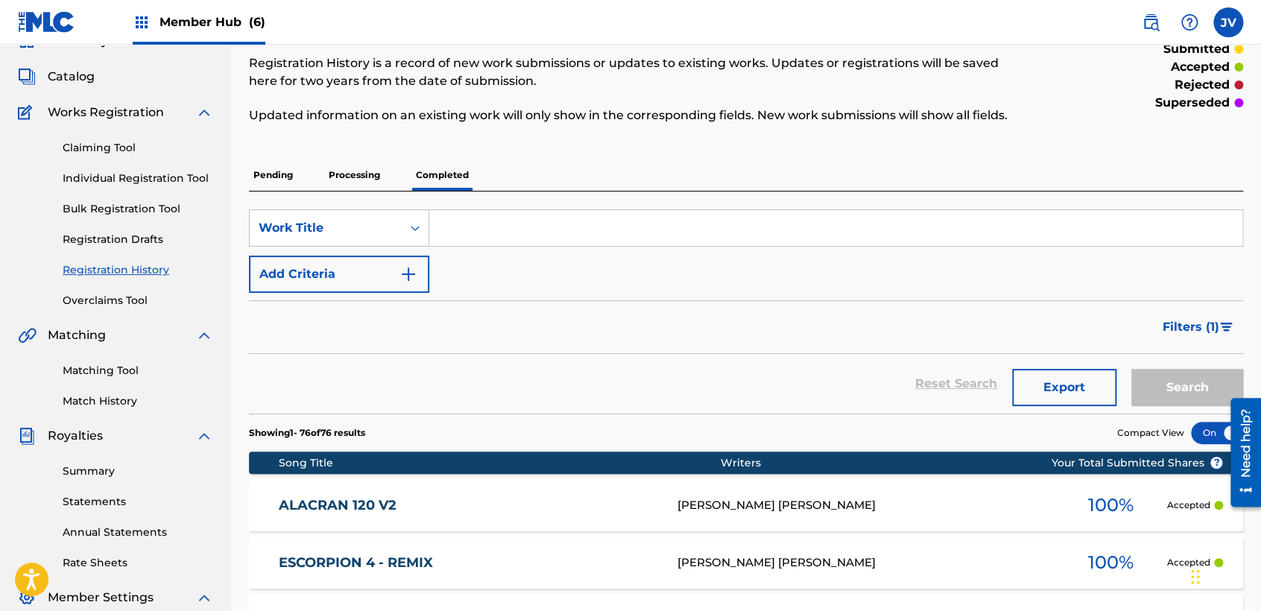
click at [366, 167] on p "Processing" at bounding box center [354, 174] width 60 height 31
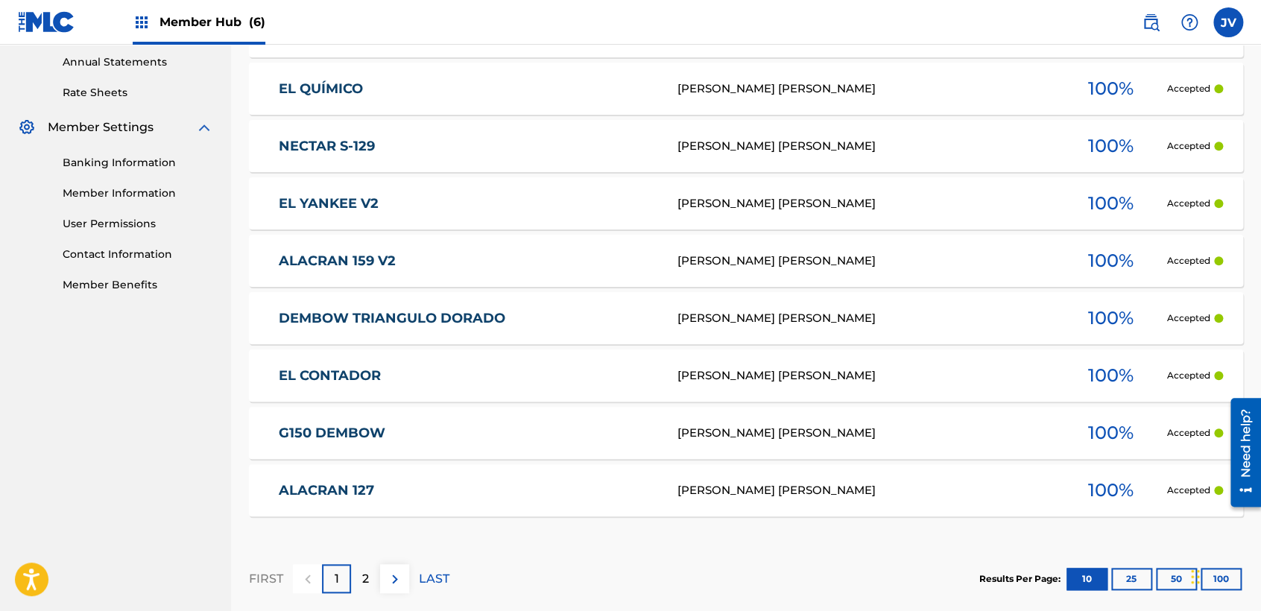
scroll to position [619, 0]
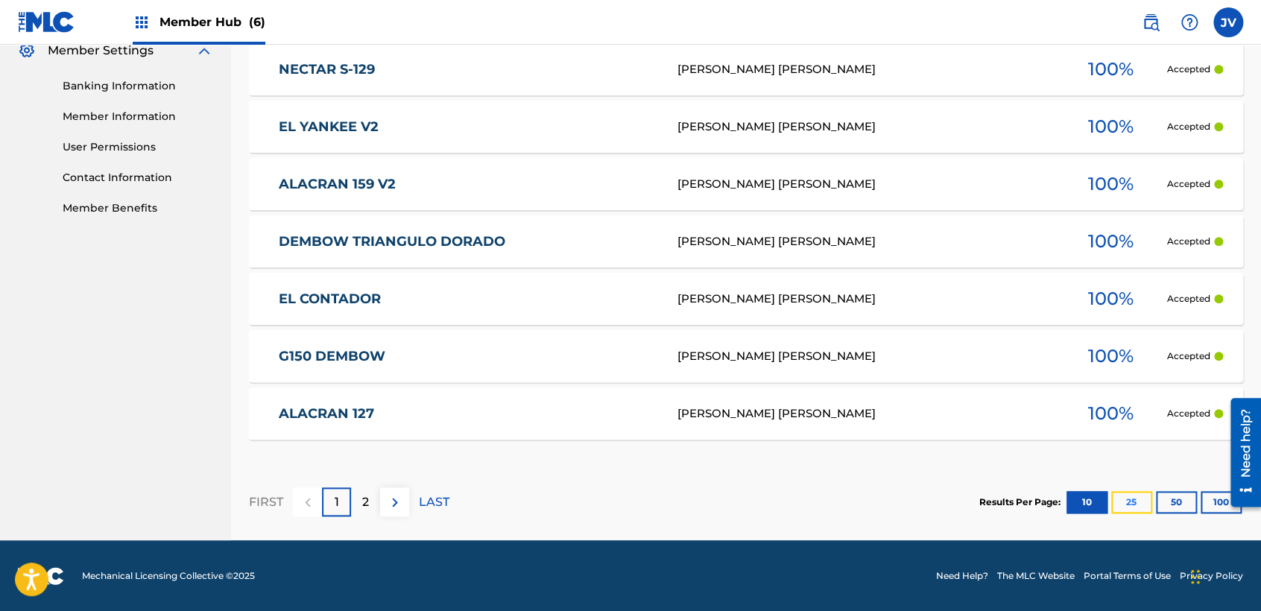
click at [1133, 504] on button "25" at bounding box center [1131, 502] width 41 height 22
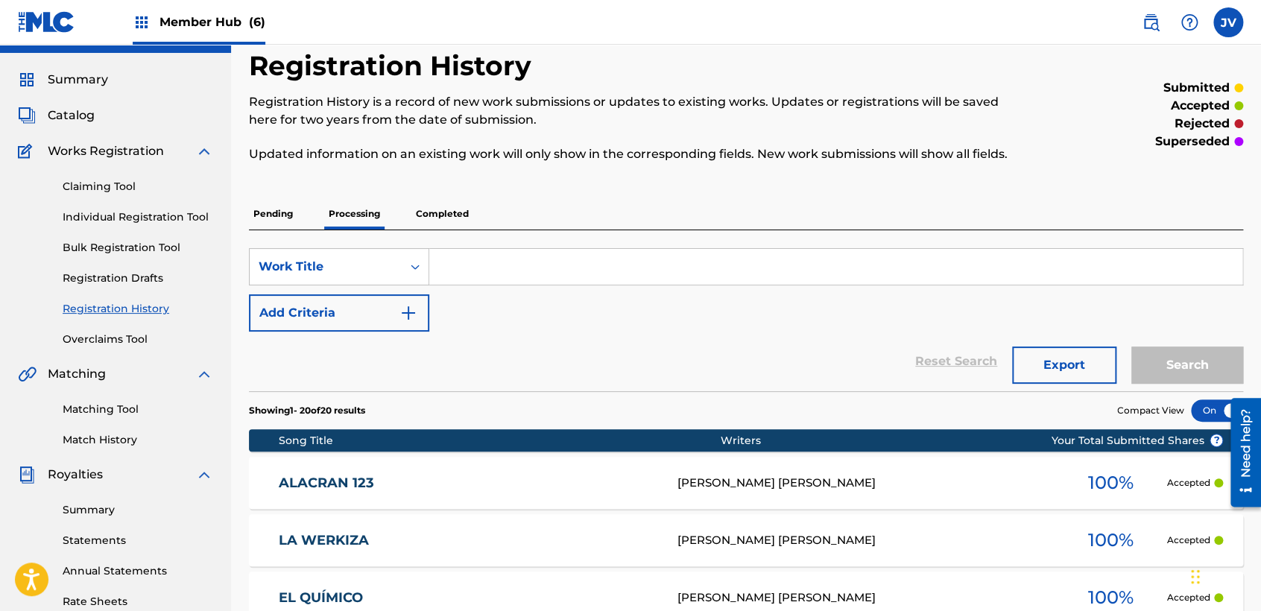
scroll to position [26, 0]
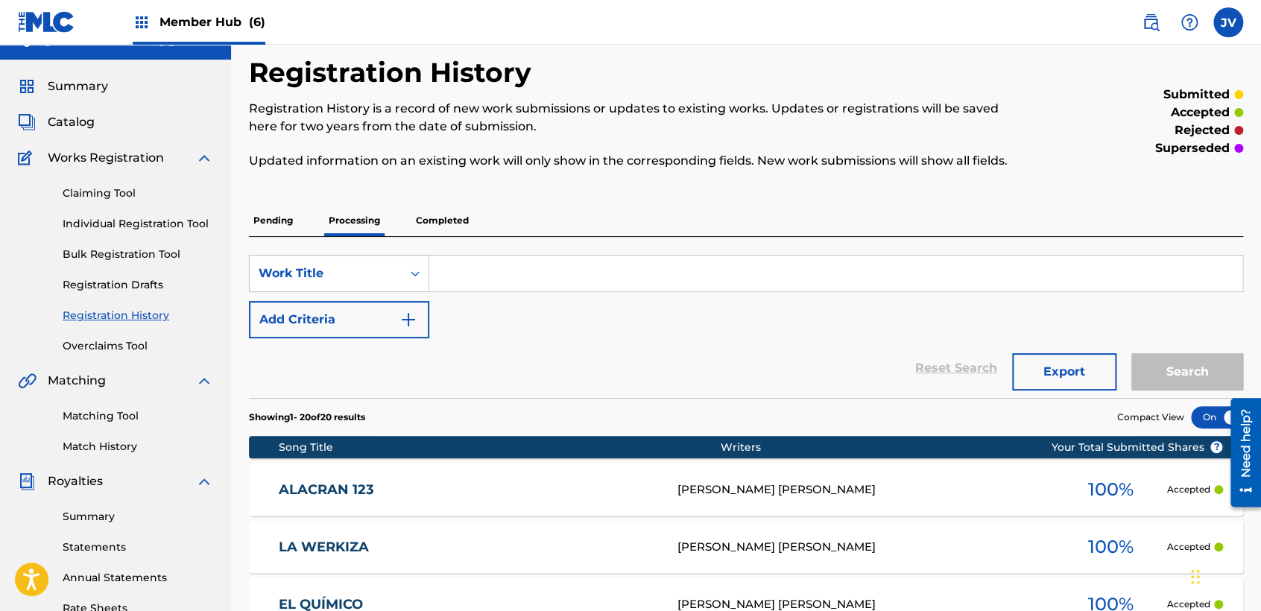
click at [262, 218] on p "Pending" at bounding box center [273, 220] width 48 height 31
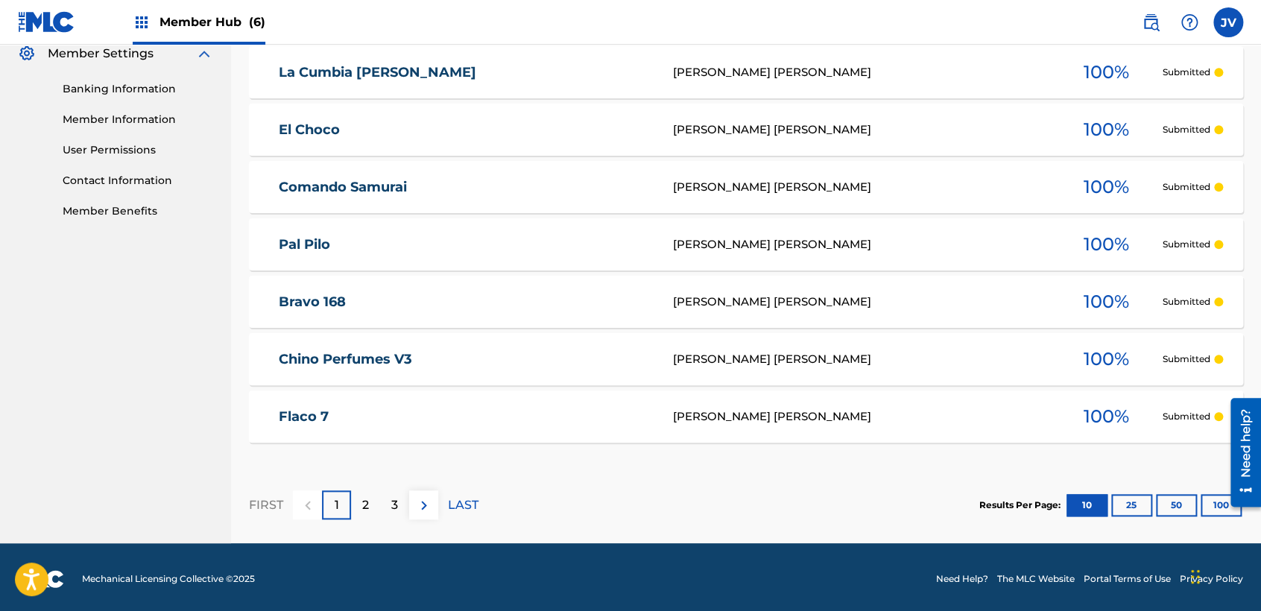
scroll to position [619, 0]
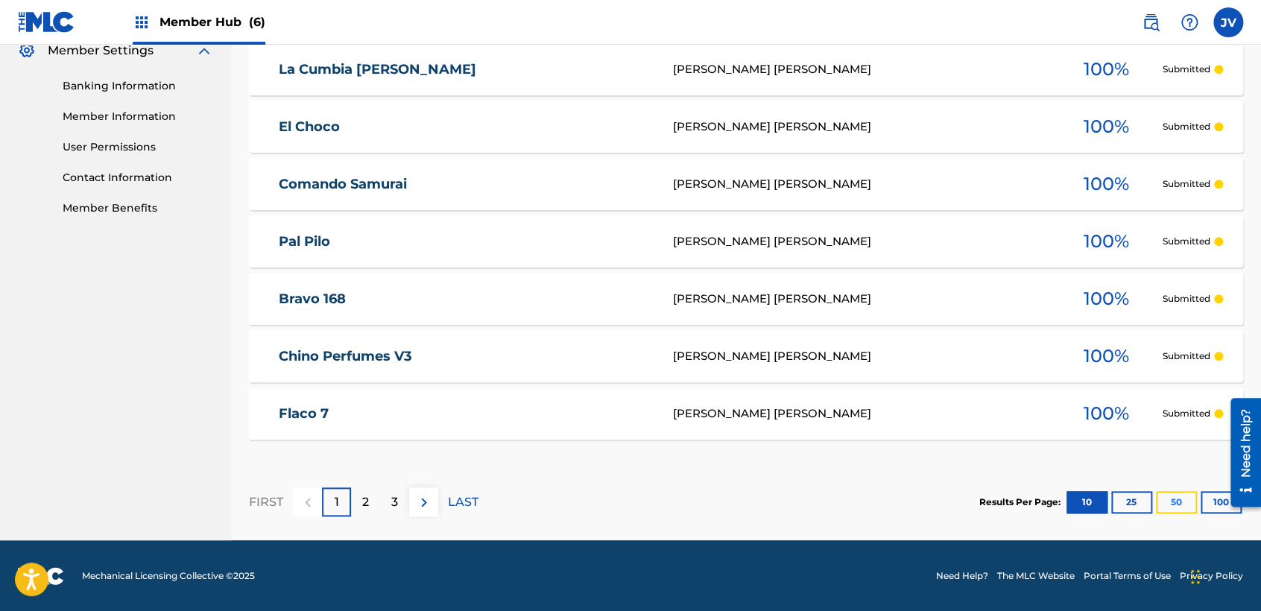
click at [1178, 498] on button "50" at bounding box center [1176, 502] width 41 height 22
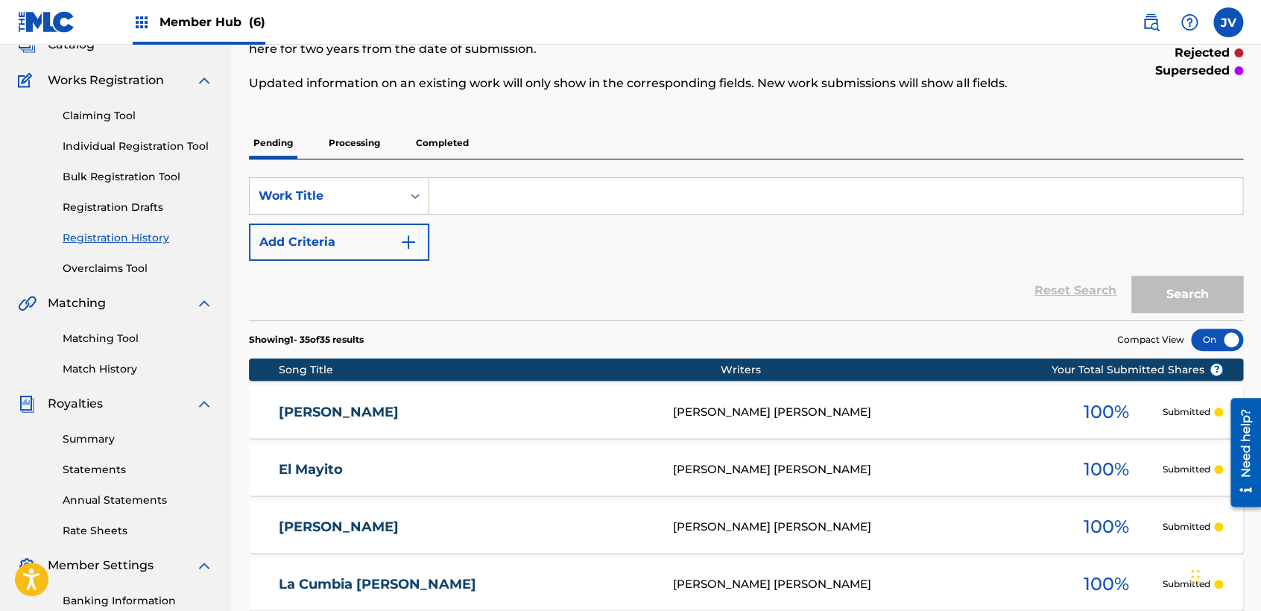
scroll to position [60, 0]
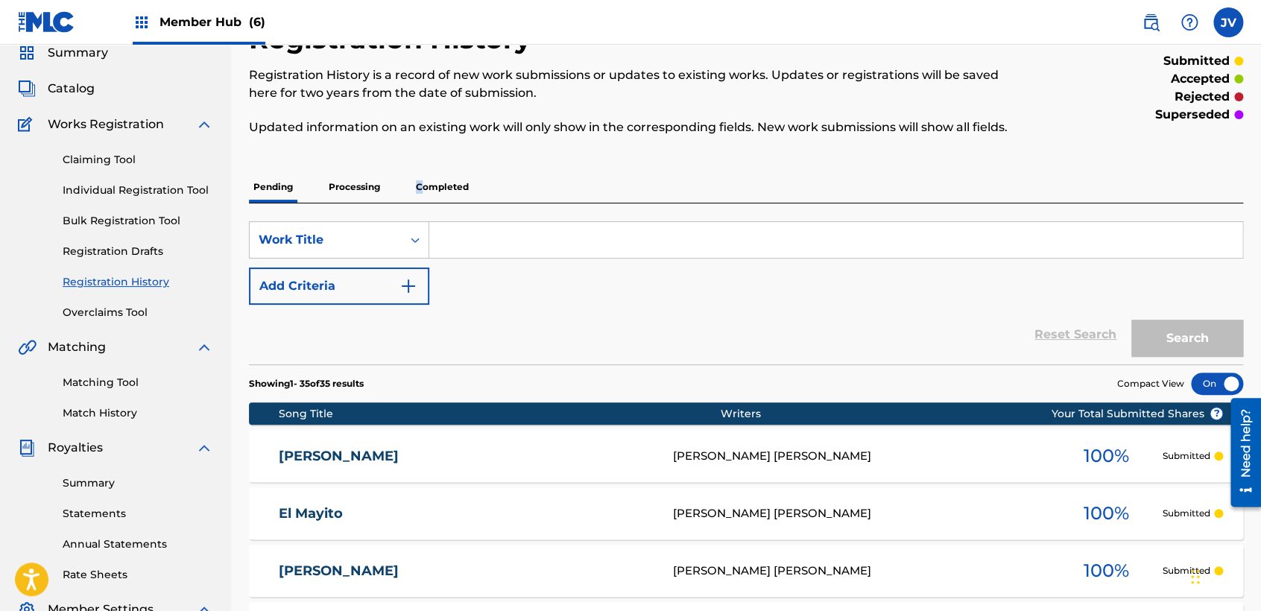
click at [421, 182] on p "Completed" at bounding box center [442, 186] width 62 height 31
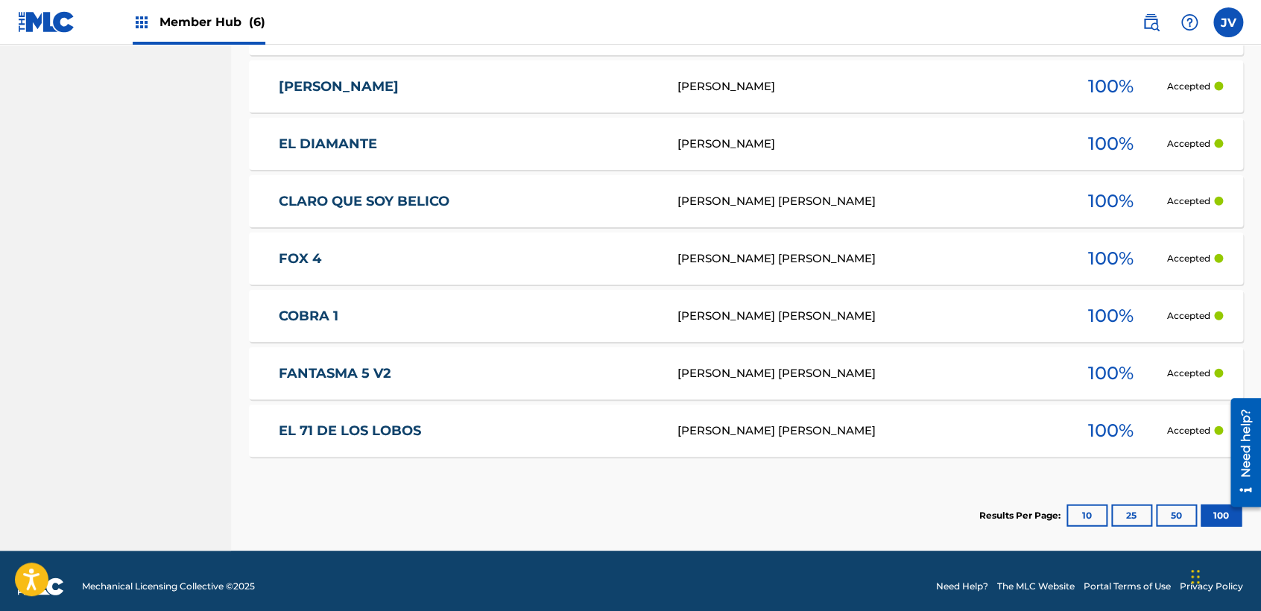
scroll to position [4460, 0]
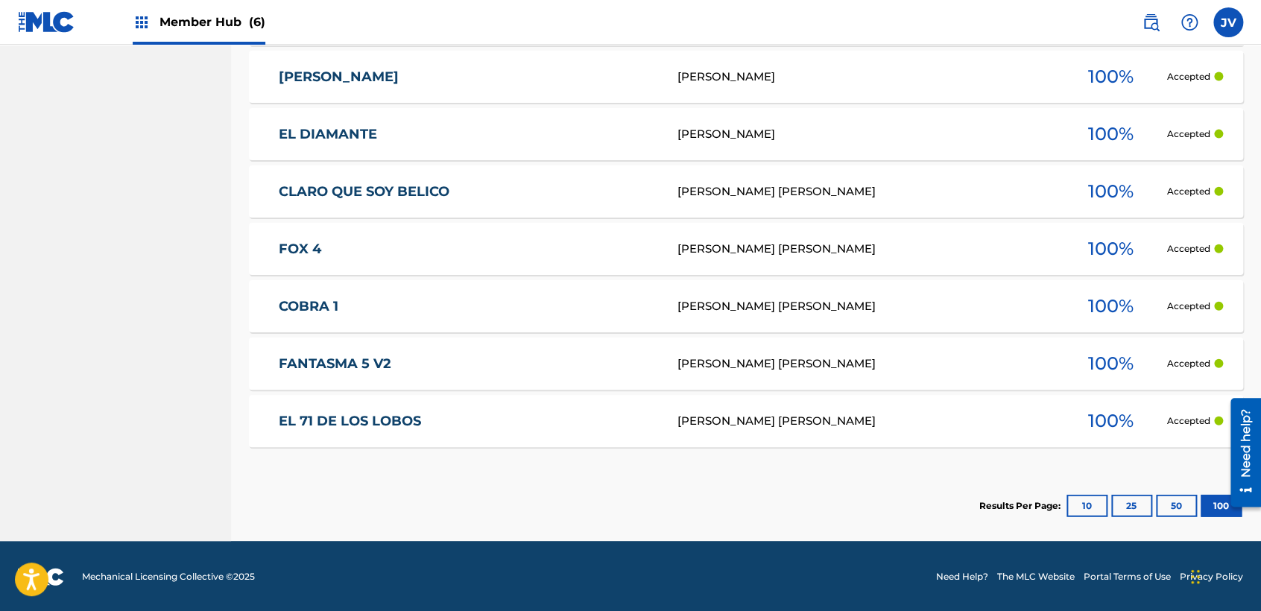
click at [888, 568] on footer "Mechanical Licensing Collective © 2025 Need Help? The MLC Website Portal Terms …" at bounding box center [630, 577] width 1261 height 72
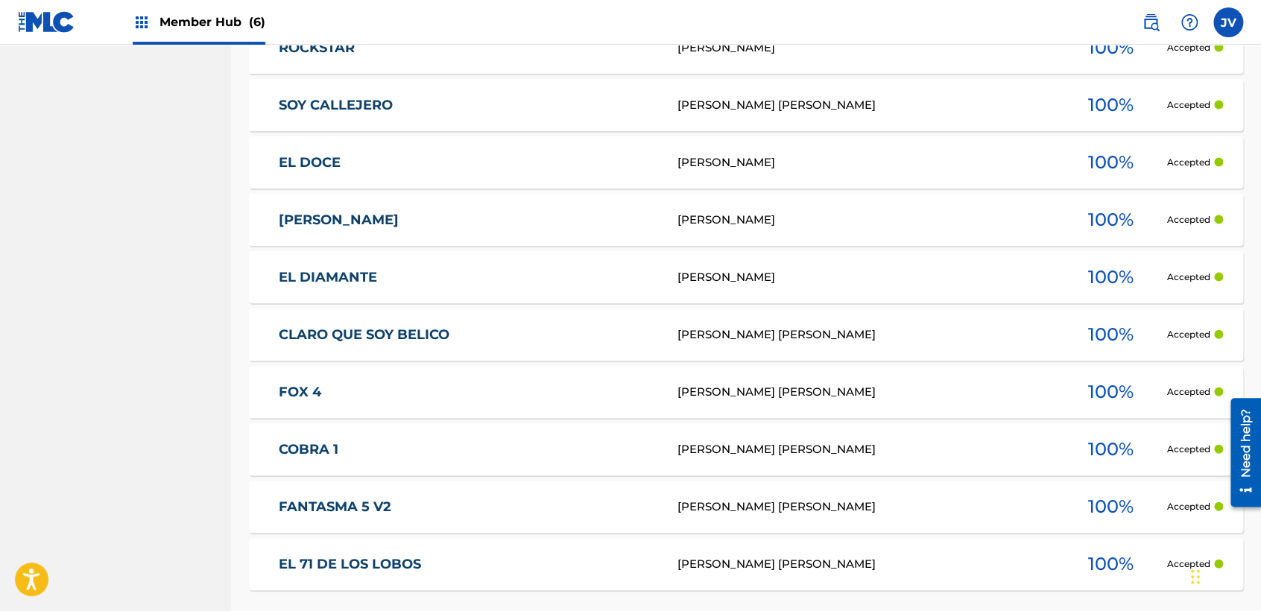
scroll to position [4212, 0]
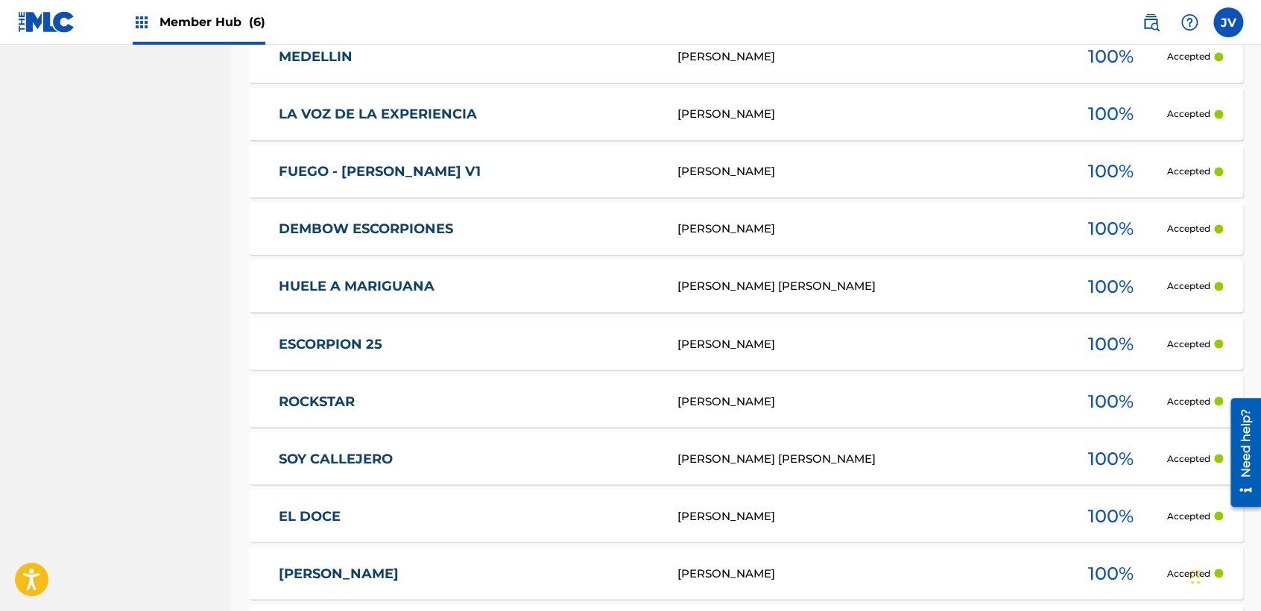
click at [180, 25] on span "Member Hub (6)" at bounding box center [212, 21] width 106 height 17
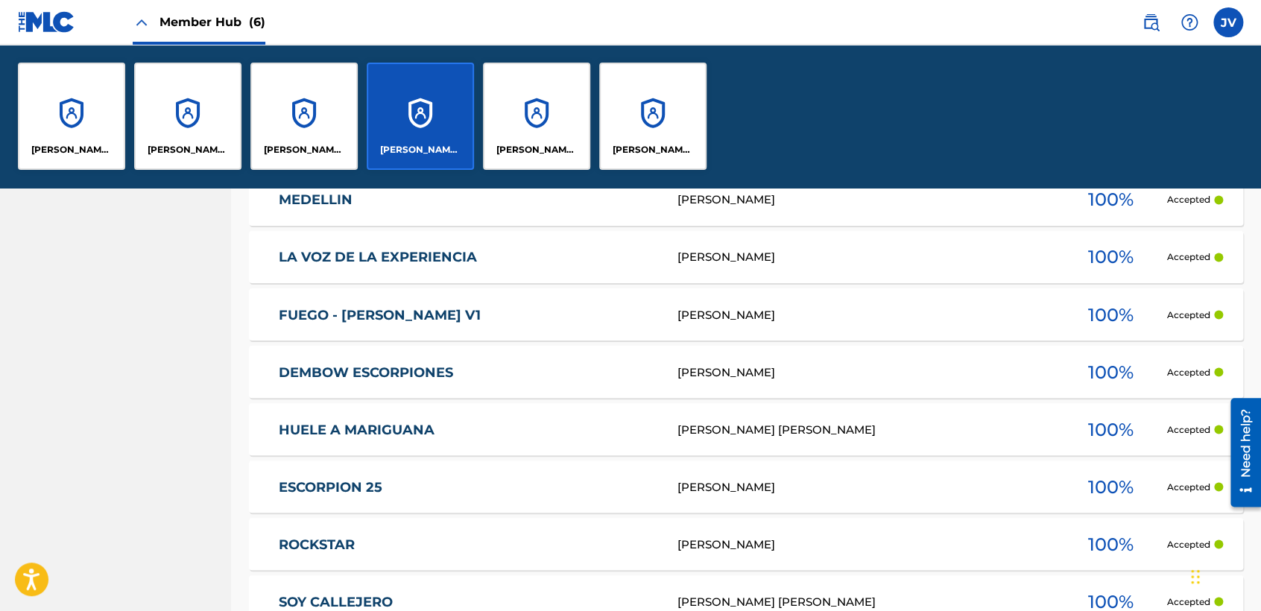
scroll to position [4107, 0]
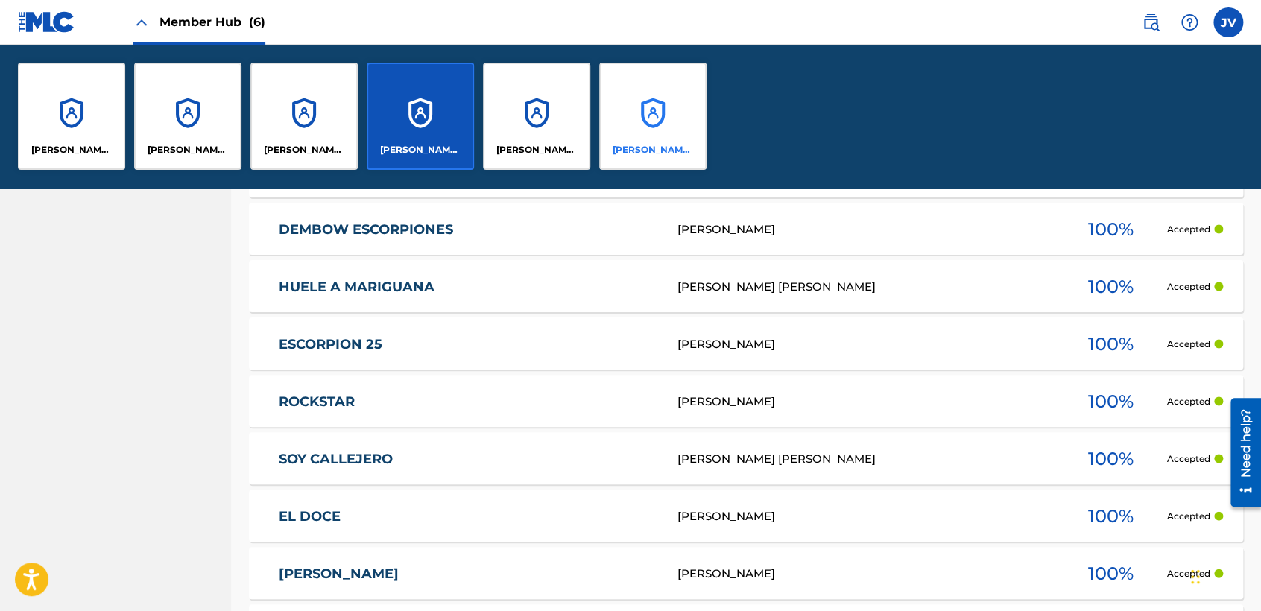
click at [632, 113] on div "Luis samuel Bastardo Gonzalez" at bounding box center [652, 116] width 107 height 107
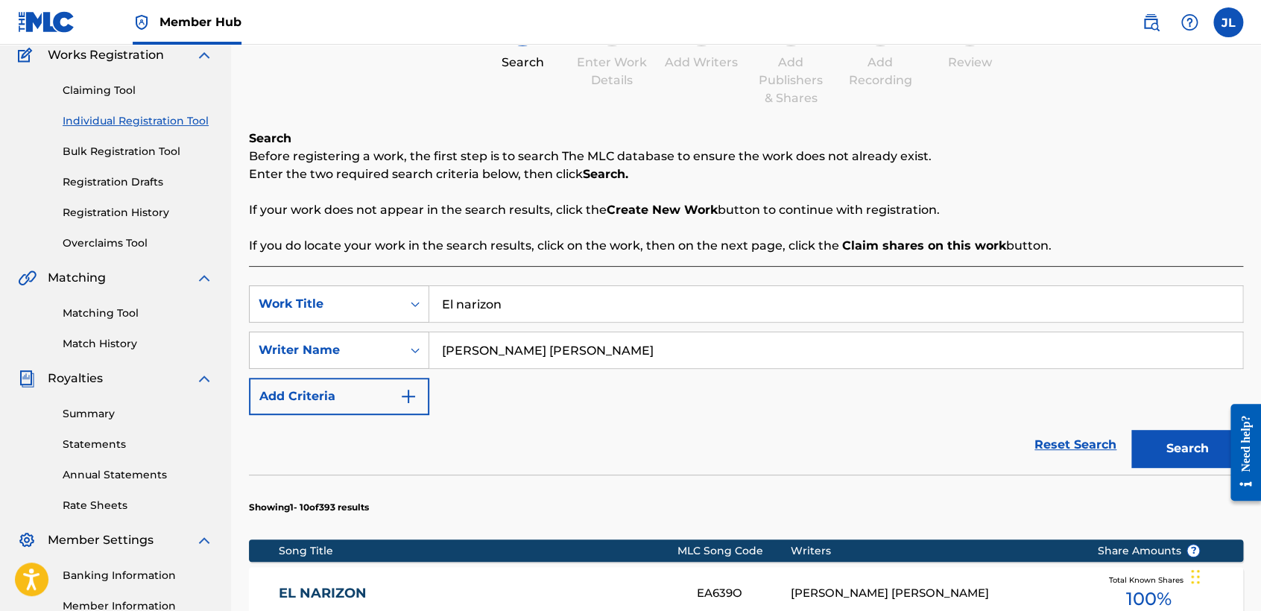
scroll to position [165, 0]
